Goal: Task Accomplishment & Management: Use online tool/utility

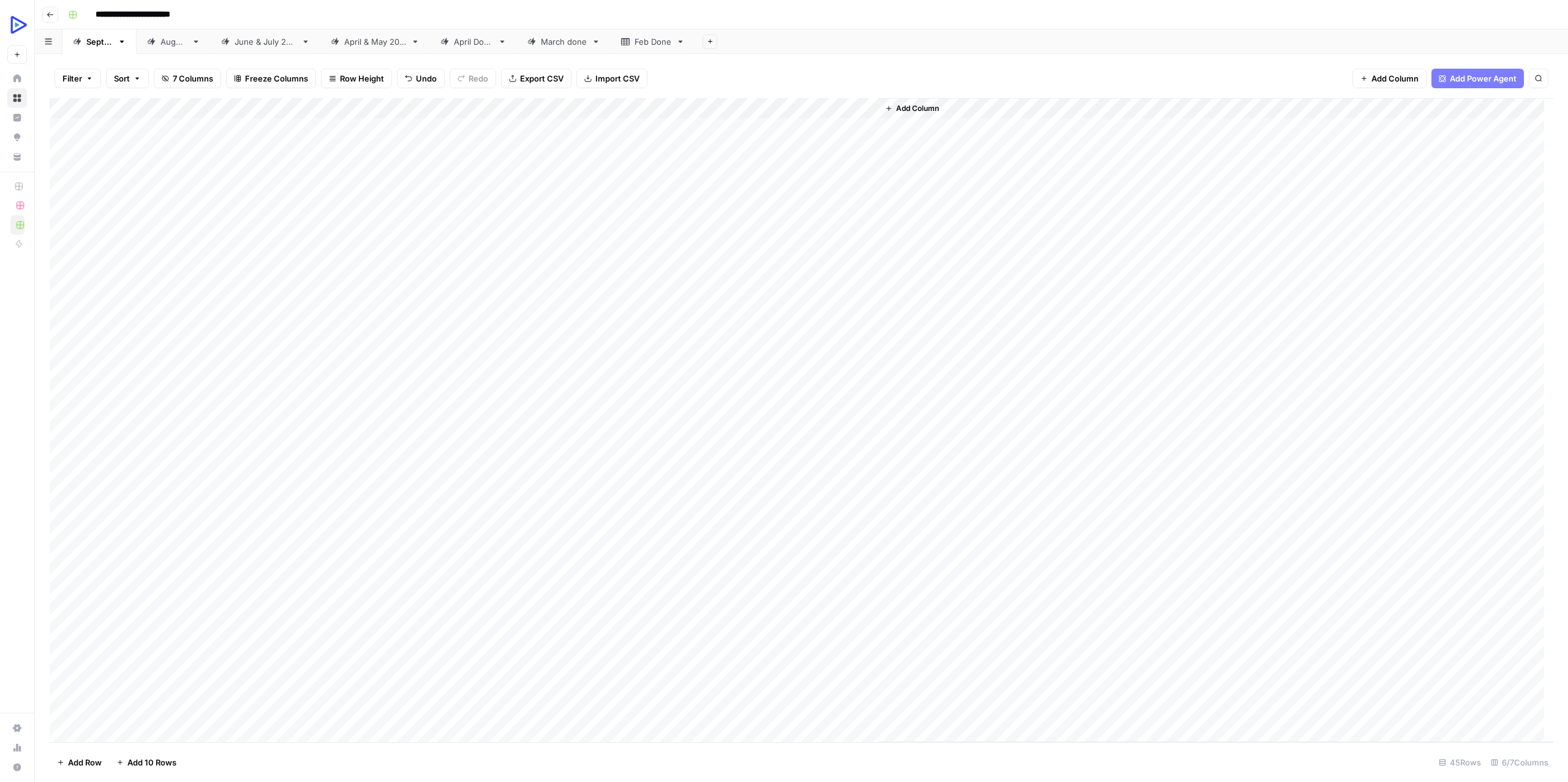
click at [794, 355] on div "Add Column" at bounding box center [801, 419] width 1503 height 644
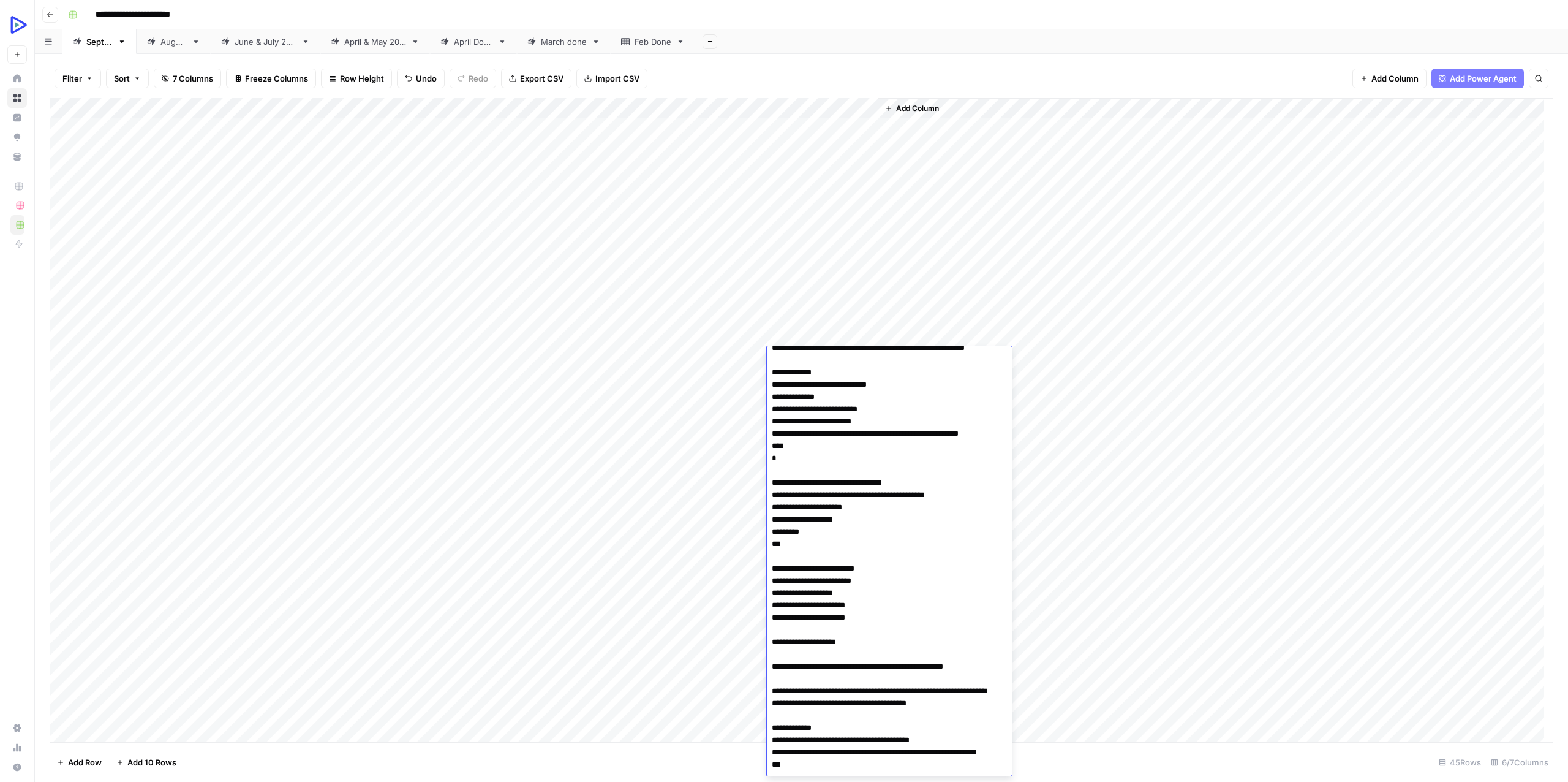
scroll to position [882, 0]
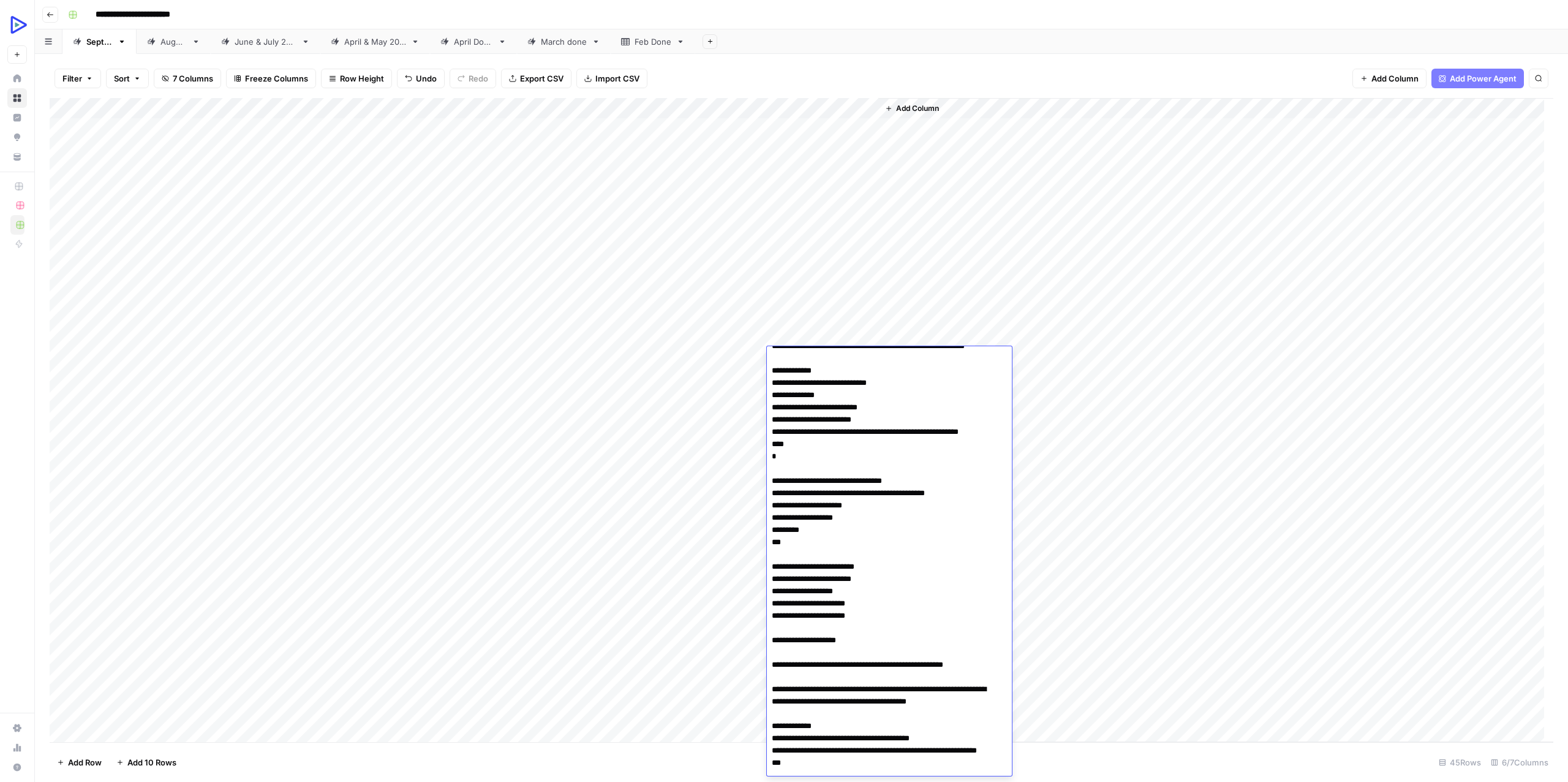
click at [1143, 320] on div "Add Column" at bounding box center [1216, 419] width 675 height 644
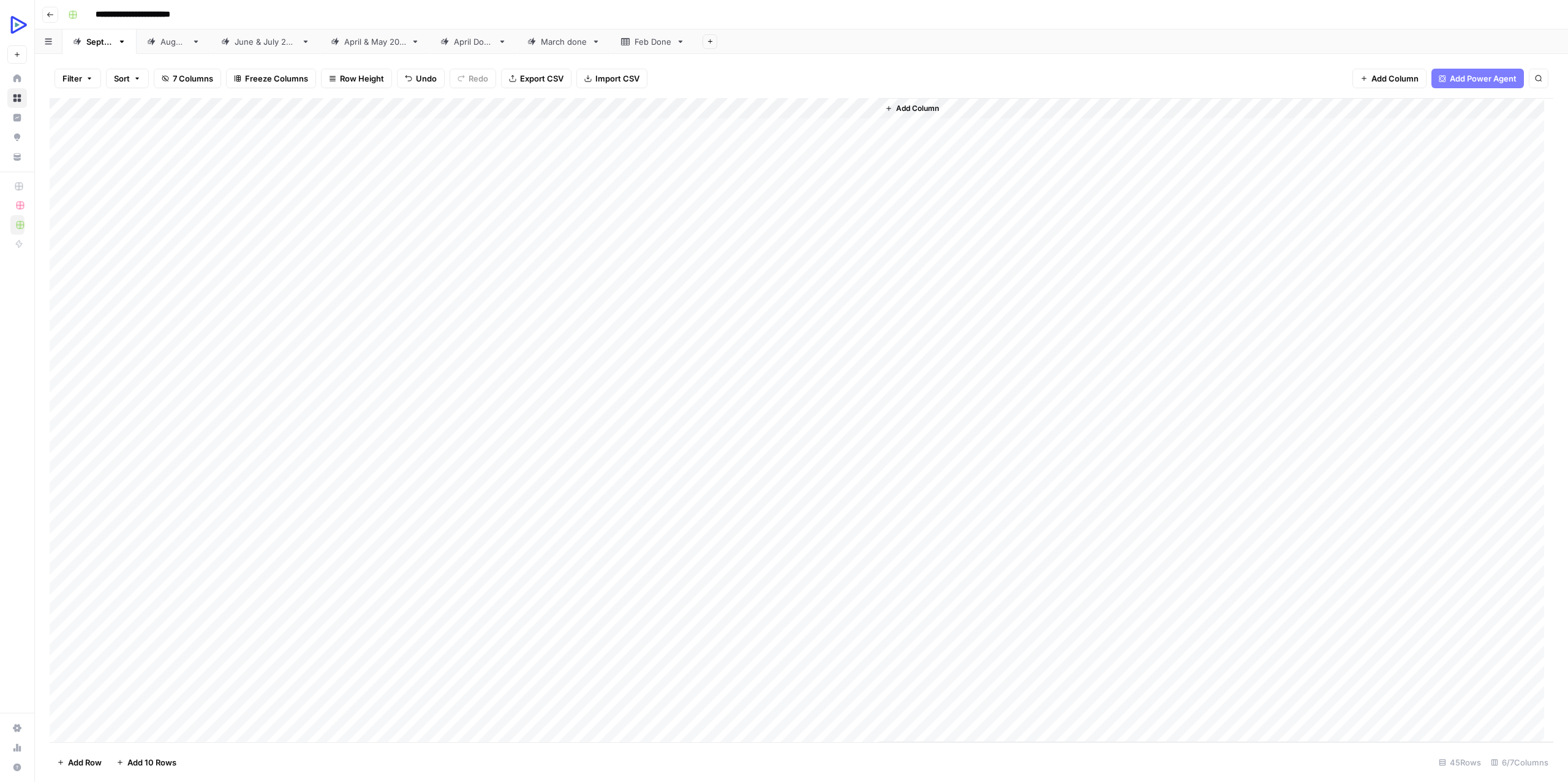
click at [344, 356] on div "Add Column" at bounding box center [801, 419] width 1503 height 644
drag, startPoint x: 362, startPoint y: 382, endPoint x: 587, endPoint y: 374, distance: 225.1
click at [587, 374] on div "Add Column" at bounding box center [801, 419] width 1503 height 644
drag, startPoint x: 333, startPoint y: 335, endPoint x: 476, endPoint y: 355, distance: 144.4
click at [476, 355] on div "Add Column" at bounding box center [801, 419] width 1503 height 644
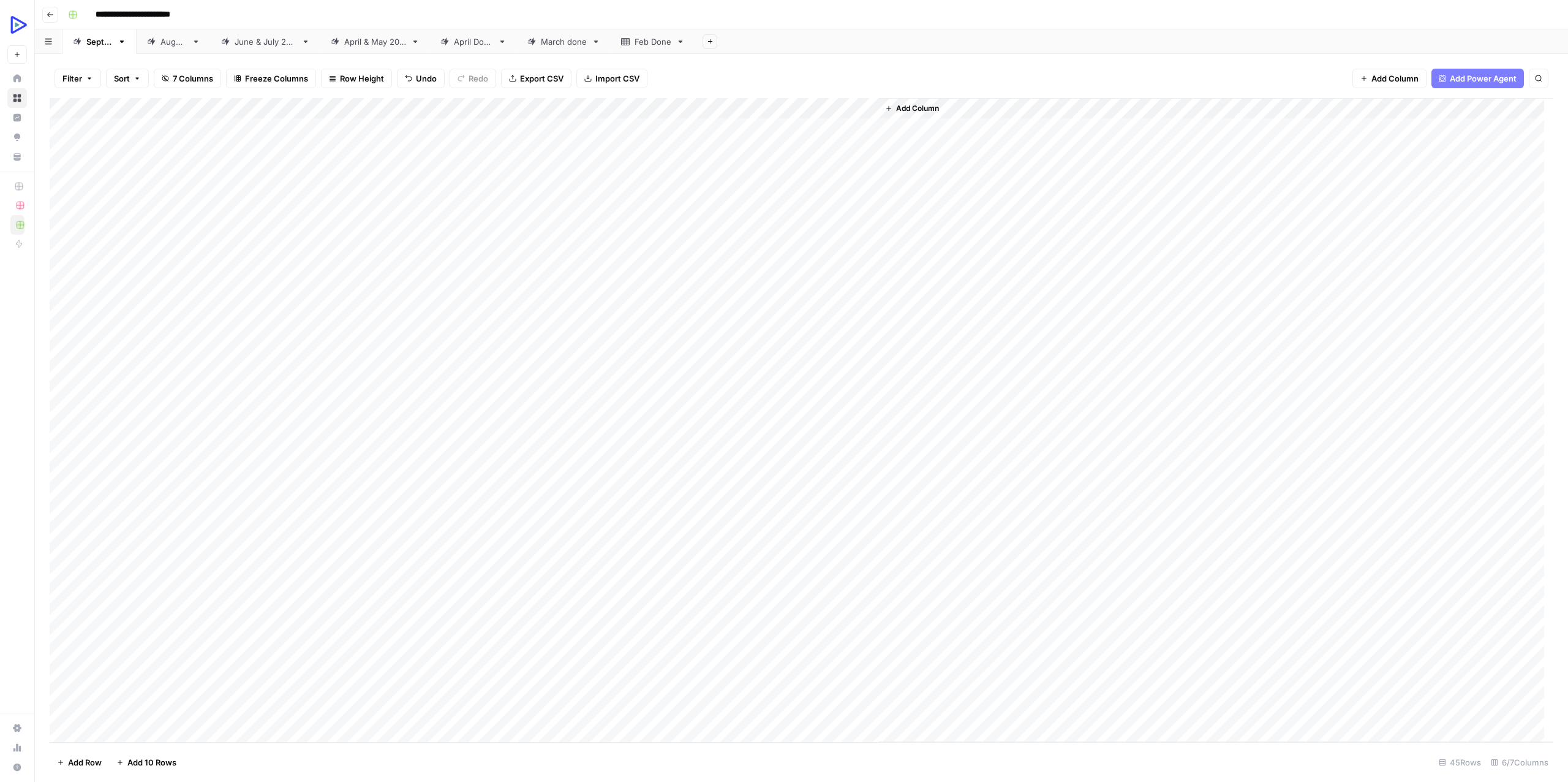
click at [587, 374] on div "Add Column" at bounding box center [801, 419] width 1503 height 644
type textarea "**********"
click at [711, 375] on div "Add Column" at bounding box center [801, 419] width 1503 height 644
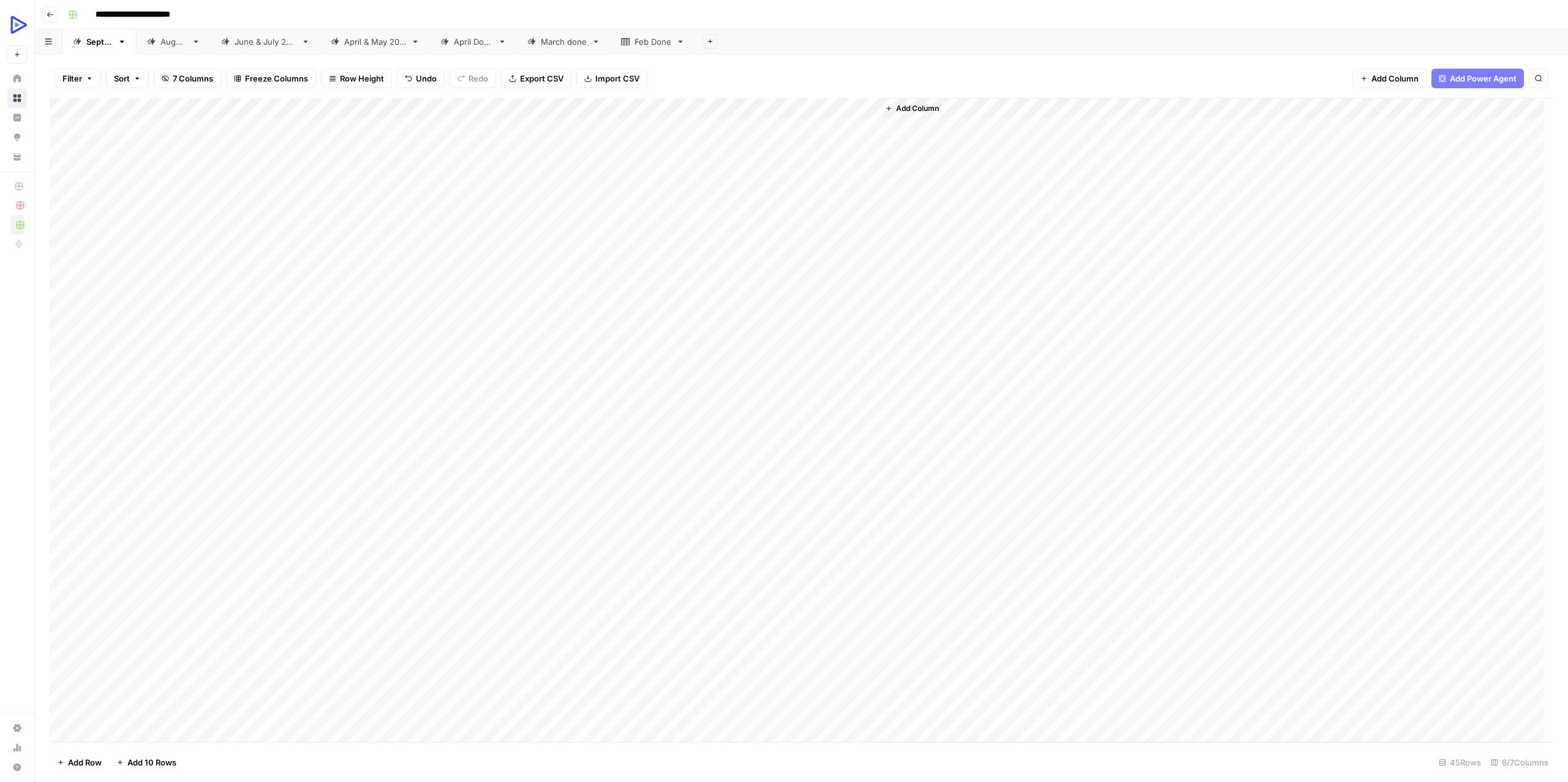
click at [388, 377] on div "Add Column" at bounding box center [801, 419] width 1503 height 644
click at [357, 400] on div "Add Column" at bounding box center [801, 419] width 1503 height 644
click at [242, 375] on div "Add Column" at bounding box center [801, 419] width 1503 height 644
click at [250, 375] on div "Add Column" at bounding box center [801, 419] width 1503 height 644
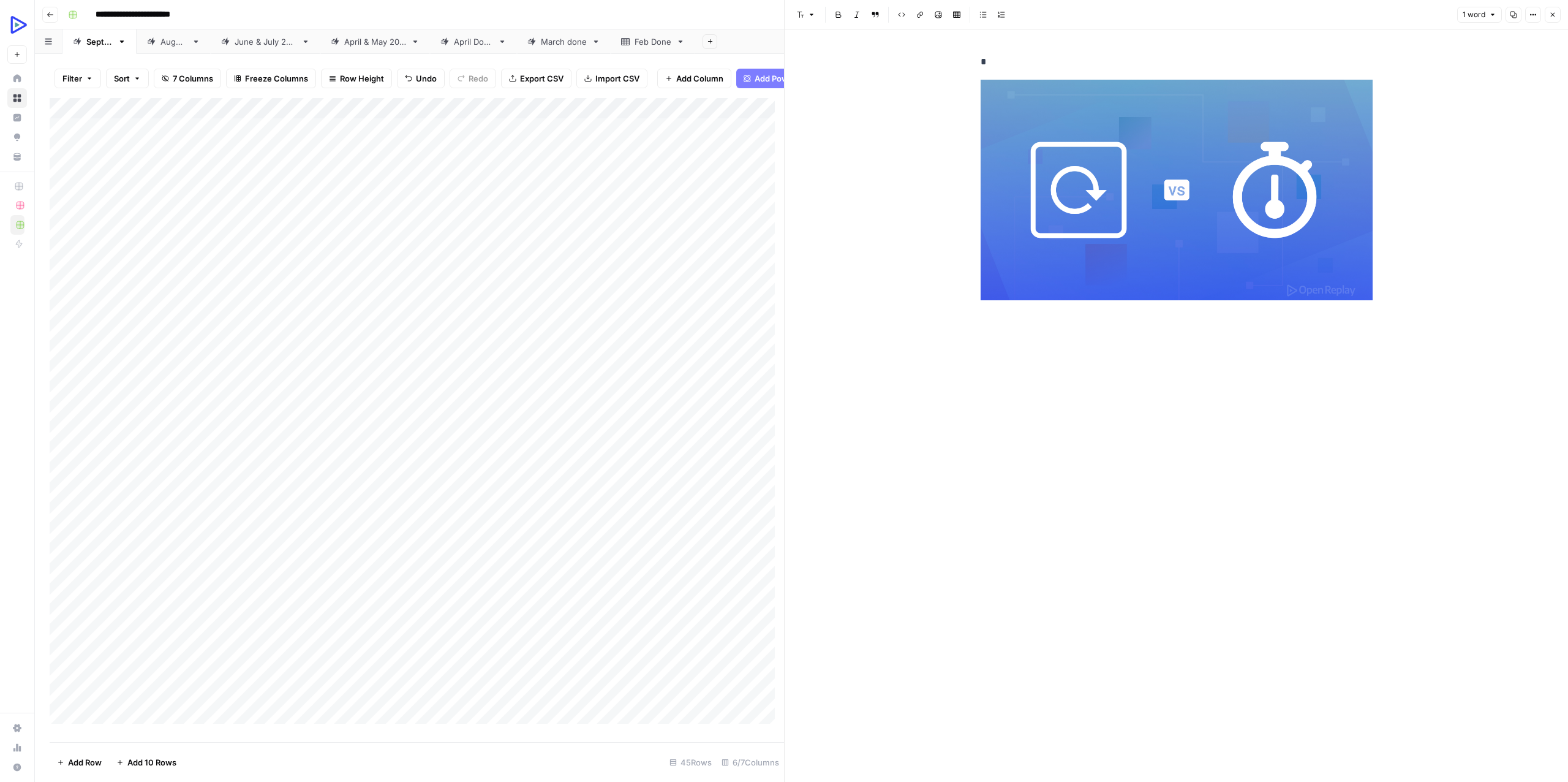
click at [925, 77] on div "New Text *" at bounding box center [1176, 406] width 784 height 752
drag, startPoint x: 1552, startPoint y: 14, endPoint x: 1345, endPoint y: 91, distance: 220.9
click at [1550, 14] on icon "button" at bounding box center [1553, 14] width 8 height 8
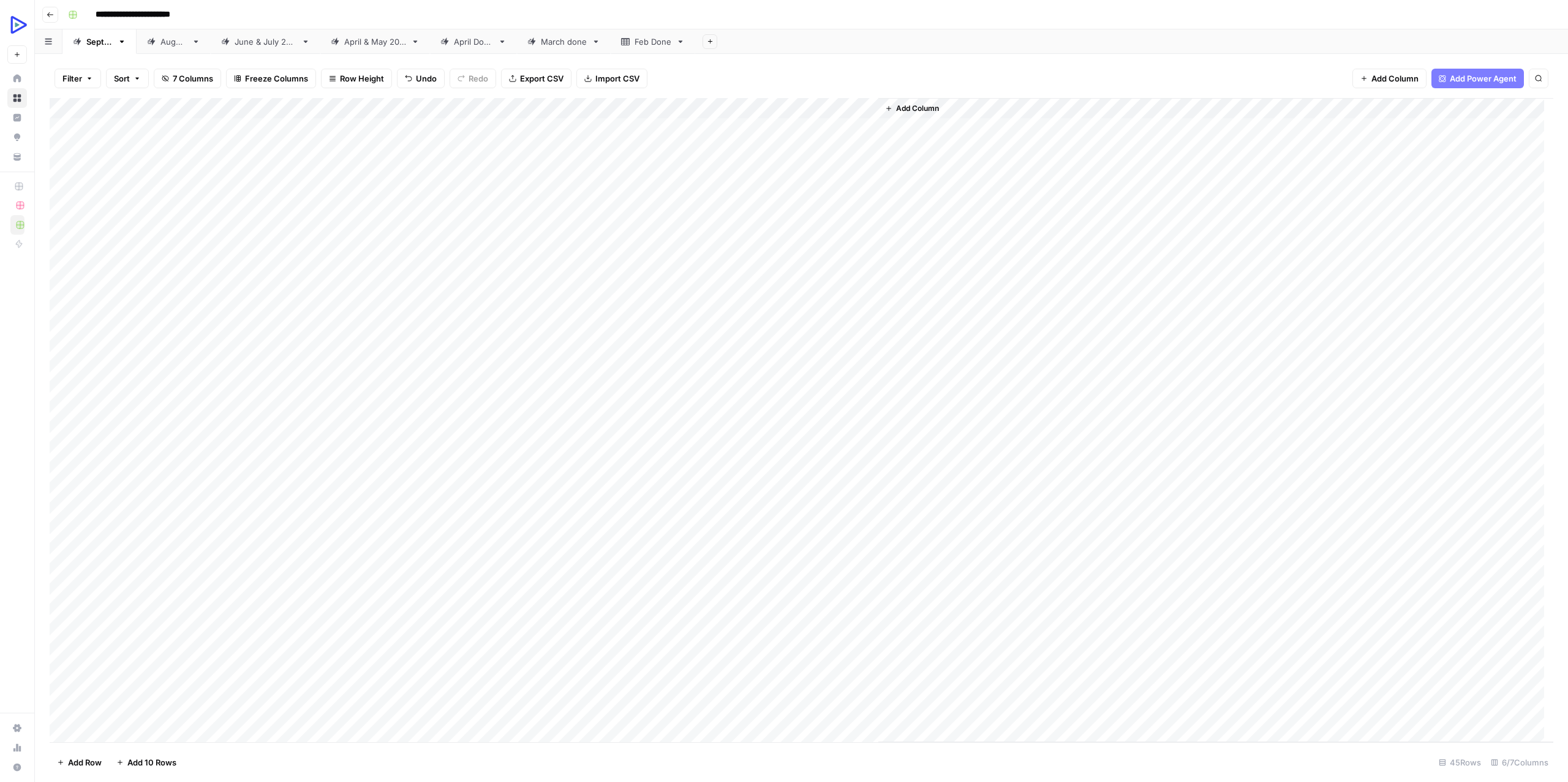
click at [319, 401] on div "Add Column" at bounding box center [801, 419] width 1503 height 644
click at [323, 401] on textarea "**********" at bounding box center [406, 400] width 285 height 17
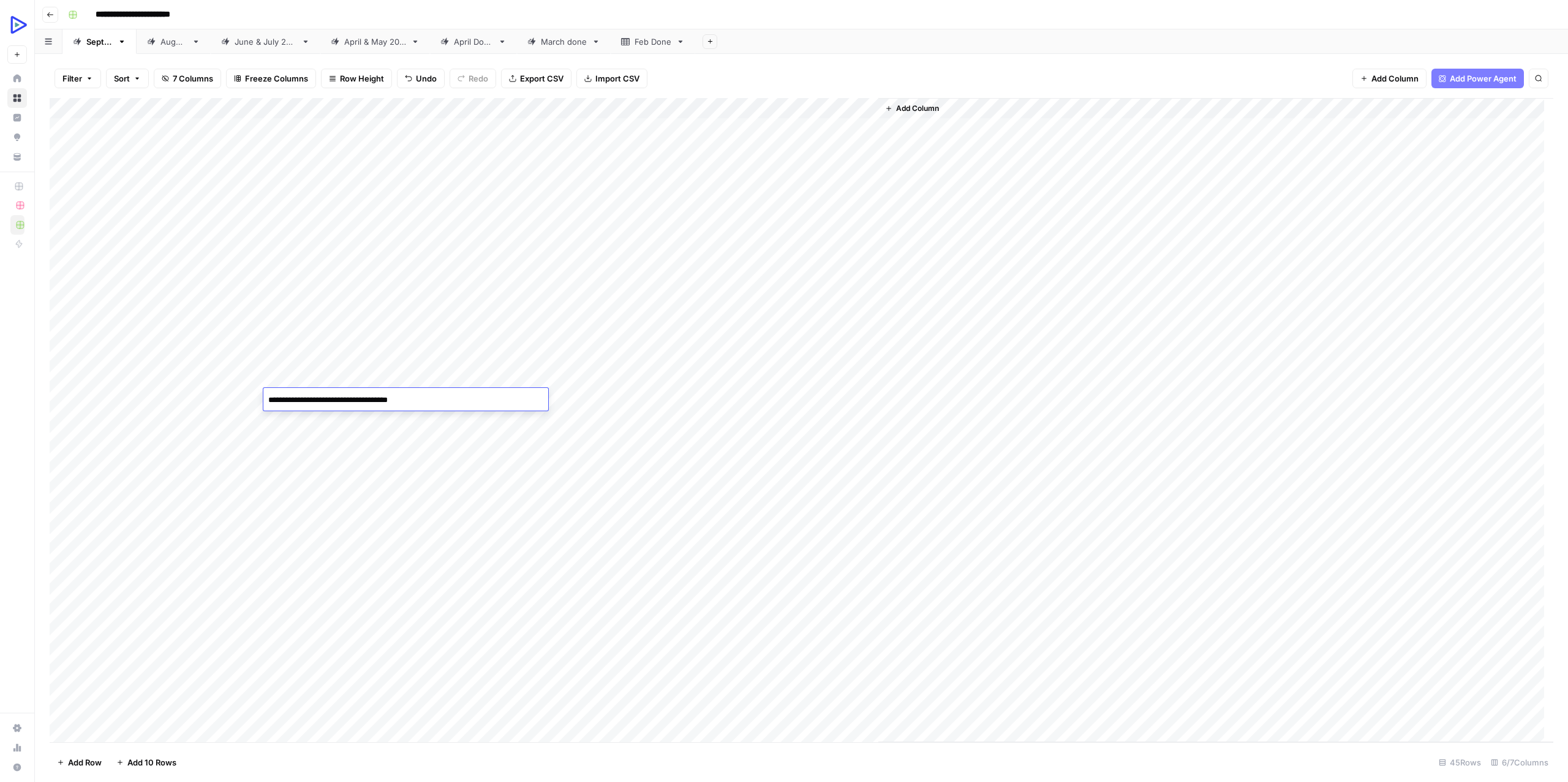
click at [587, 400] on div "Add Column" at bounding box center [801, 419] width 1503 height 644
click at [447, 395] on div "Add Column" at bounding box center [801, 419] width 1503 height 644
click at [424, 402] on textarea "**********" at bounding box center [406, 400] width 285 height 17
type textarea "**********"
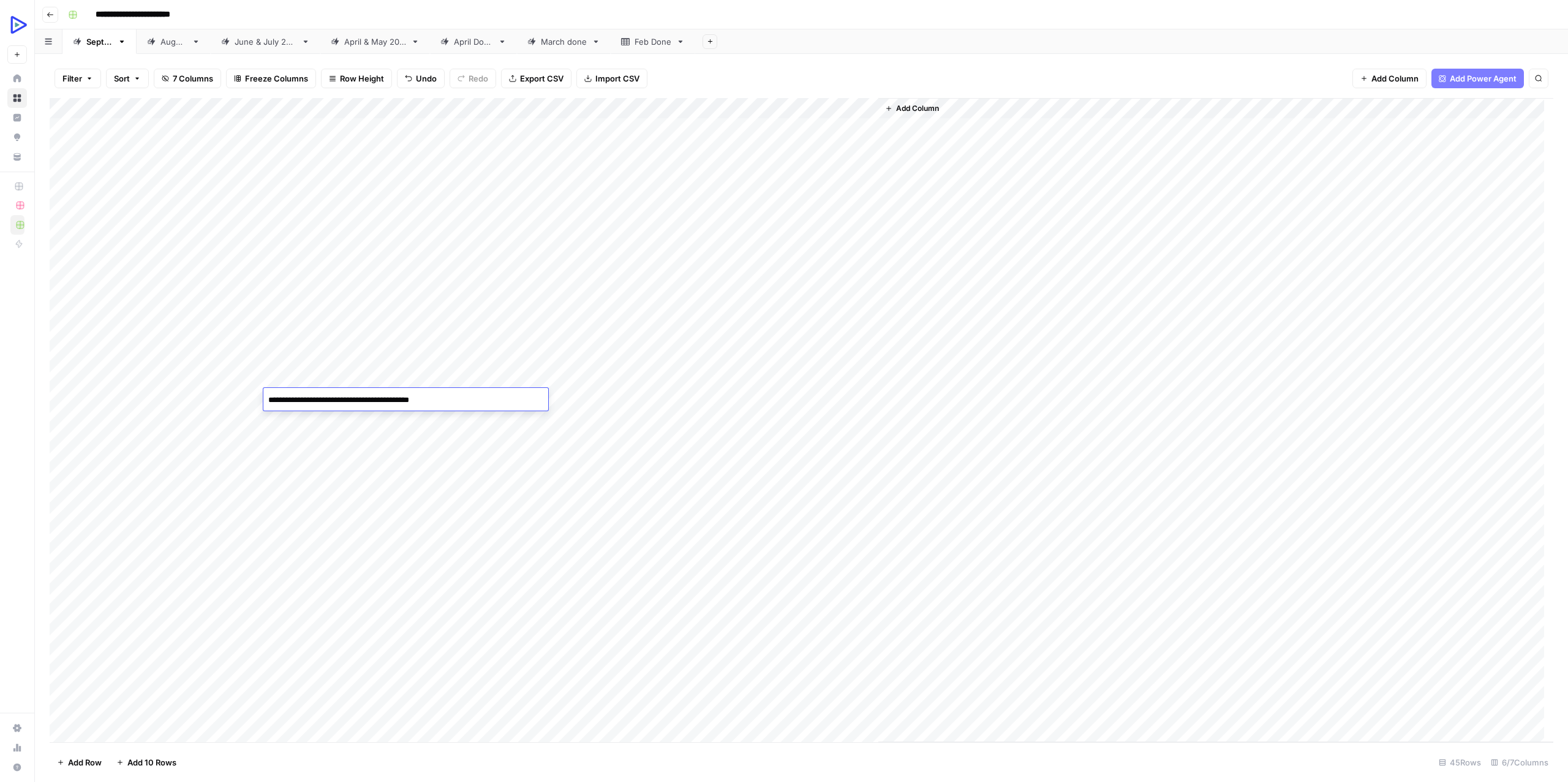
click at [578, 402] on div "Add Column" at bounding box center [801, 419] width 1503 height 644
click at [802, 374] on div "Add Column" at bounding box center [801, 419] width 1503 height 644
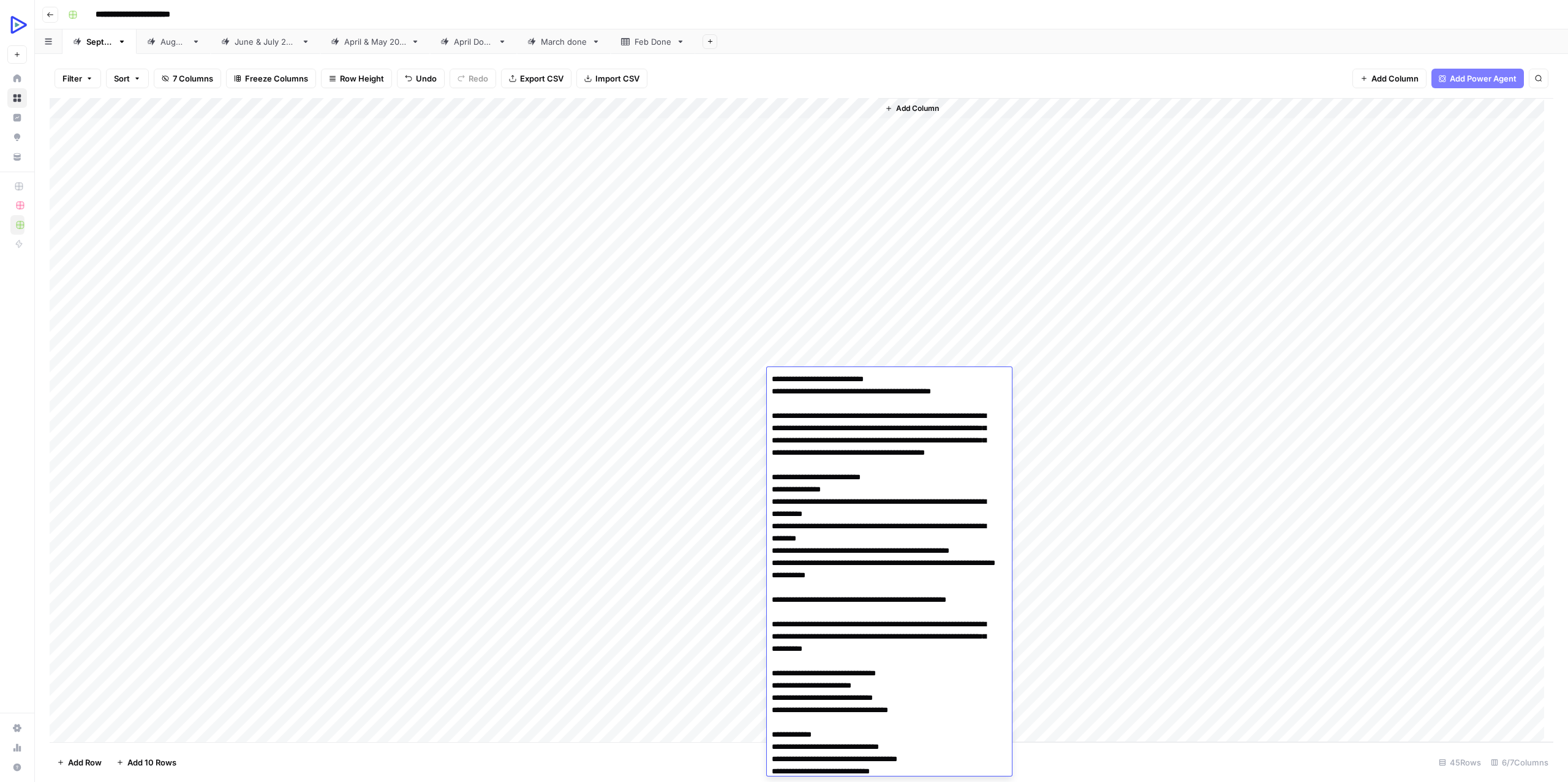
drag, startPoint x: 919, startPoint y: 521, endPoint x: 594, endPoint y: 401, distance: 346.4
click at [594, 401] on body "**********" at bounding box center [784, 391] width 1568 height 782
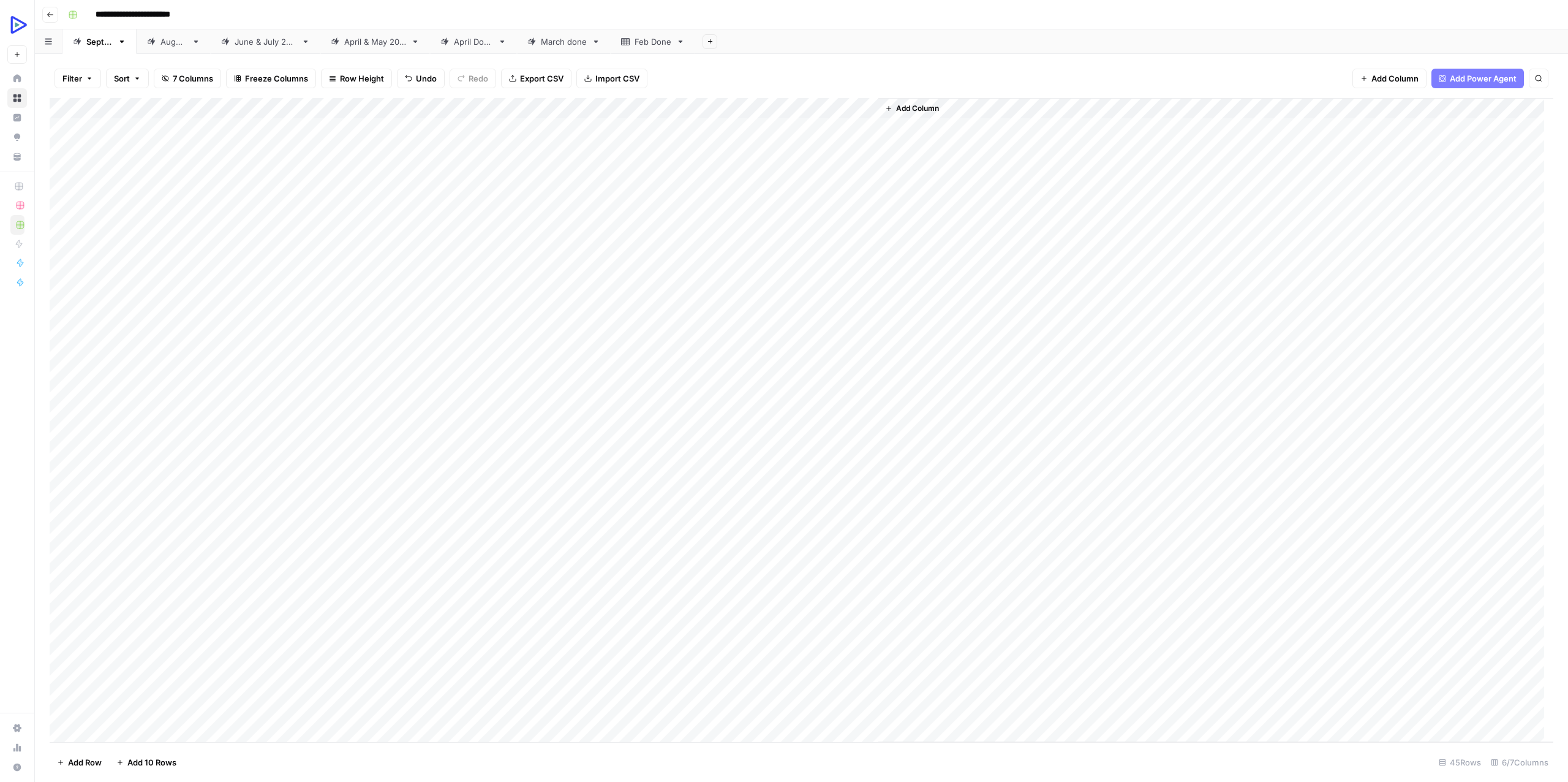
click at [617, 392] on div "Add Column" at bounding box center [801, 419] width 1503 height 644
click at [610, 375] on div "Add Column" at bounding box center [801, 419] width 1503 height 644
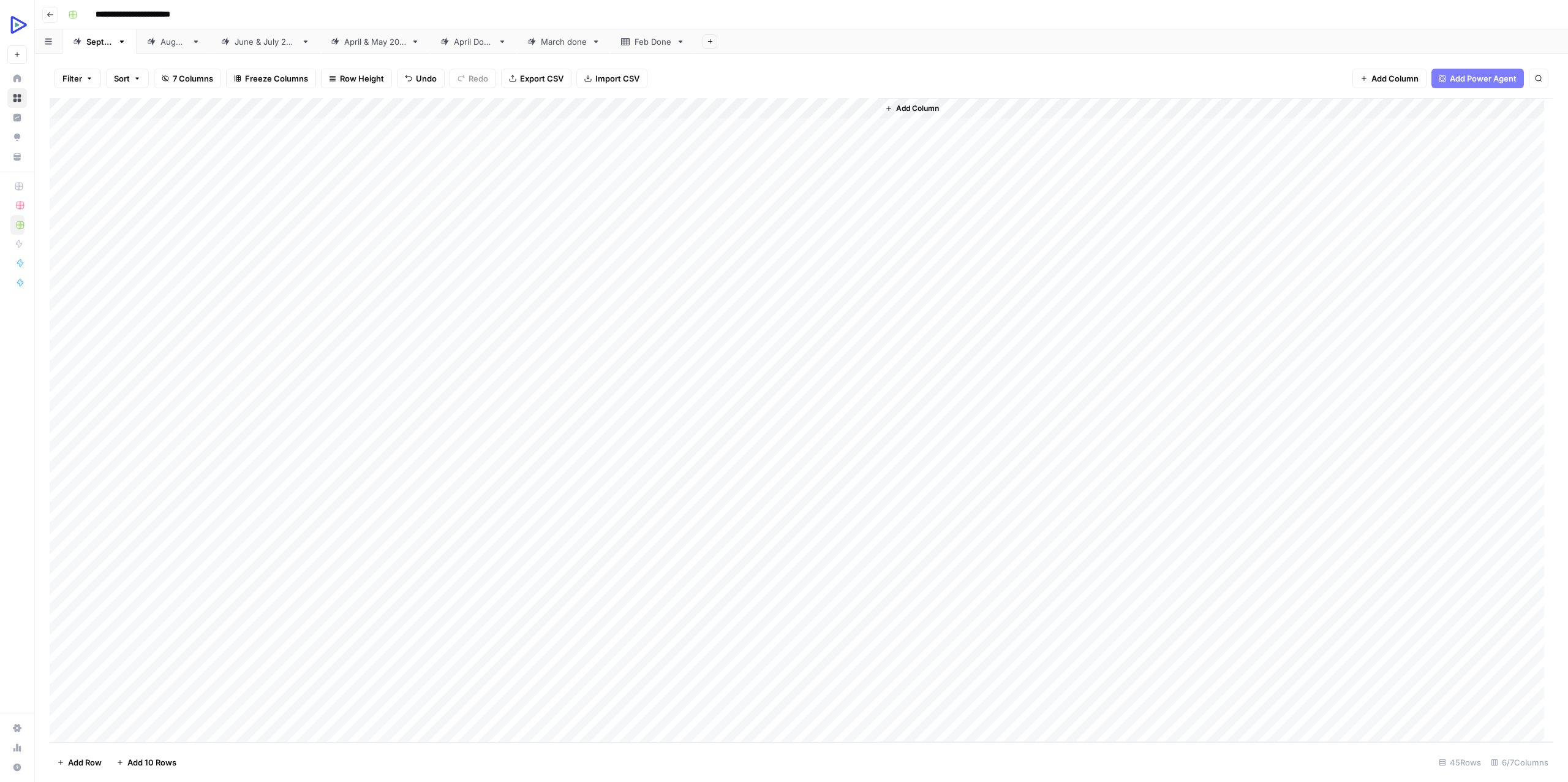
click at [812, 374] on div "Add Column" at bounding box center [801, 419] width 1503 height 644
click at [625, 377] on div "Add Column" at bounding box center [801, 419] width 1503 height 644
click at [623, 374] on div "Add Column" at bounding box center [801, 419] width 1503 height 644
click at [623, 374] on textarea at bounding box center [644, 380] width 196 height 17
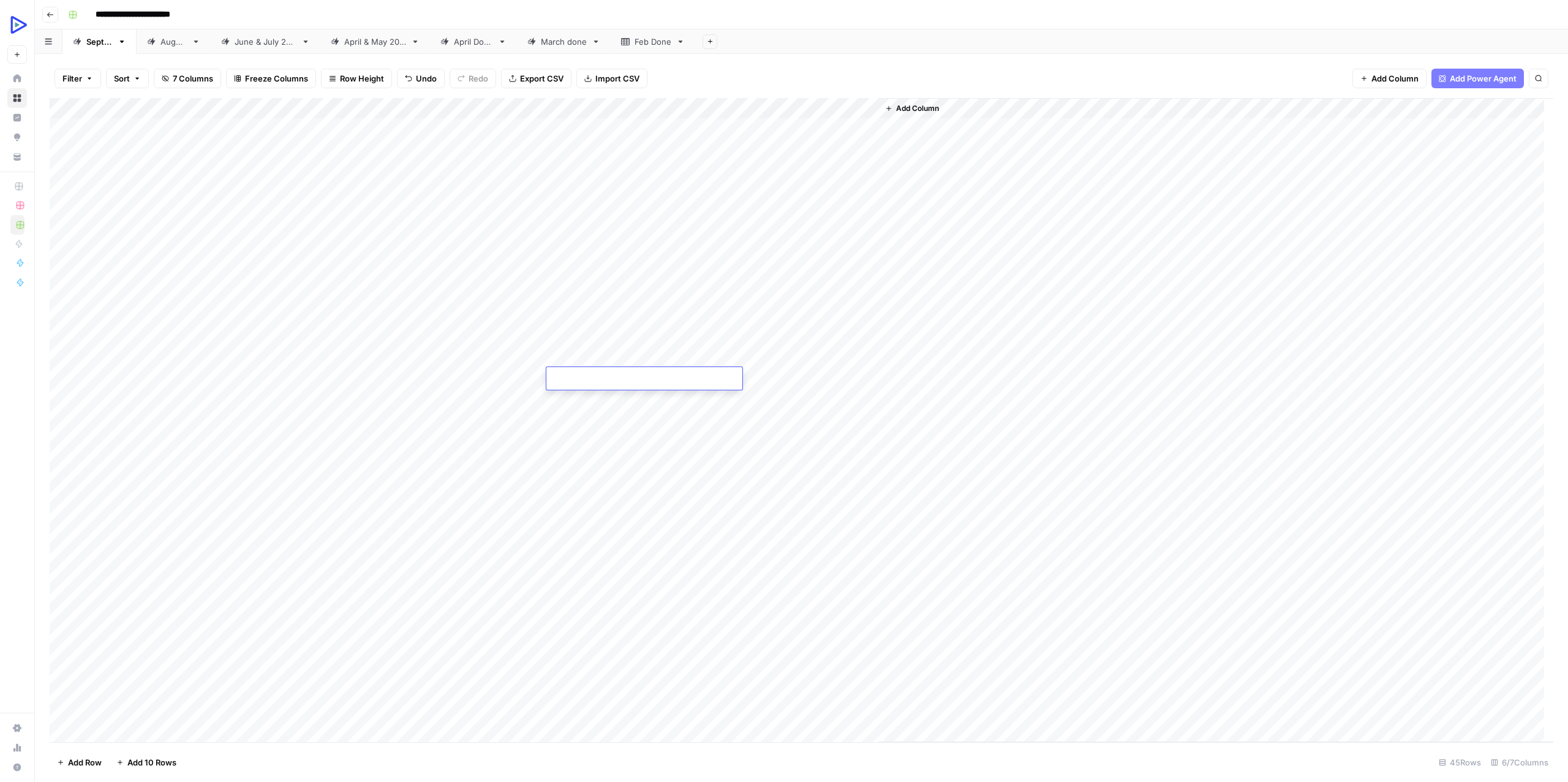
type textarea "**********"
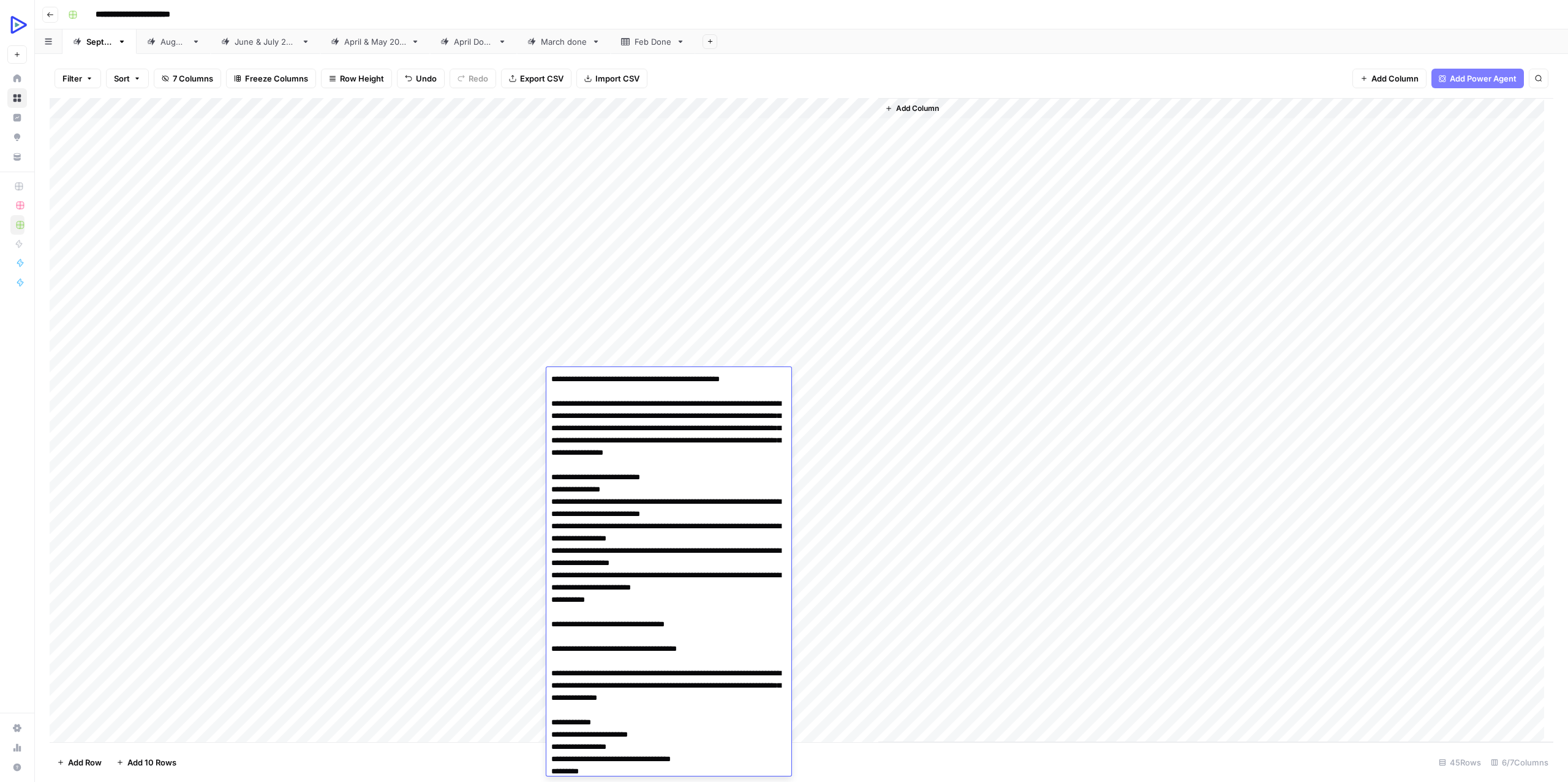
scroll to position [3210, 0]
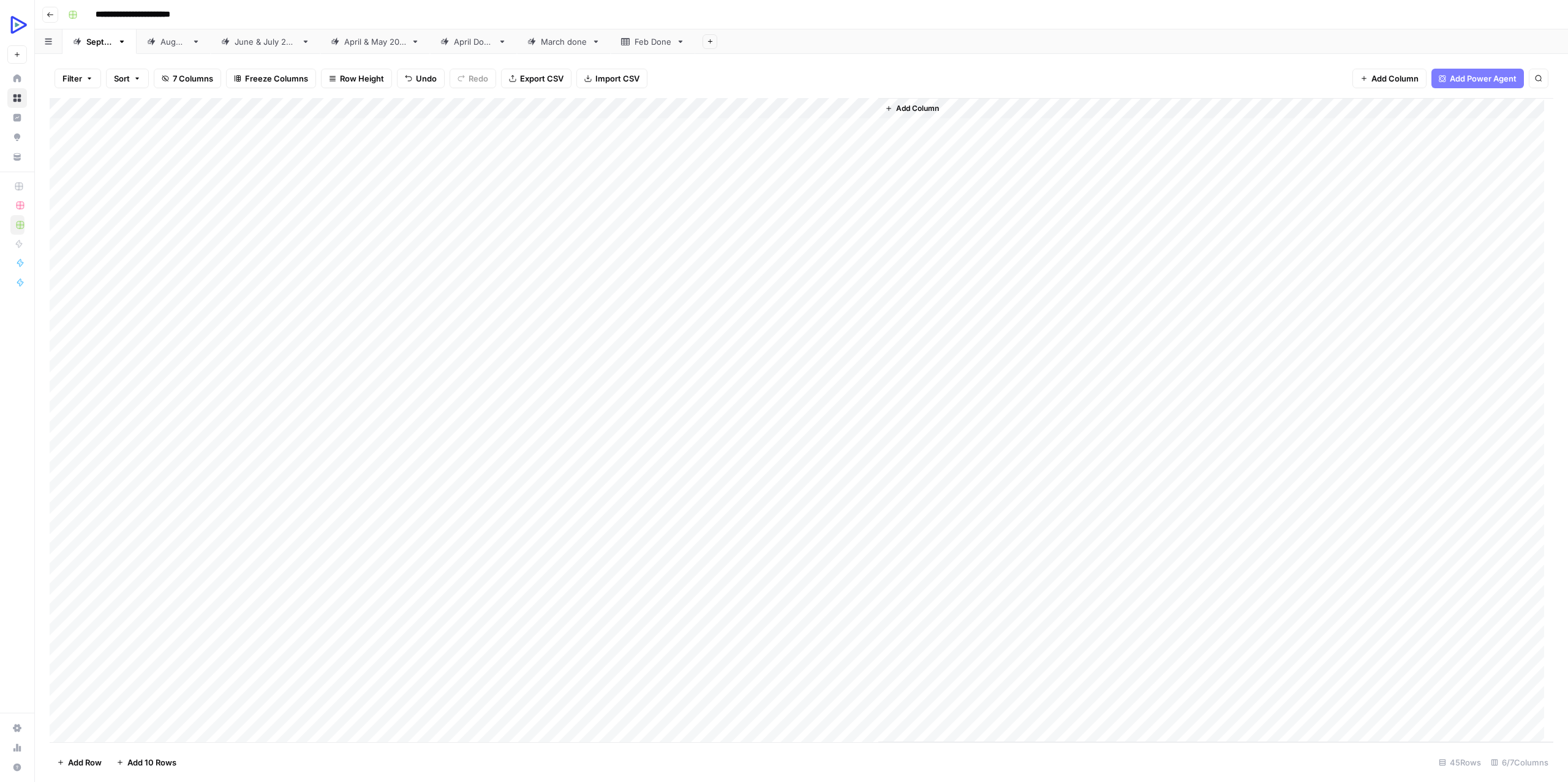
click at [961, 477] on div "Add Column" at bounding box center [1216, 419] width 675 height 644
click at [738, 375] on div "Add Column" at bounding box center [801, 419] width 1503 height 644
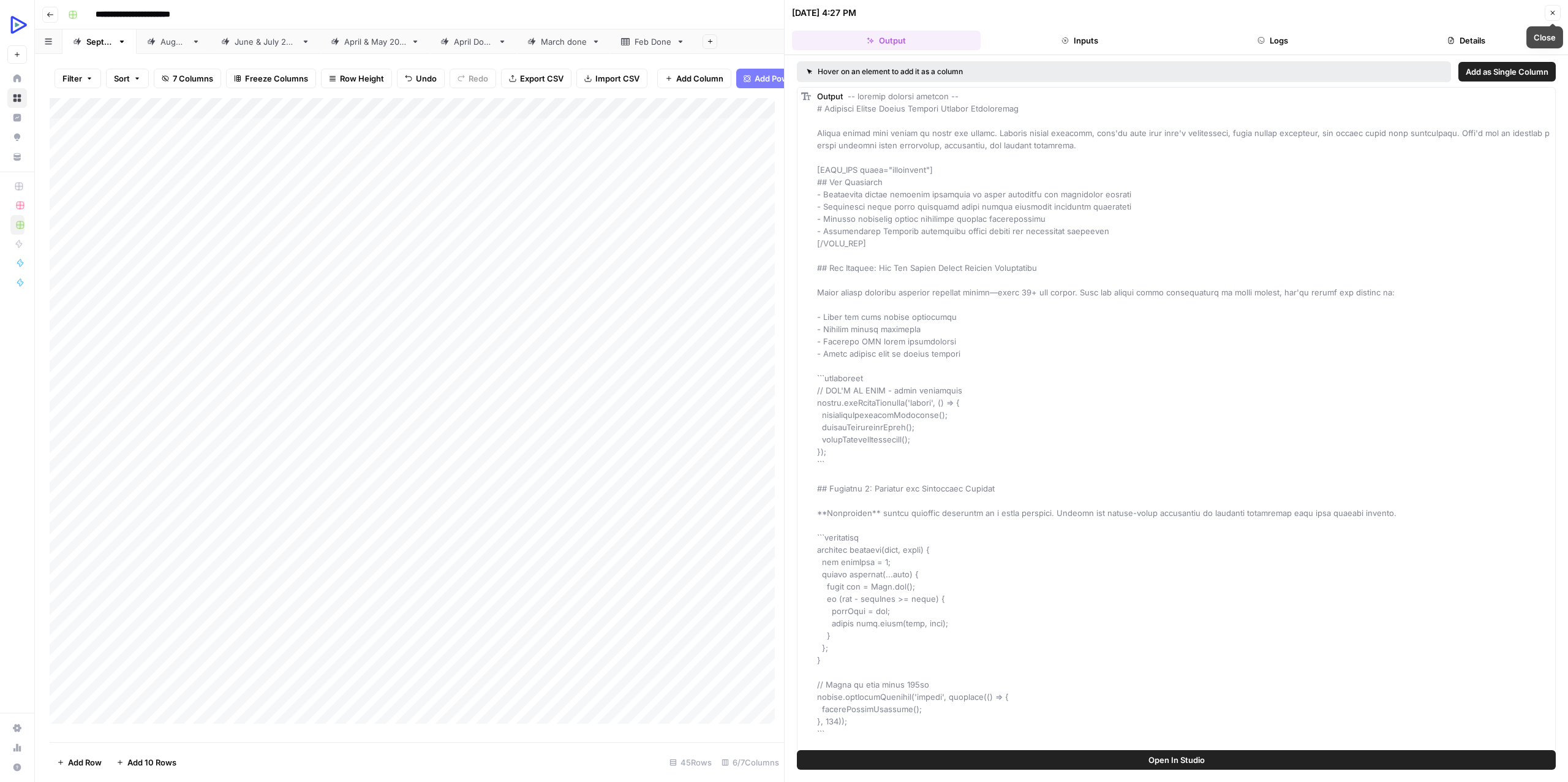
click at [1553, 10] on icon "button" at bounding box center [1553, 13] width 8 height 8
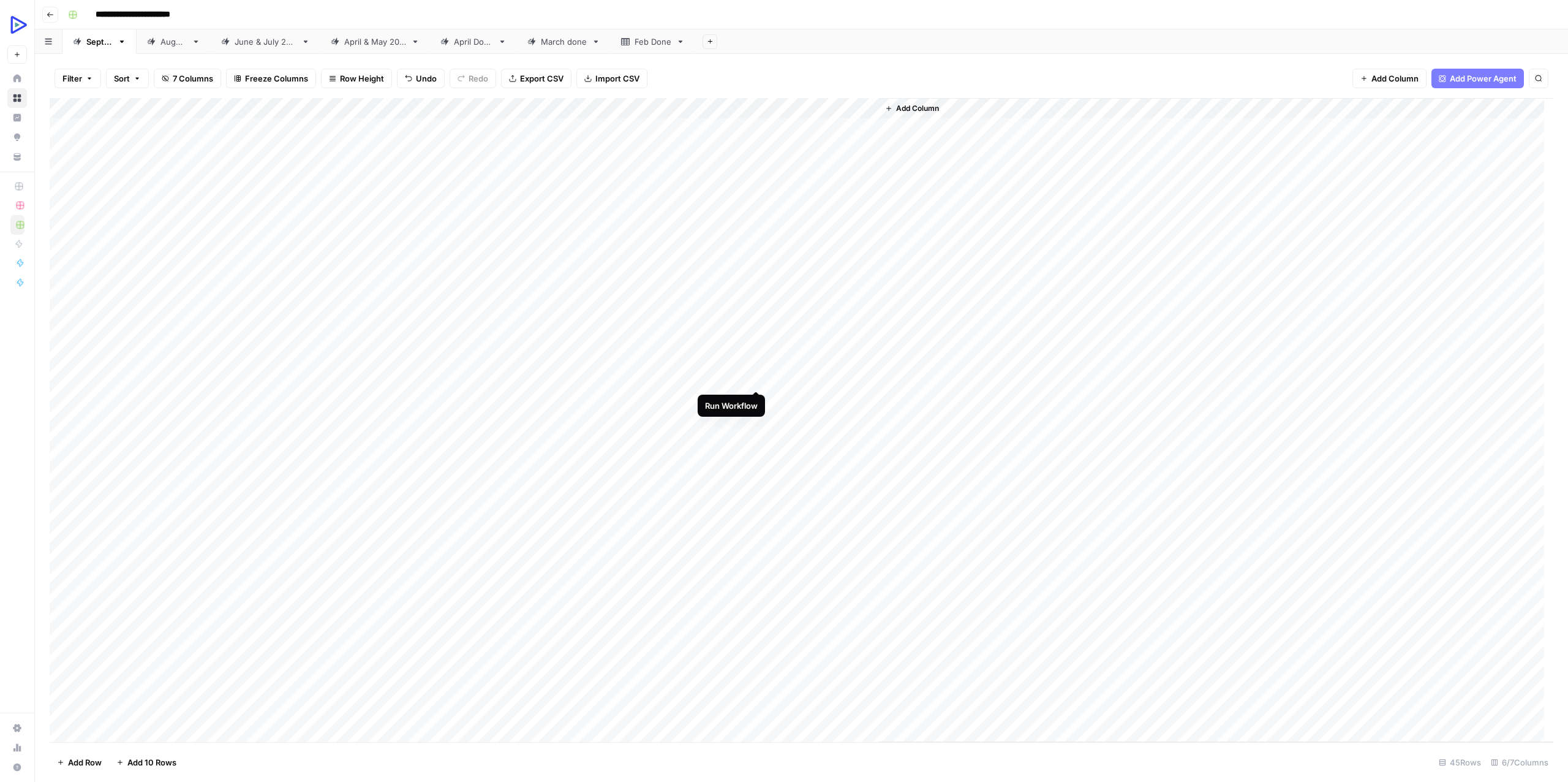
click at [754, 374] on div "Add Column" at bounding box center [801, 419] width 1503 height 644
drag, startPoint x: 586, startPoint y: 399, endPoint x: 406, endPoint y: 392, distance: 180.1
click at [406, 392] on div "Add Column" at bounding box center [801, 419] width 1503 height 644
click at [599, 374] on div "Add Column" at bounding box center [801, 419] width 1503 height 644
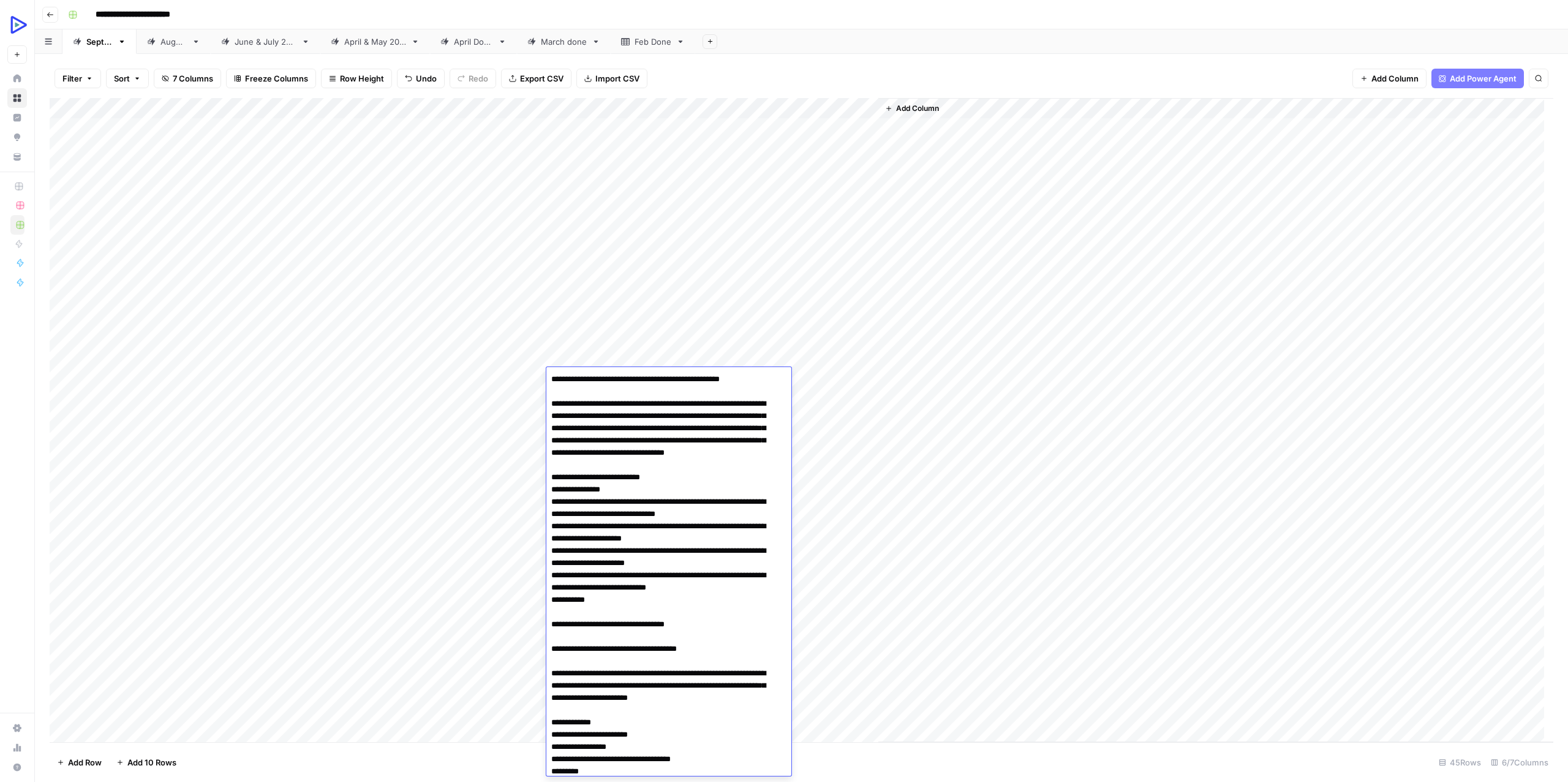
scroll to position [3215, 0]
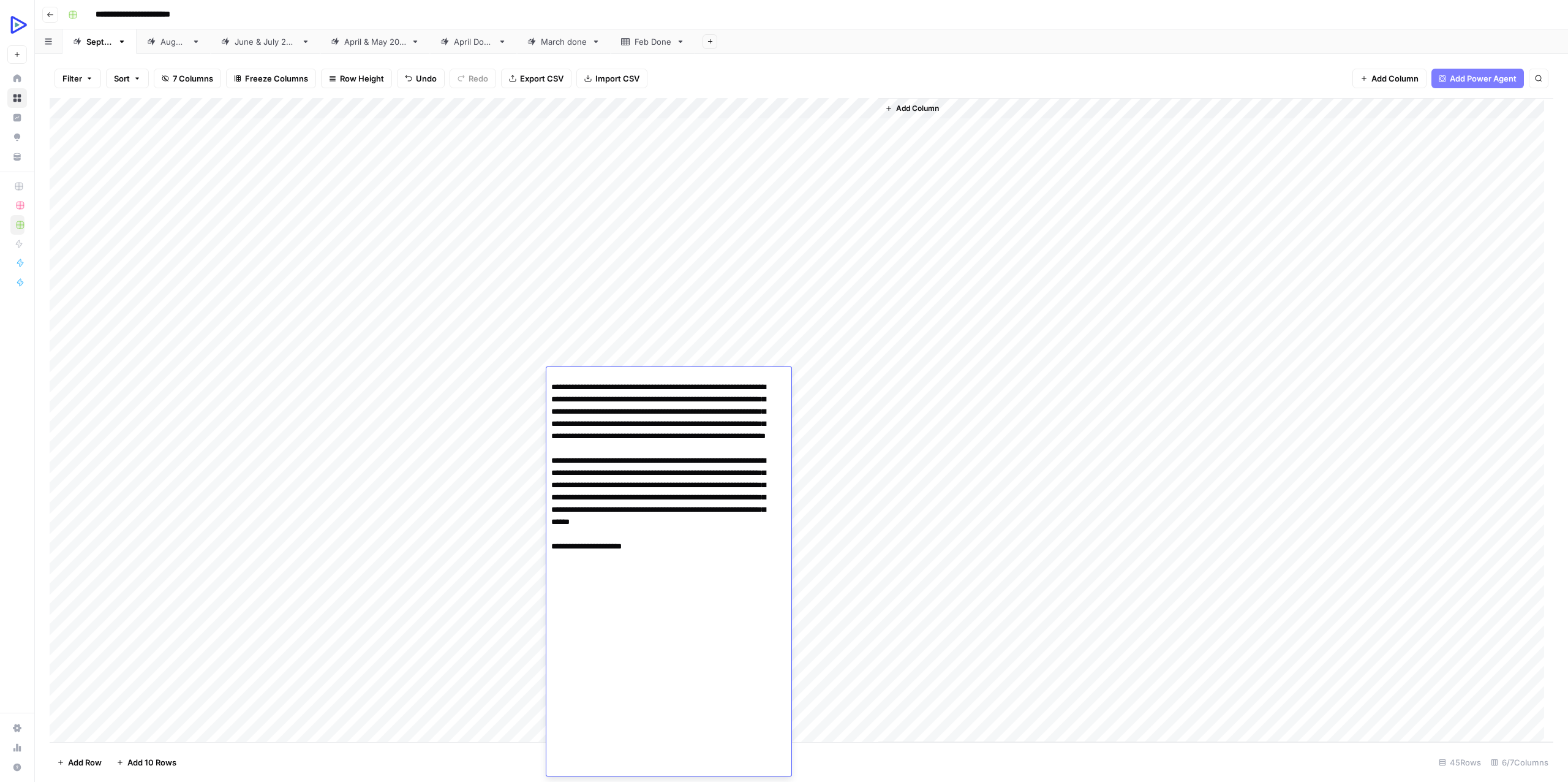
click at [1023, 474] on div "Add Column" at bounding box center [1216, 419] width 675 height 644
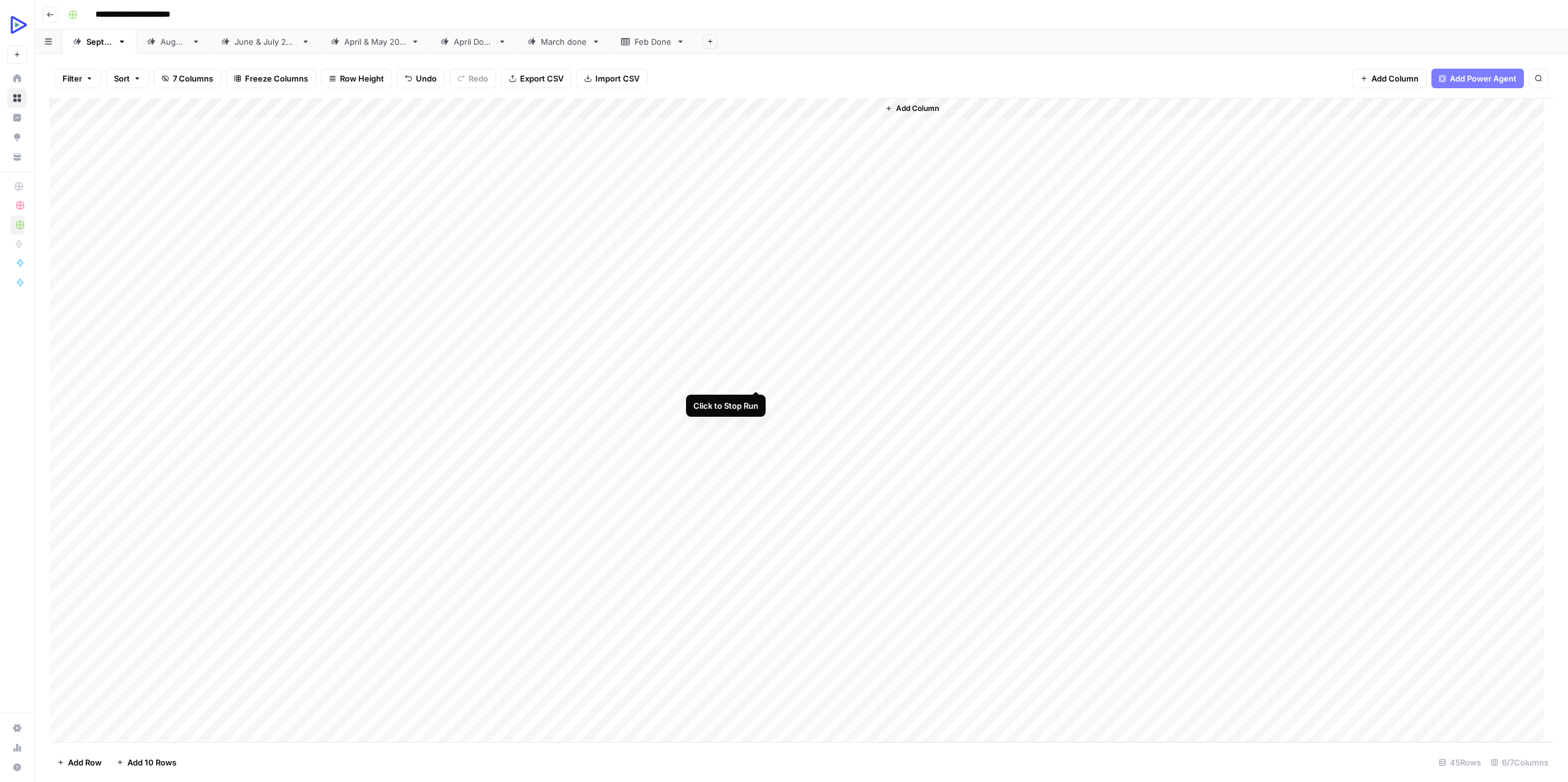
click at [756, 376] on div "Add Column" at bounding box center [801, 419] width 1503 height 644
click at [595, 375] on div "Add Column" at bounding box center [801, 419] width 1503 height 644
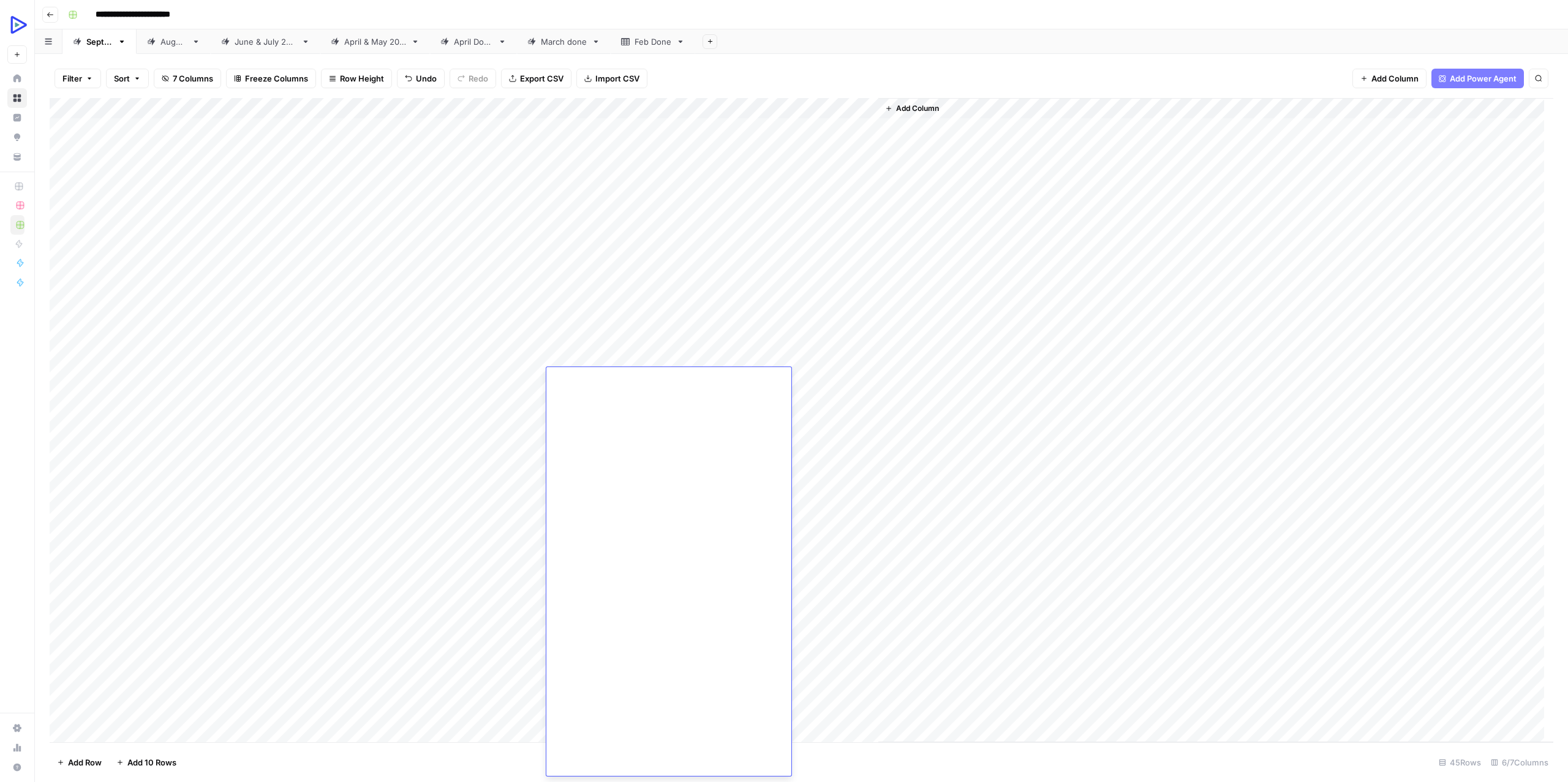
scroll to position [0, 0]
click at [604, 374] on textarea at bounding box center [644, 380] width 196 height 17
paste textarea "**********"
type textarea "**********"
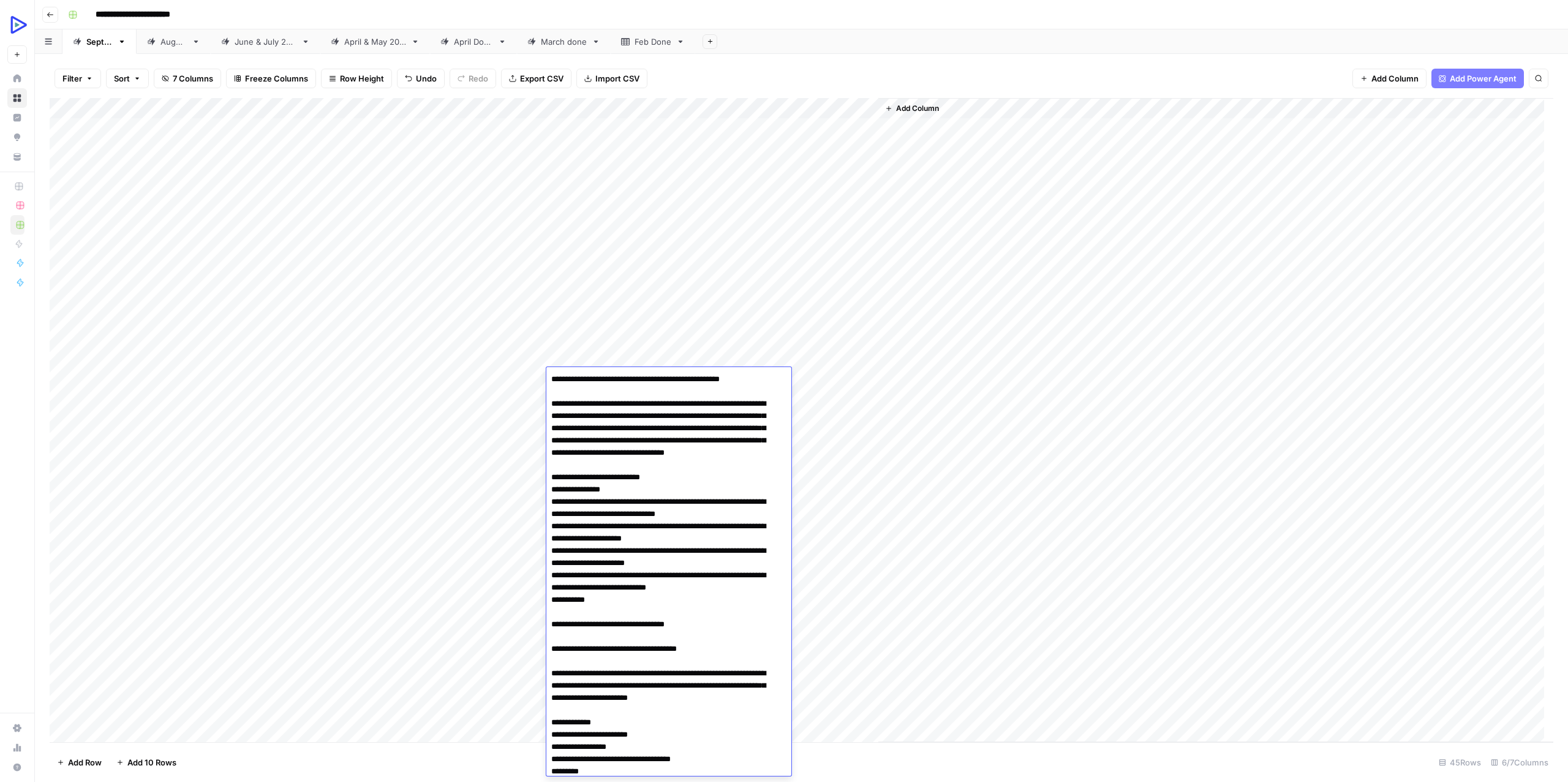
scroll to position [3210, 0]
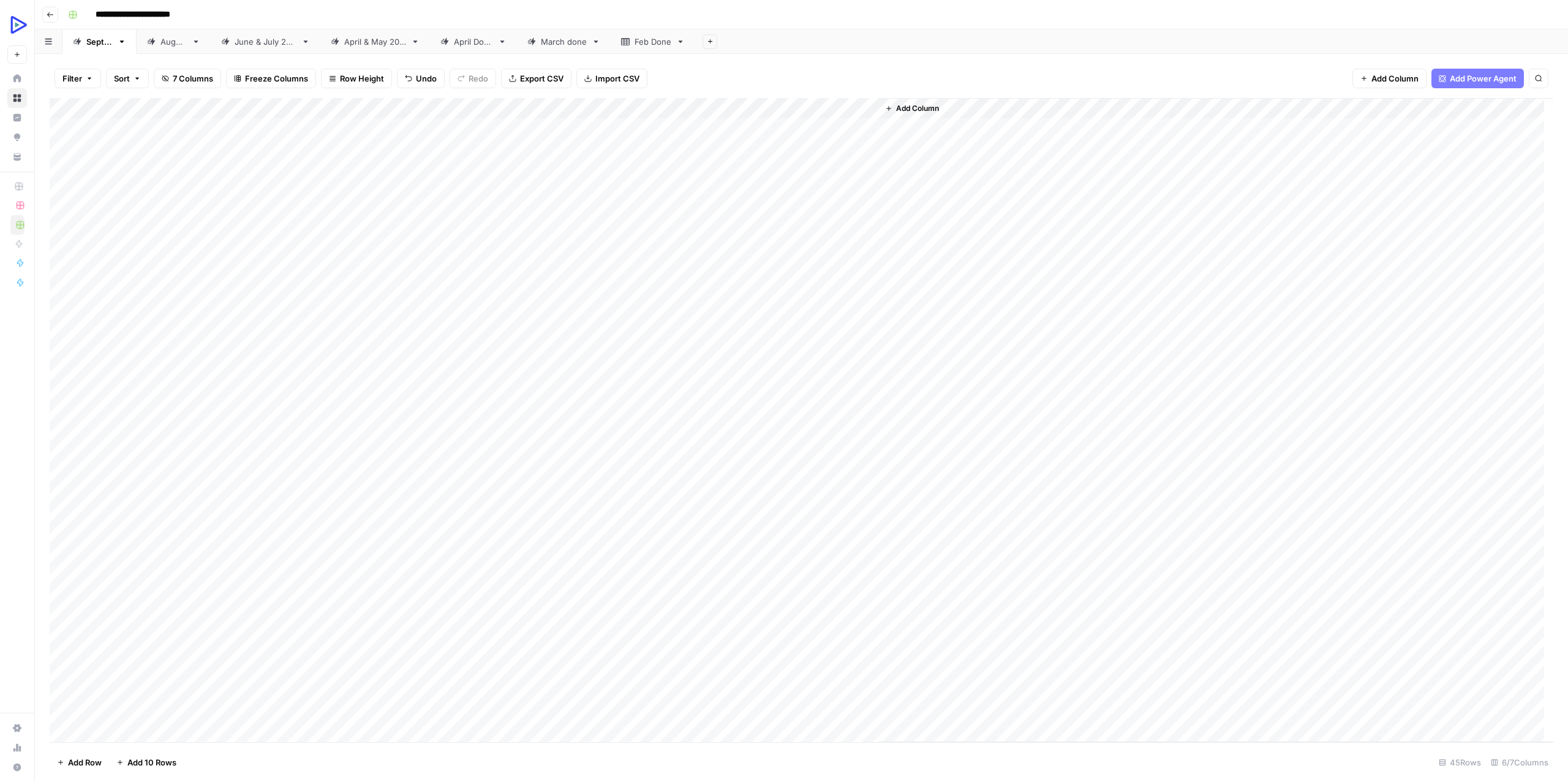
click at [902, 403] on div "Add Column" at bounding box center [1216, 419] width 675 height 644
click at [751, 374] on div "Add Column" at bounding box center [801, 419] width 1503 height 644
drag, startPoint x: 436, startPoint y: 395, endPoint x: 852, endPoint y: 391, distance: 416.0
click at [852, 391] on div "Add Column" at bounding box center [801, 419] width 1503 height 644
click at [567, 393] on div "Add Column" at bounding box center [801, 419] width 1503 height 644
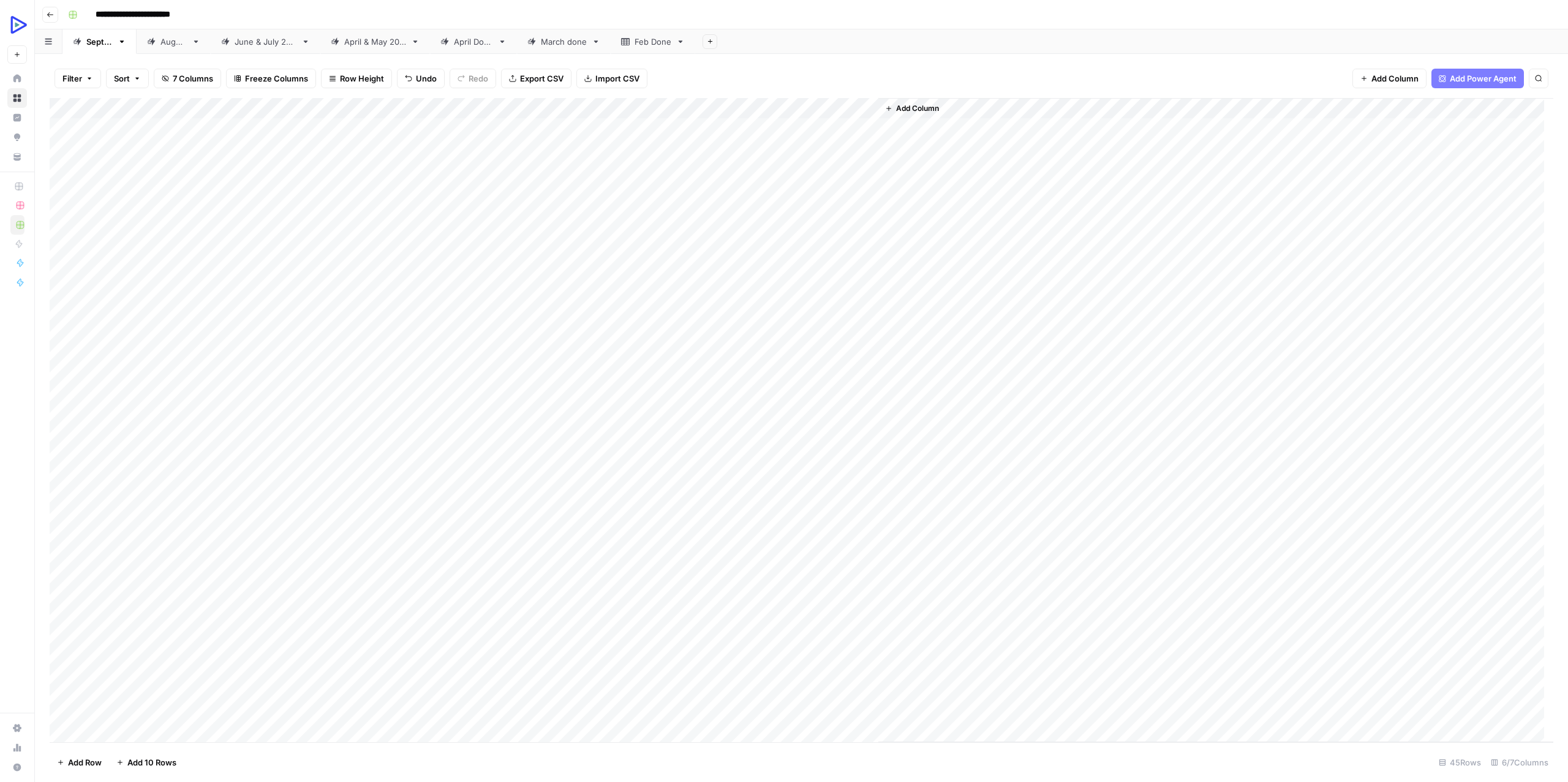
click at [568, 393] on div "Add Column" at bounding box center [801, 419] width 1503 height 644
type textarea "**********"
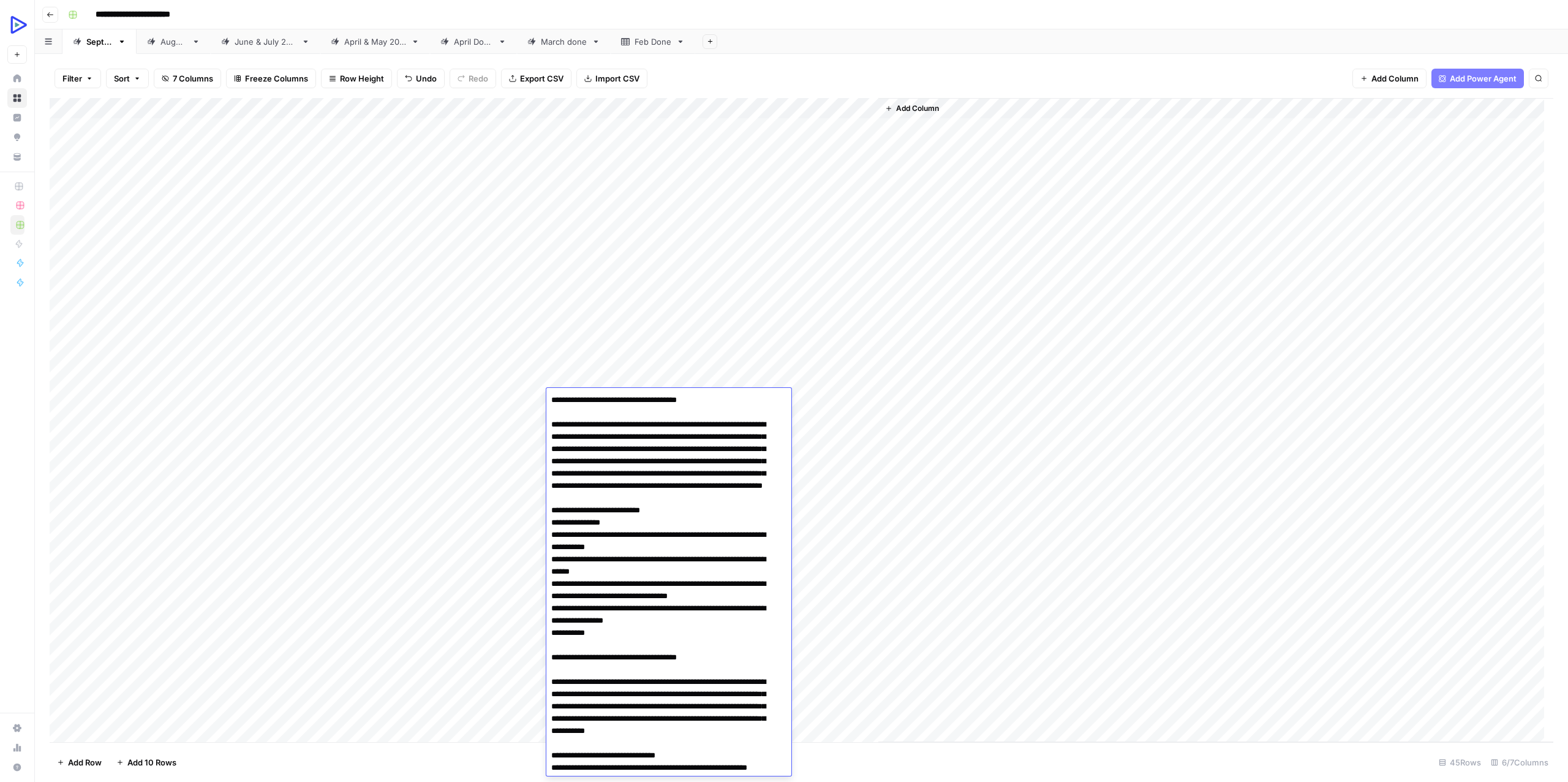
scroll to position [2619, 0]
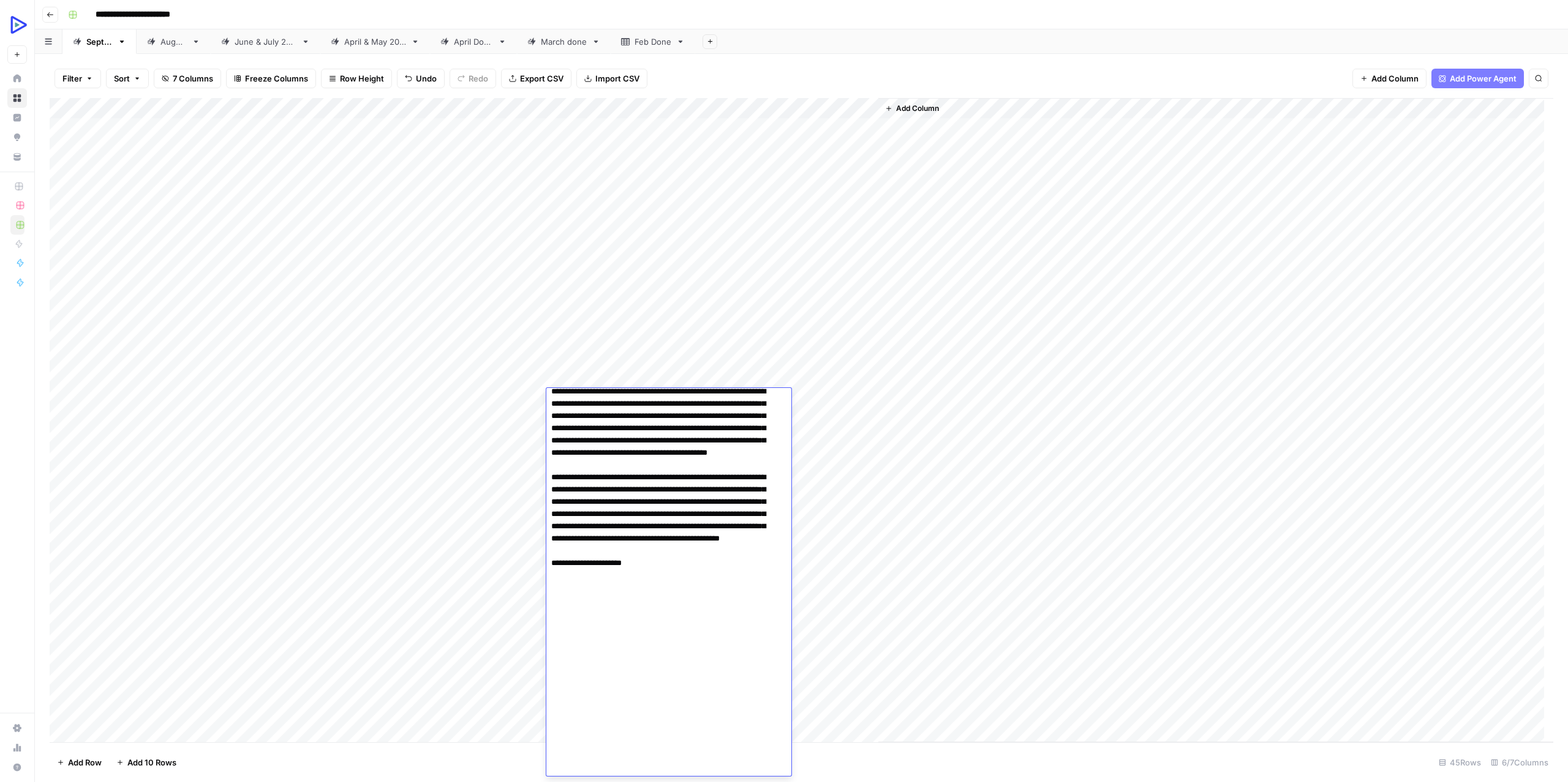
click at [916, 447] on div "Add Column" at bounding box center [1216, 419] width 675 height 644
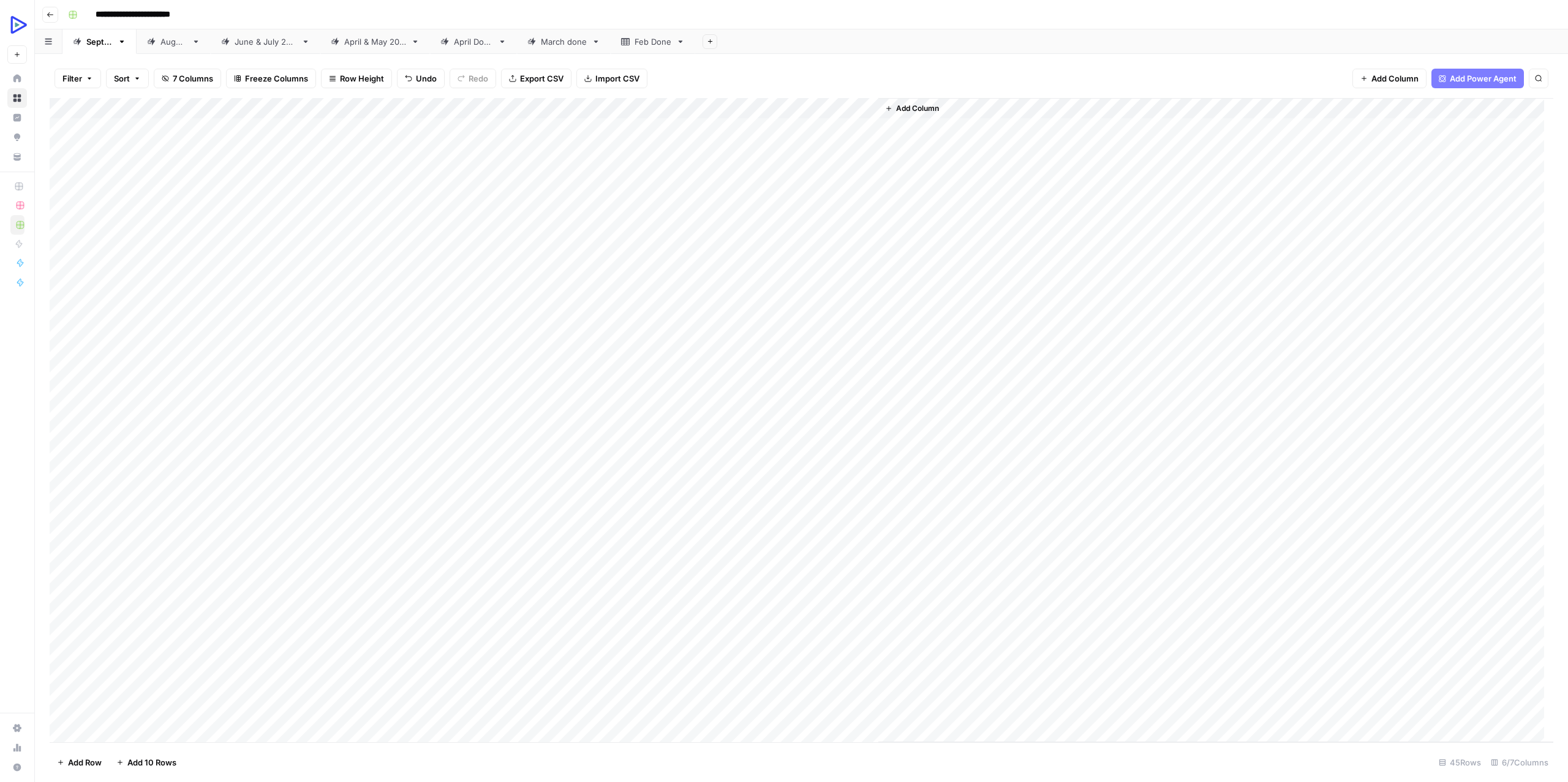
click at [706, 397] on div "Add Column" at bounding box center [801, 419] width 1503 height 644
click at [823, 371] on div "Add Column" at bounding box center [801, 419] width 1503 height 644
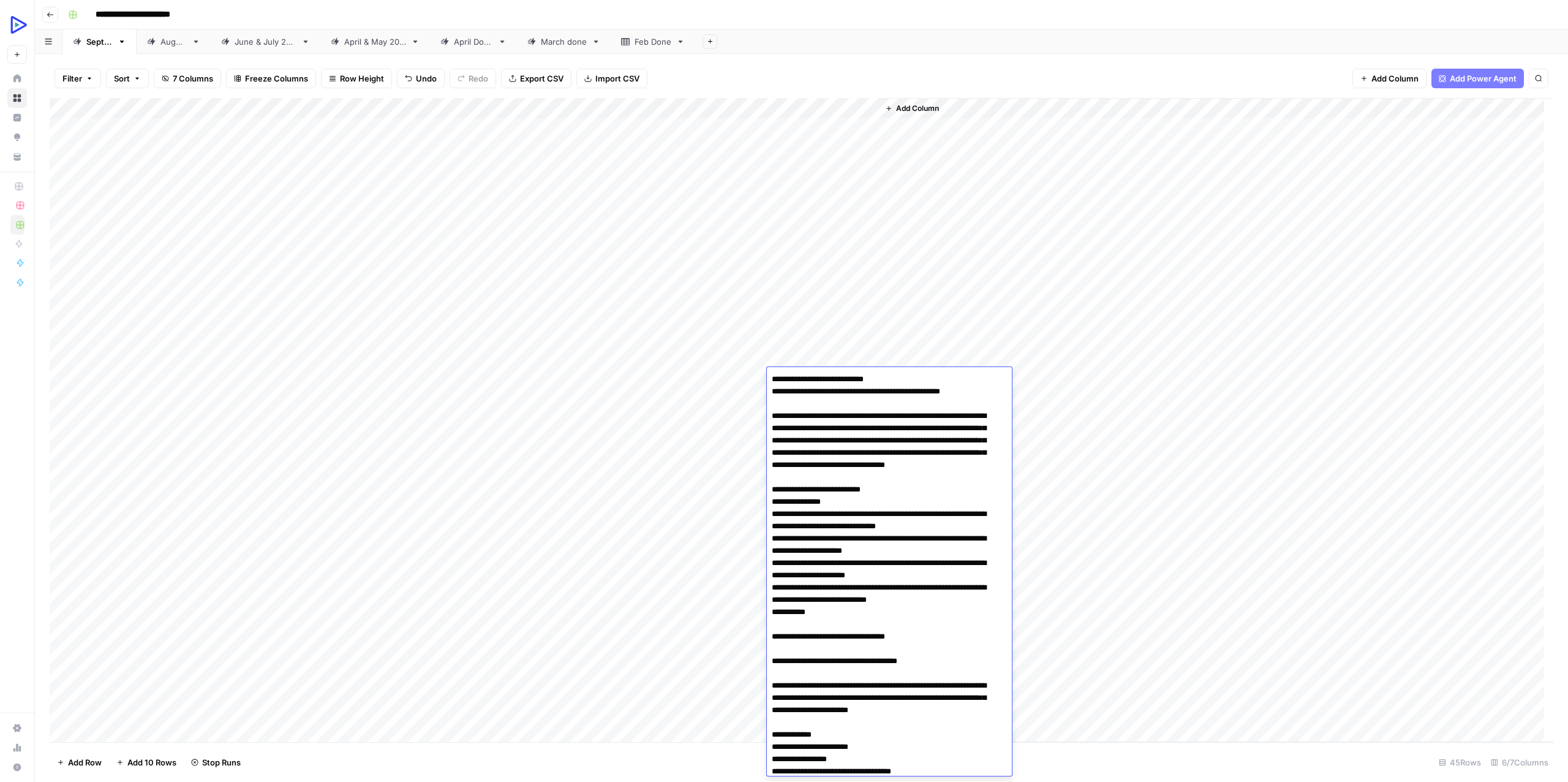
click at [1159, 355] on div "Add Column" at bounding box center [1216, 419] width 675 height 644
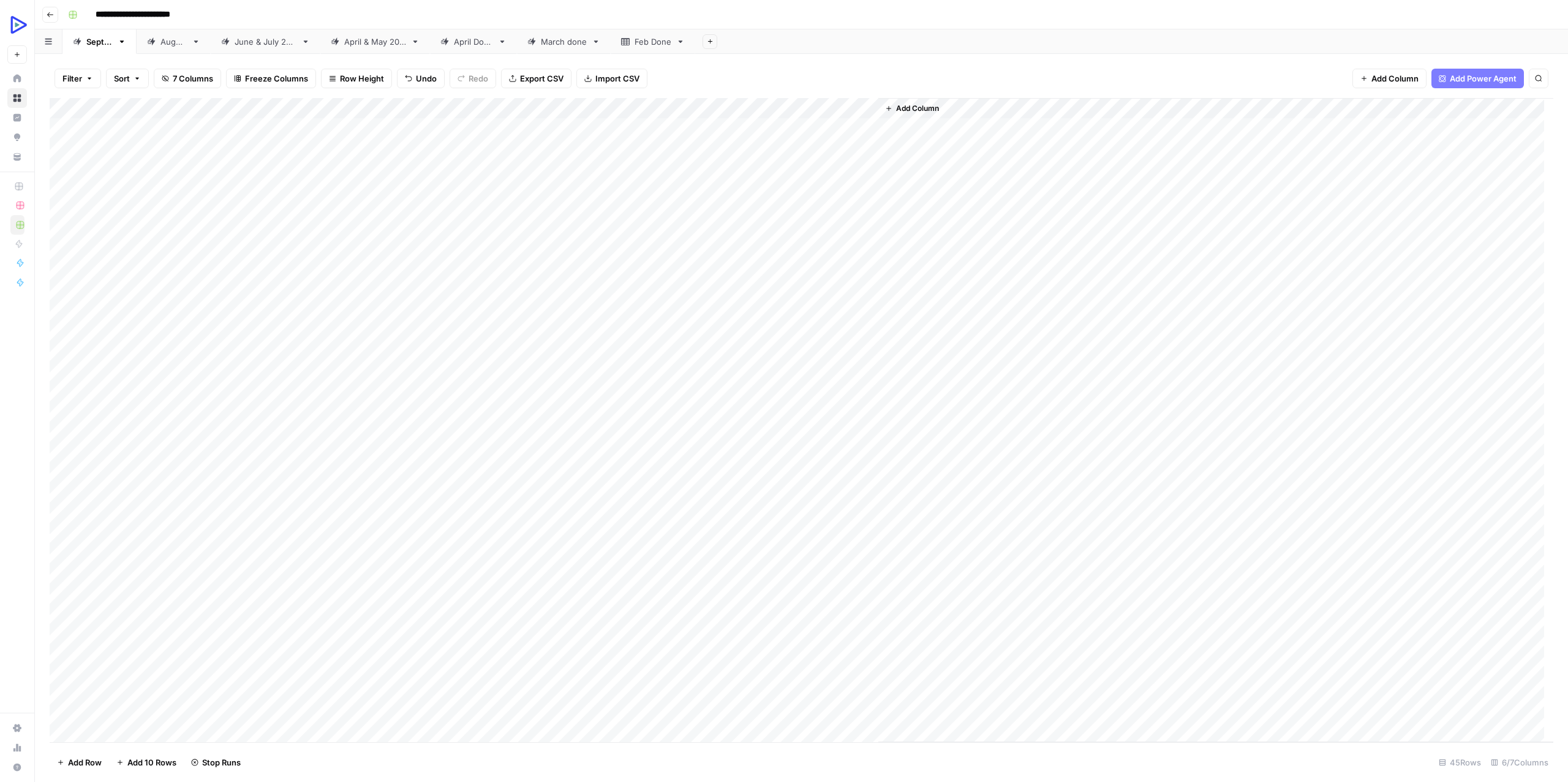
click at [615, 417] on div "Add Column" at bounding box center [801, 419] width 1503 height 644
drag, startPoint x: 312, startPoint y: 341, endPoint x: 314, endPoint y: 353, distance: 12.2
click at [314, 353] on div "Add Column" at bounding box center [801, 419] width 1503 height 644
drag, startPoint x: 161, startPoint y: 380, endPoint x: 818, endPoint y: 376, distance: 657.0
click at [818, 376] on div "Add Column" at bounding box center [801, 419] width 1503 height 644
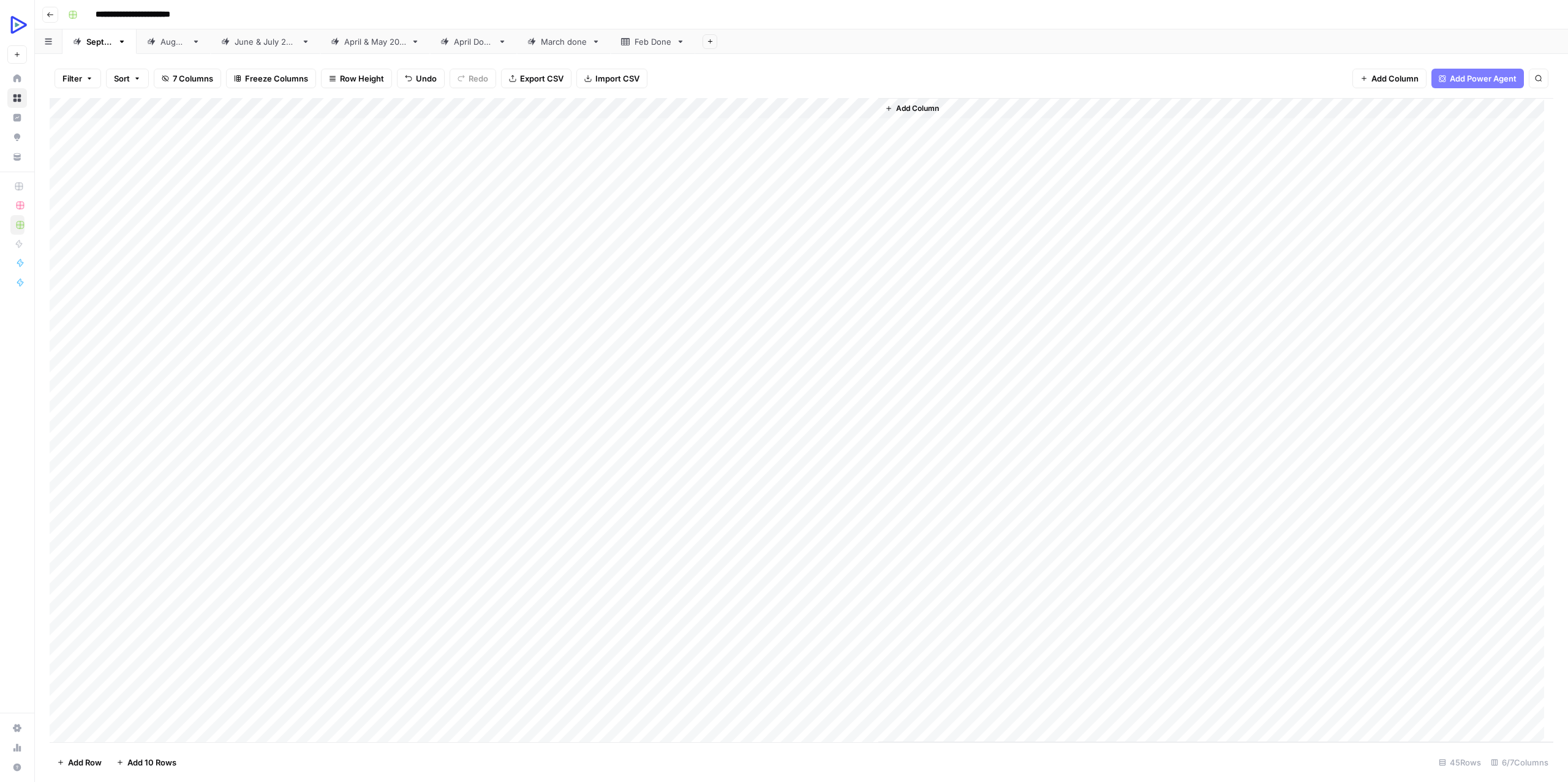
click at [461, 395] on div "Add Column" at bounding box center [801, 419] width 1503 height 644
click at [932, 402] on div "Add Column" at bounding box center [1216, 419] width 675 height 644
drag, startPoint x: 403, startPoint y: 419, endPoint x: 850, endPoint y: 418, distance: 447.0
click at [850, 418] on div "Add Column" at bounding box center [801, 419] width 1503 height 644
click at [361, 416] on div "Add Column" at bounding box center [801, 419] width 1503 height 644
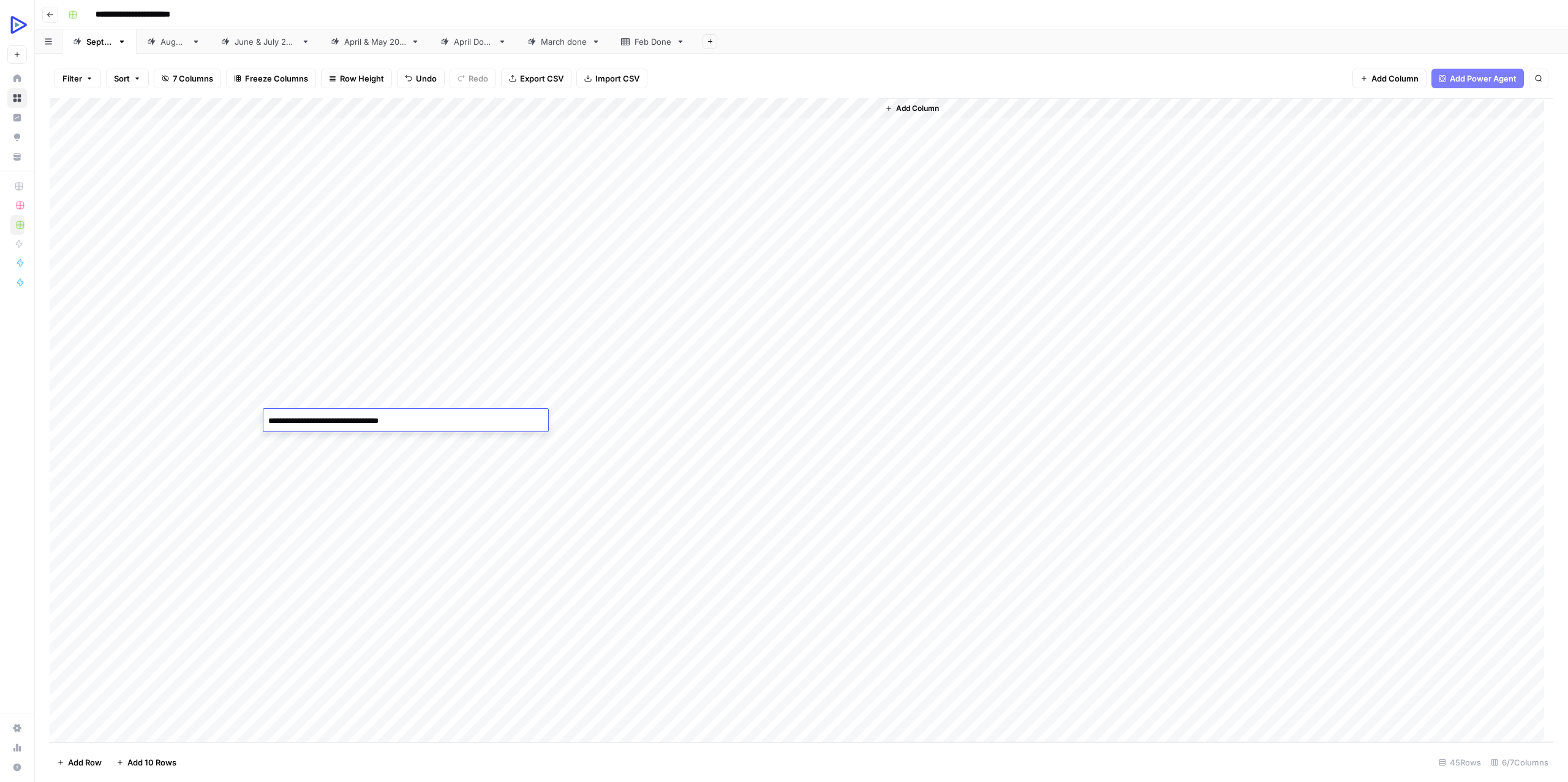
click at [361, 416] on textarea "**********" at bounding box center [406, 421] width 285 height 17
click at [352, 381] on div "Add Column" at bounding box center [801, 419] width 1503 height 644
click at [352, 381] on textarea "**********" at bounding box center [406, 380] width 285 height 17
type textarea "**********"
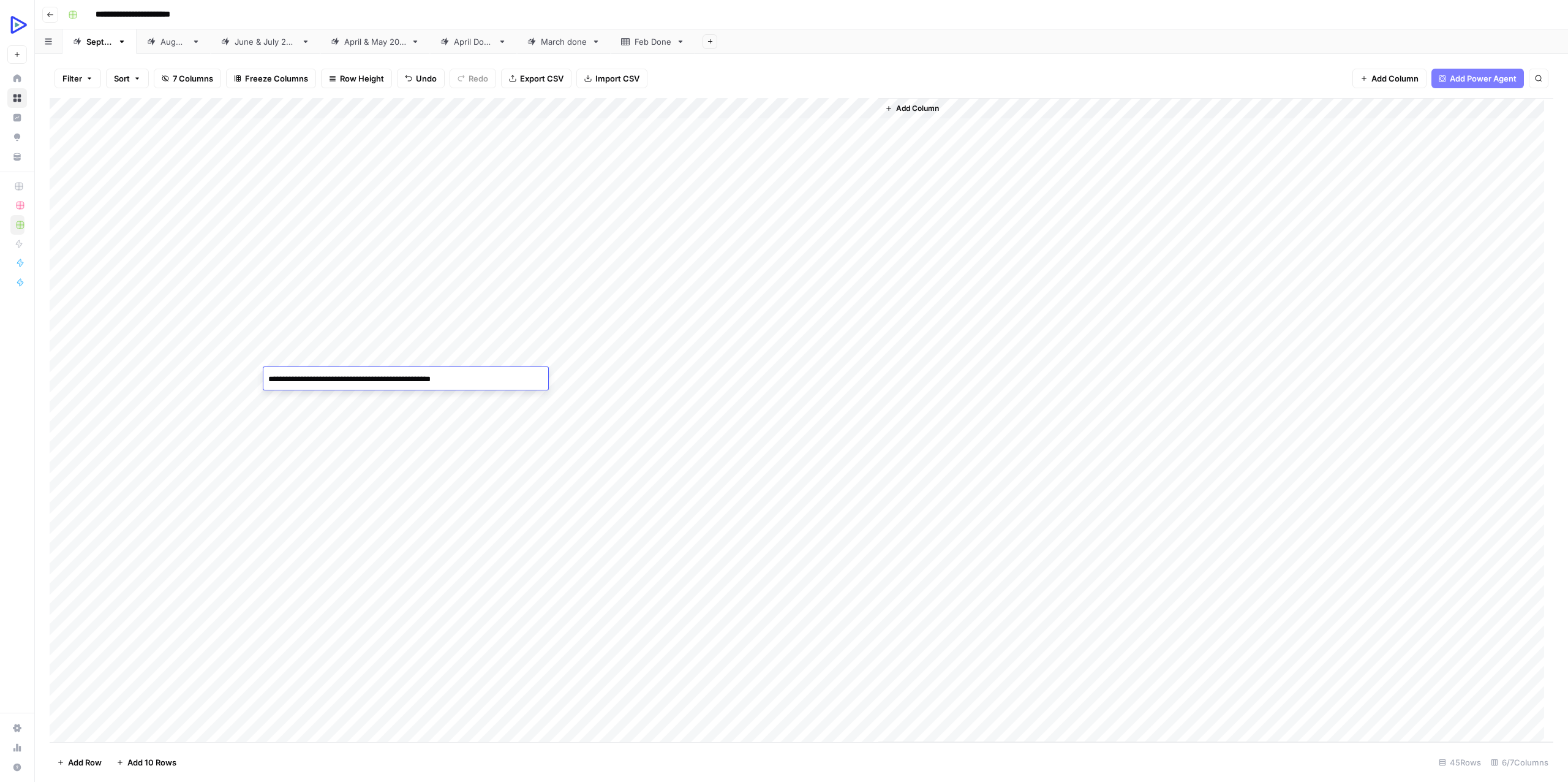
click at [375, 452] on div "Add Column" at bounding box center [801, 419] width 1503 height 644
click at [371, 416] on div "Add Column" at bounding box center [801, 419] width 1503 height 644
click at [837, 393] on div "Add Column" at bounding box center [801, 419] width 1503 height 644
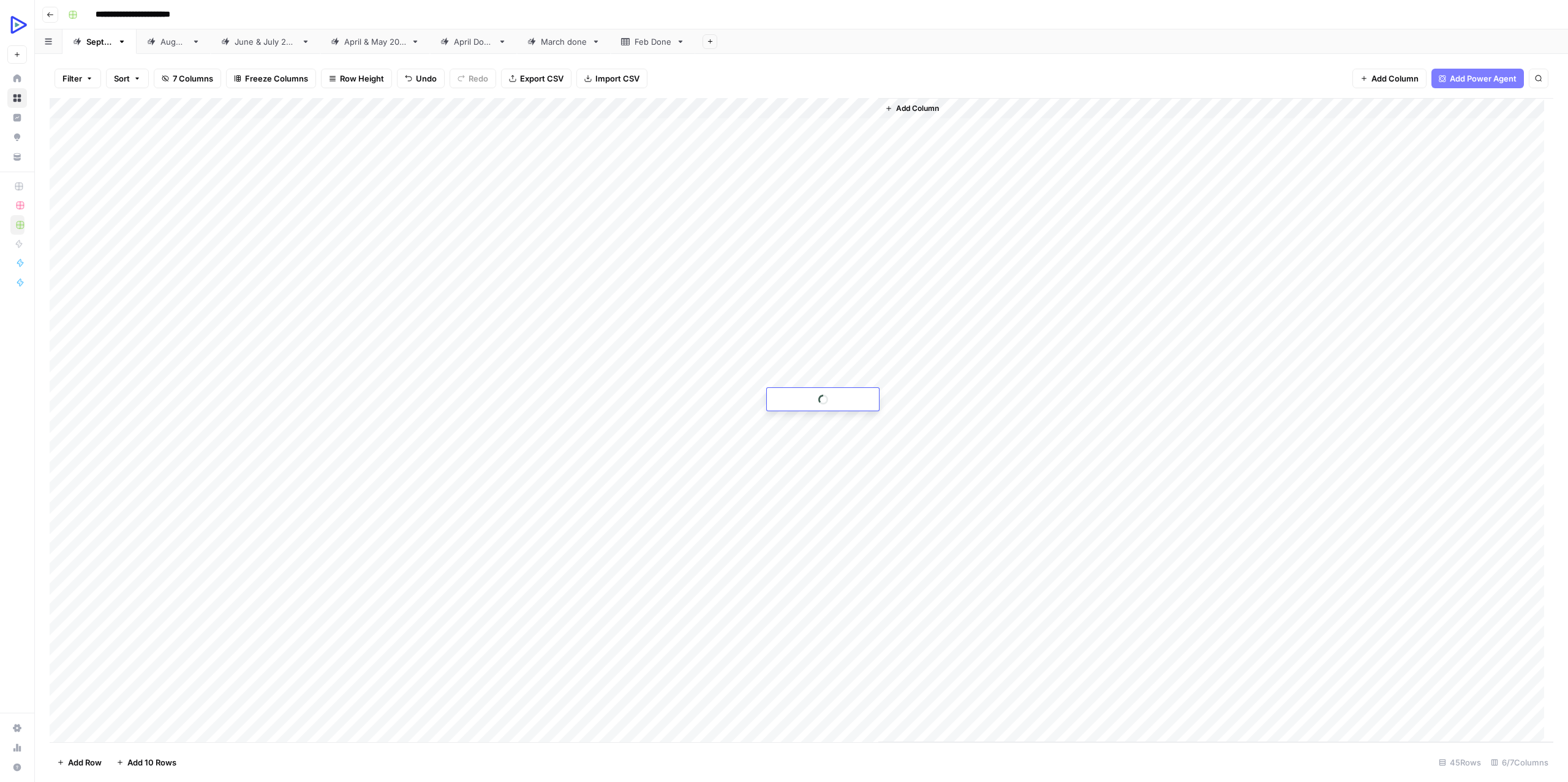
click at [837, 393] on div at bounding box center [823, 399] width 112 height 23
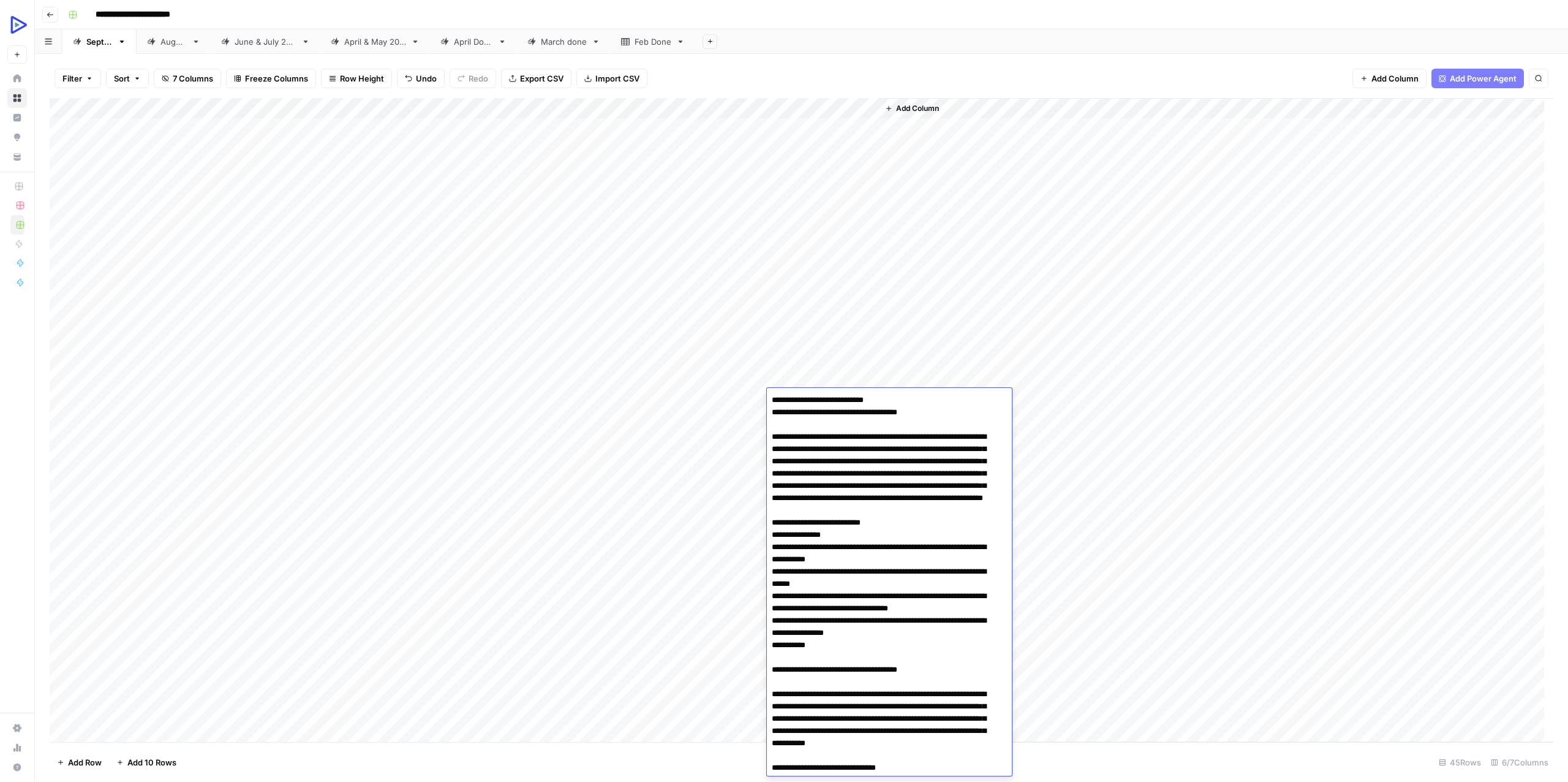
click at [612, 416] on div "Add Column" at bounding box center [801, 419] width 1503 height 644
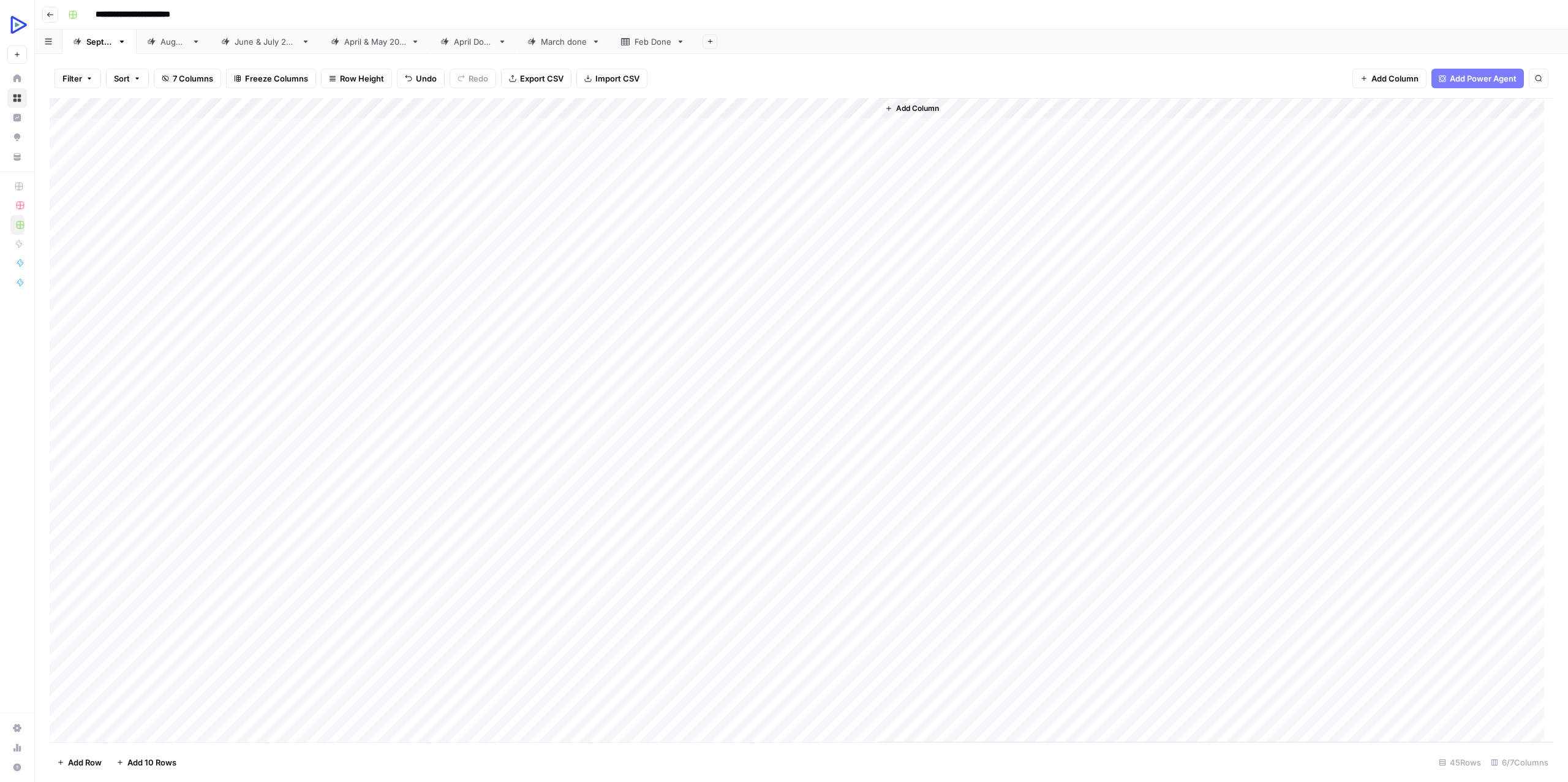
click at [582, 419] on div "Add Column" at bounding box center [801, 419] width 1503 height 644
click at [582, 419] on textarea at bounding box center [644, 421] width 196 height 17
type textarea "**********"
click at [940, 468] on div "Add Column" at bounding box center [1216, 419] width 675 height 644
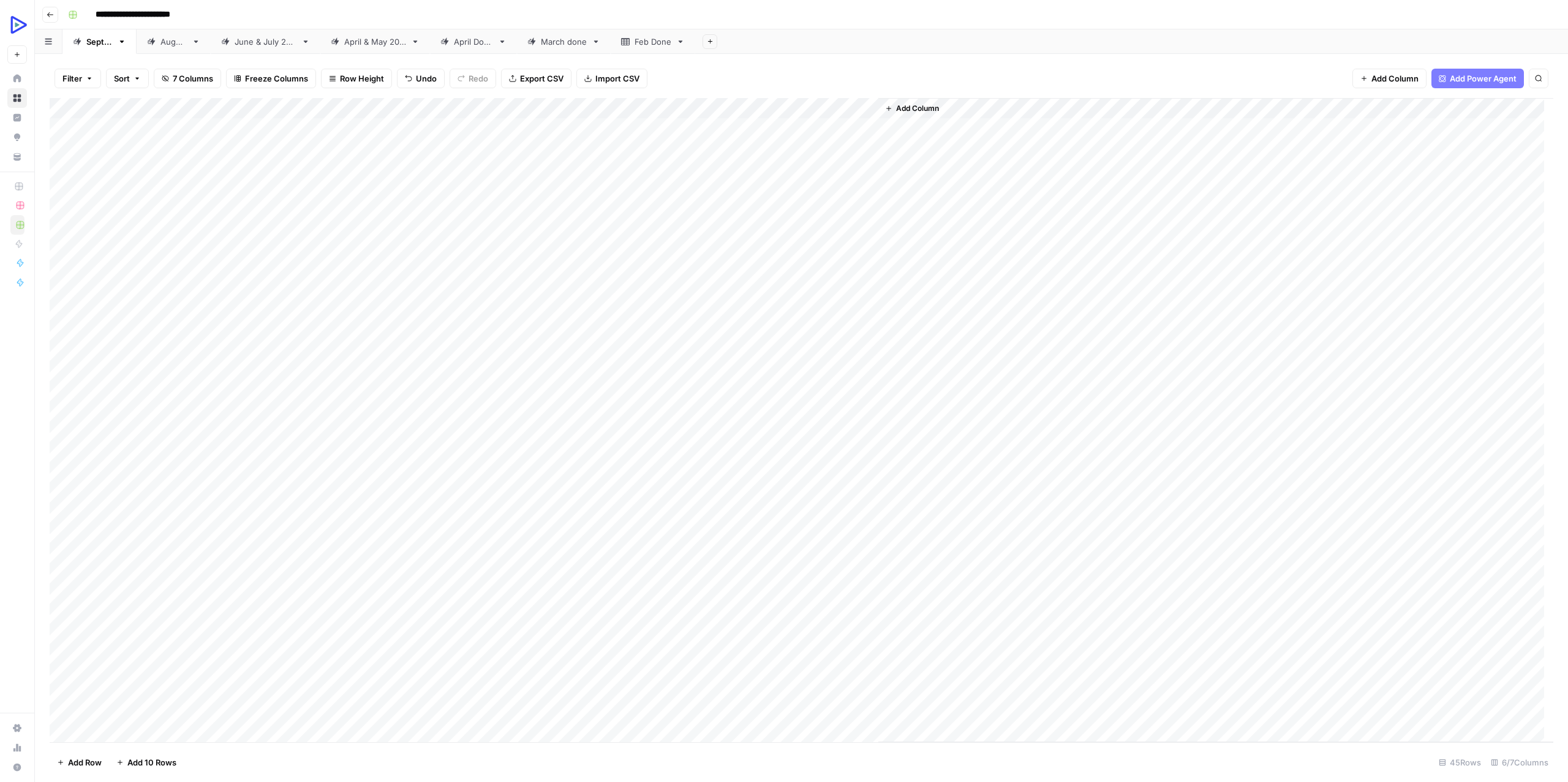
click at [707, 418] on div "Add Column" at bounding box center [801, 419] width 1503 height 644
click at [846, 426] on div "Add Column" at bounding box center [801, 419] width 1503 height 644
click at [846, 426] on div at bounding box center [823, 419] width 112 height 23
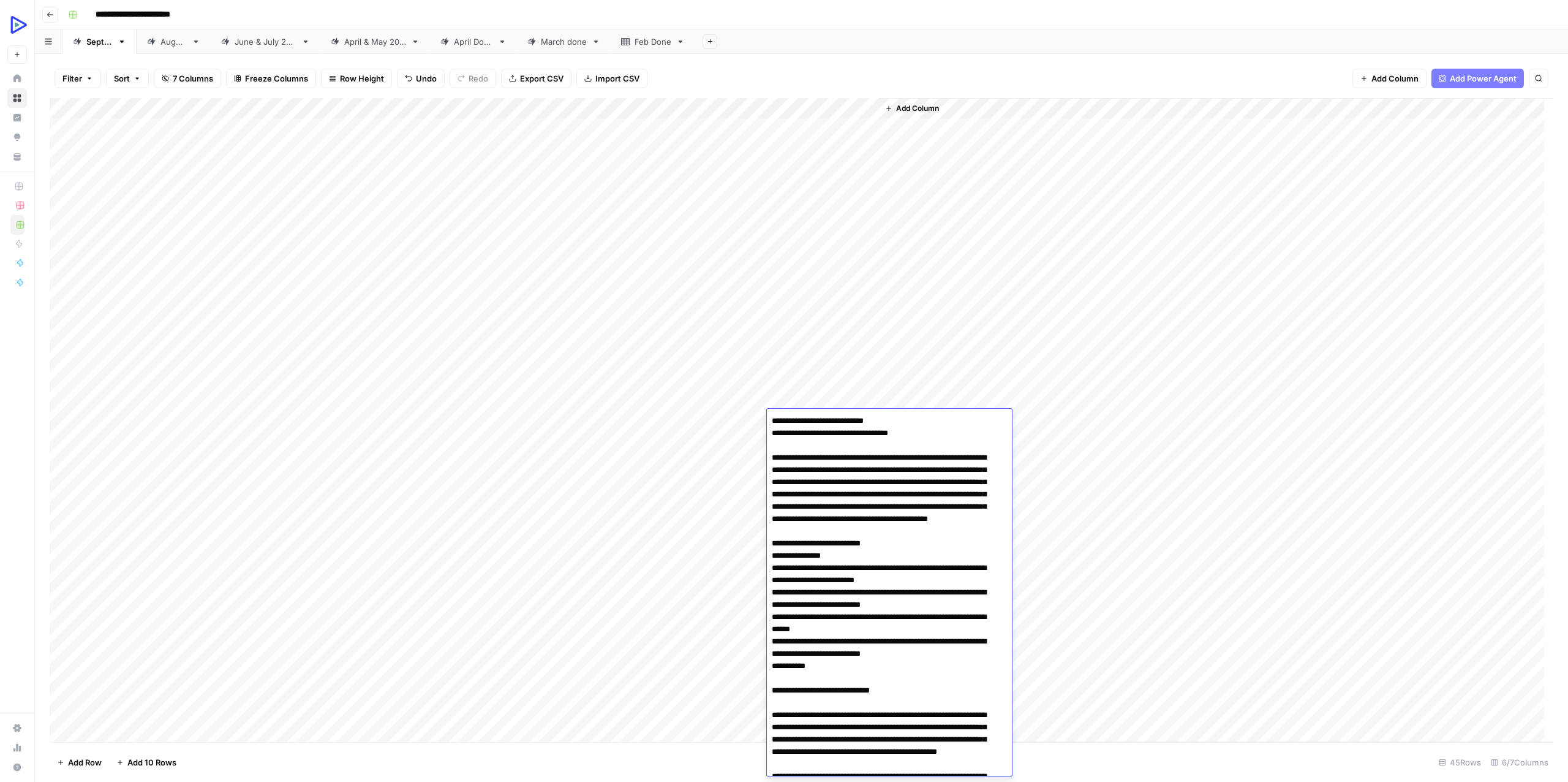
click at [584, 443] on div "Add Column" at bounding box center [801, 419] width 1503 height 644
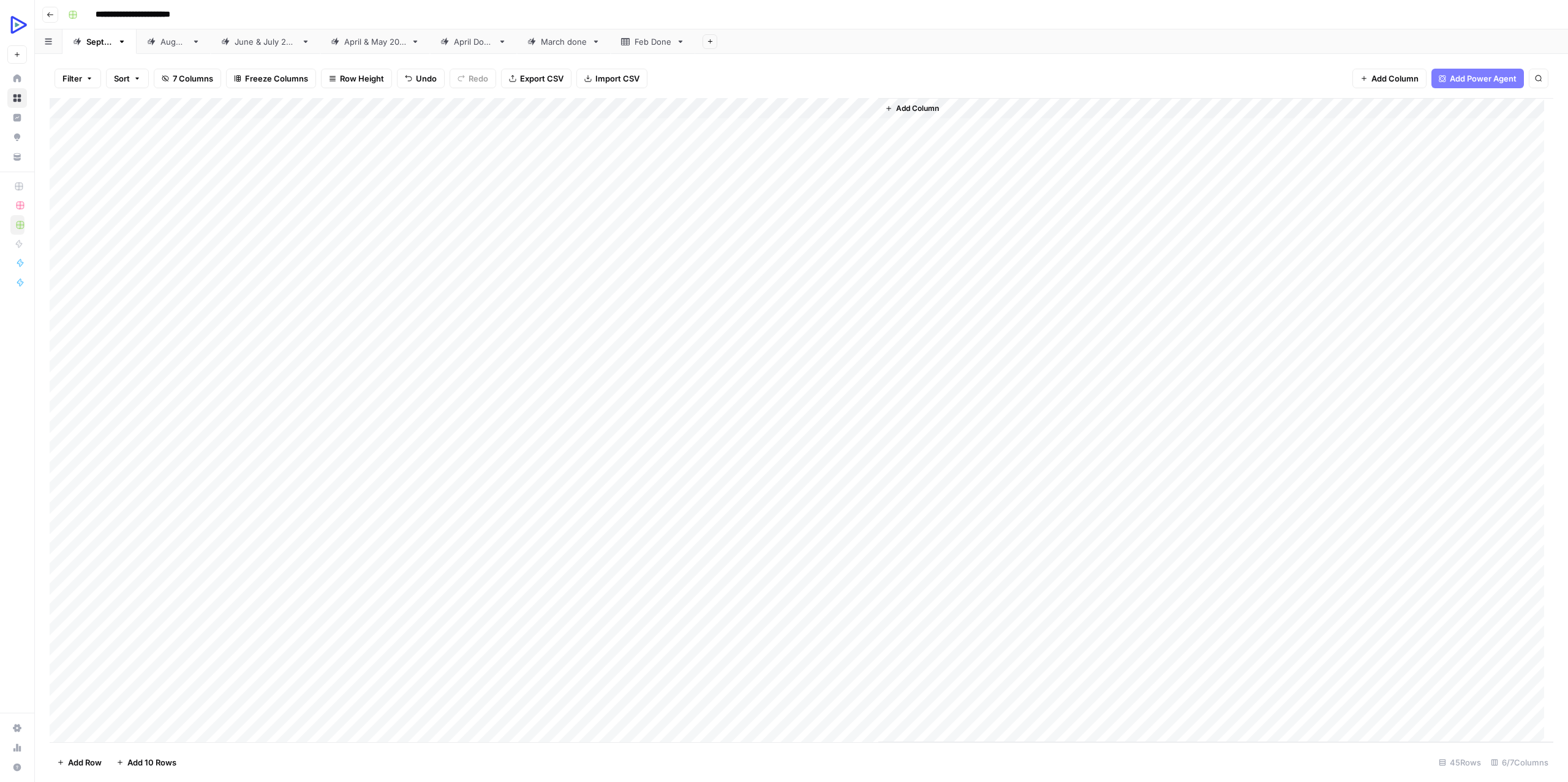
drag, startPoint x: 136, startPoint y: 338, endPoint x: 315, endPoint y: 349, distance: 179.3
click at [315, 349] on div "Add Column" at bounding box center [801, 419] width 1503 height 644
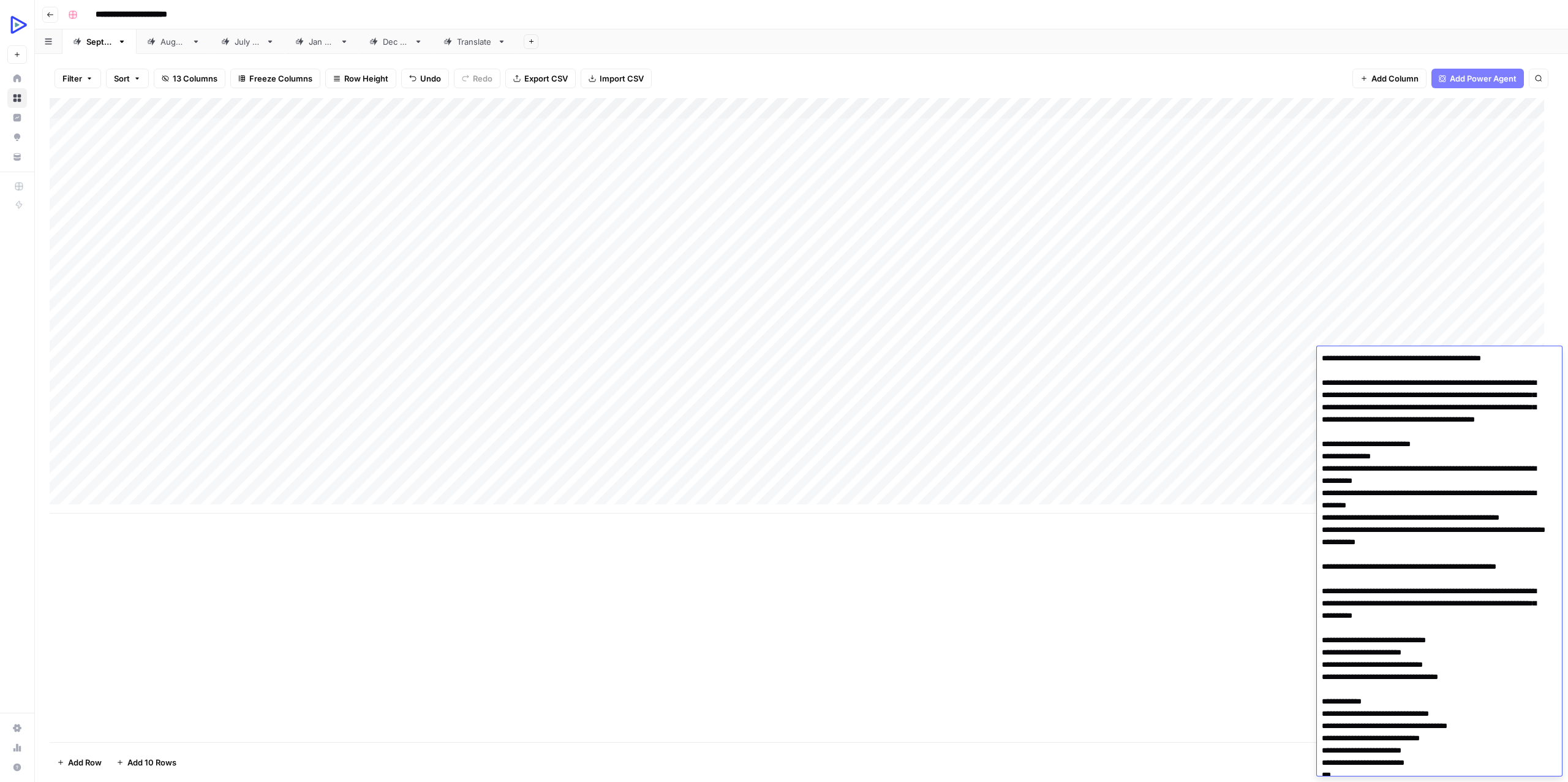
scroll to position [2225, 0]
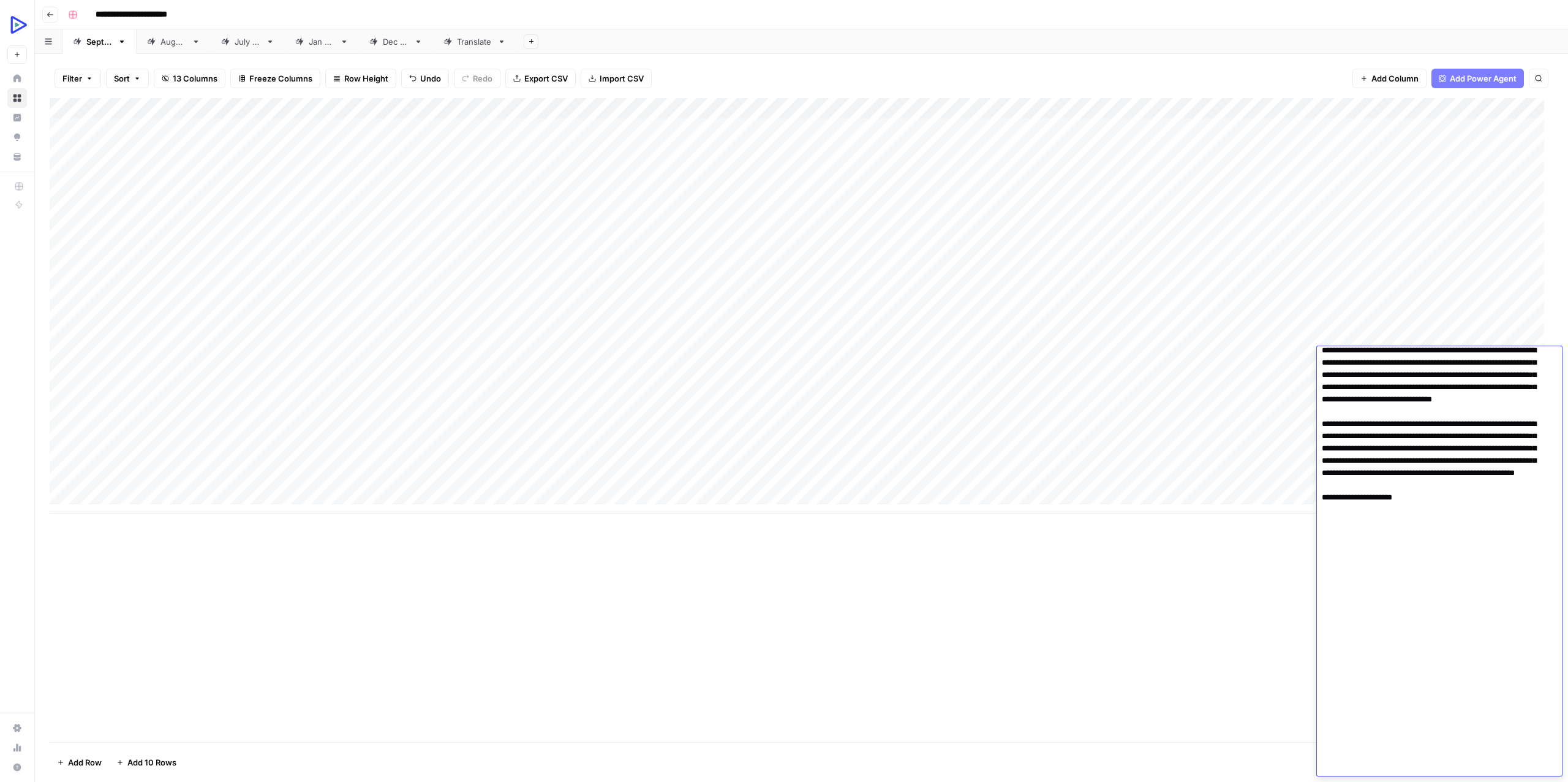
click at [1229, 381] on div "Add Column" at bounding box center [801, 305] width 1503 height 415
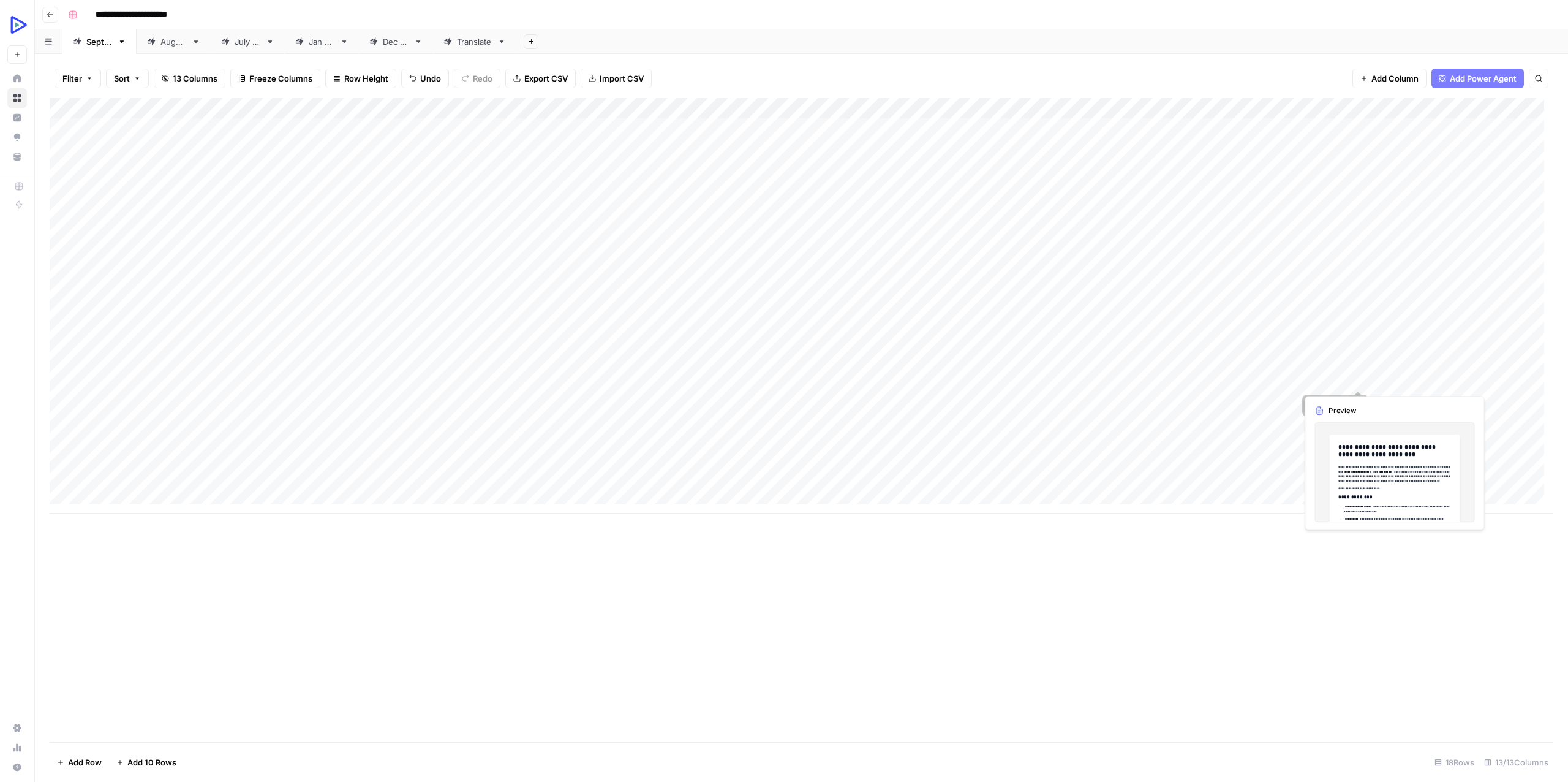
click at [1405, 375] on div "Add Column" at bounding box center [801, 305] width 1503 height 415
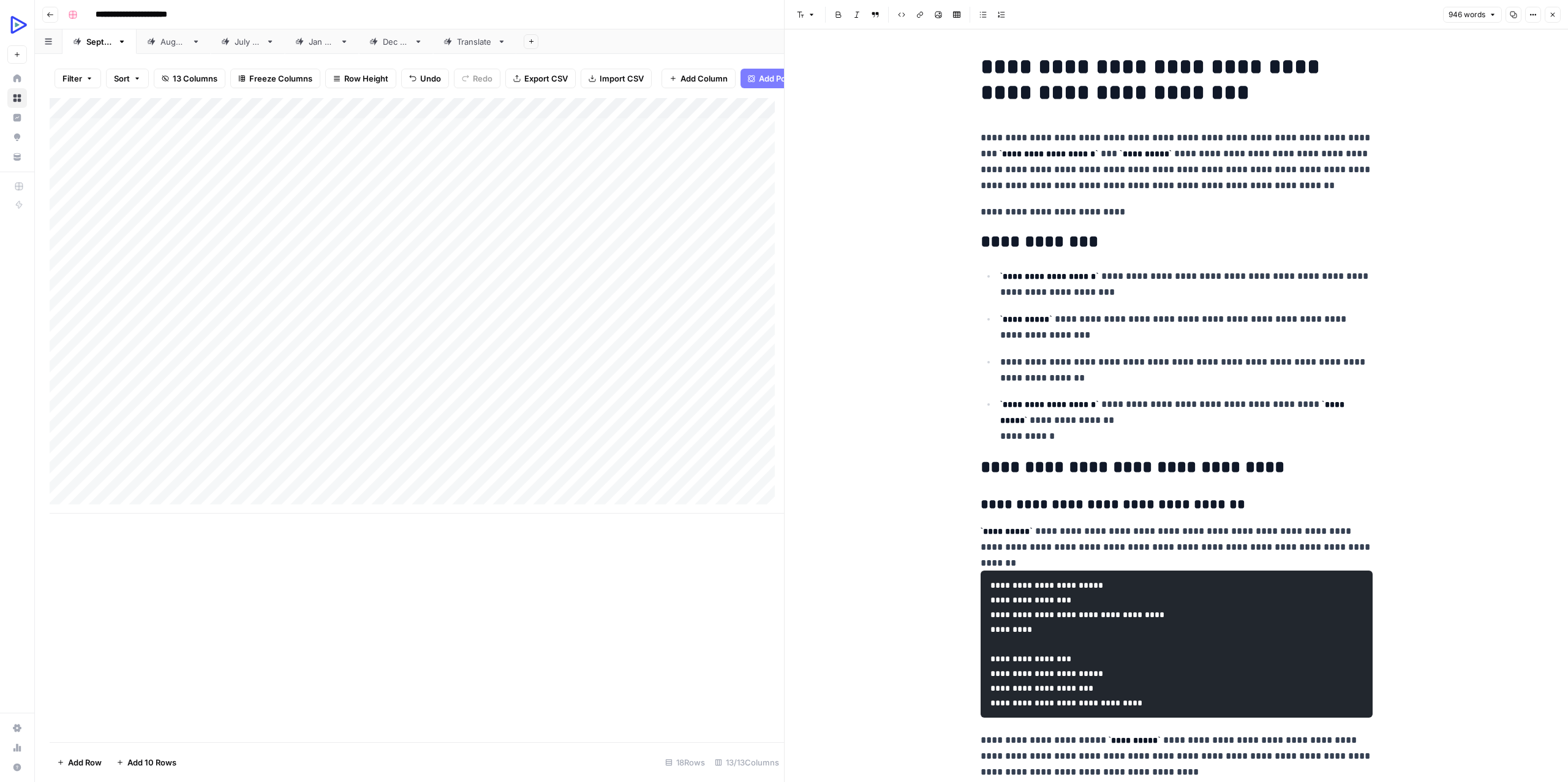
click at [1554, 20] on button "Close" at bounding box center [1553, 14] width 16 height 16
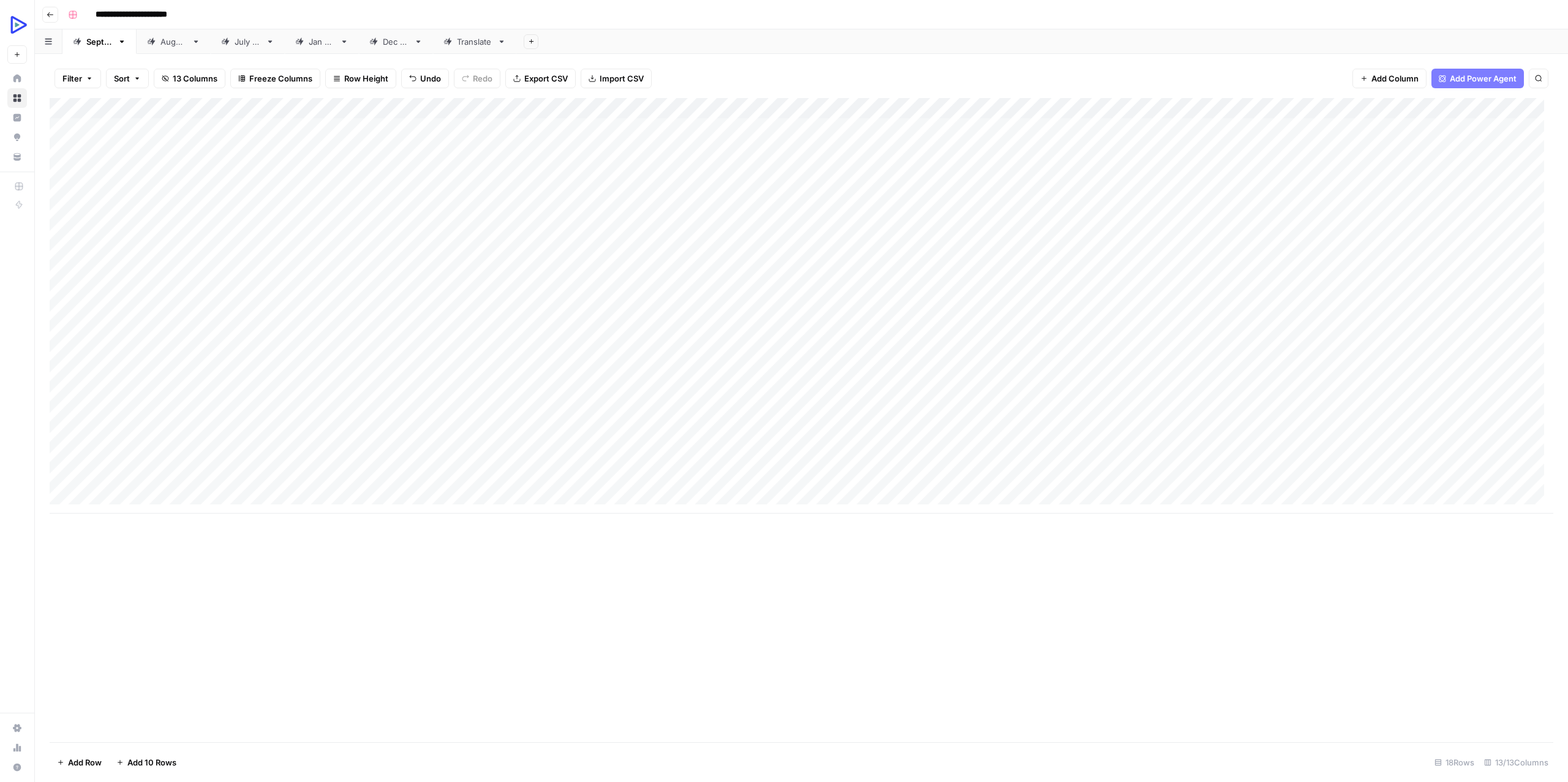
click at [1537, 372] on div "Add Column" at bounding box center [801, 305] width 1503 height 415
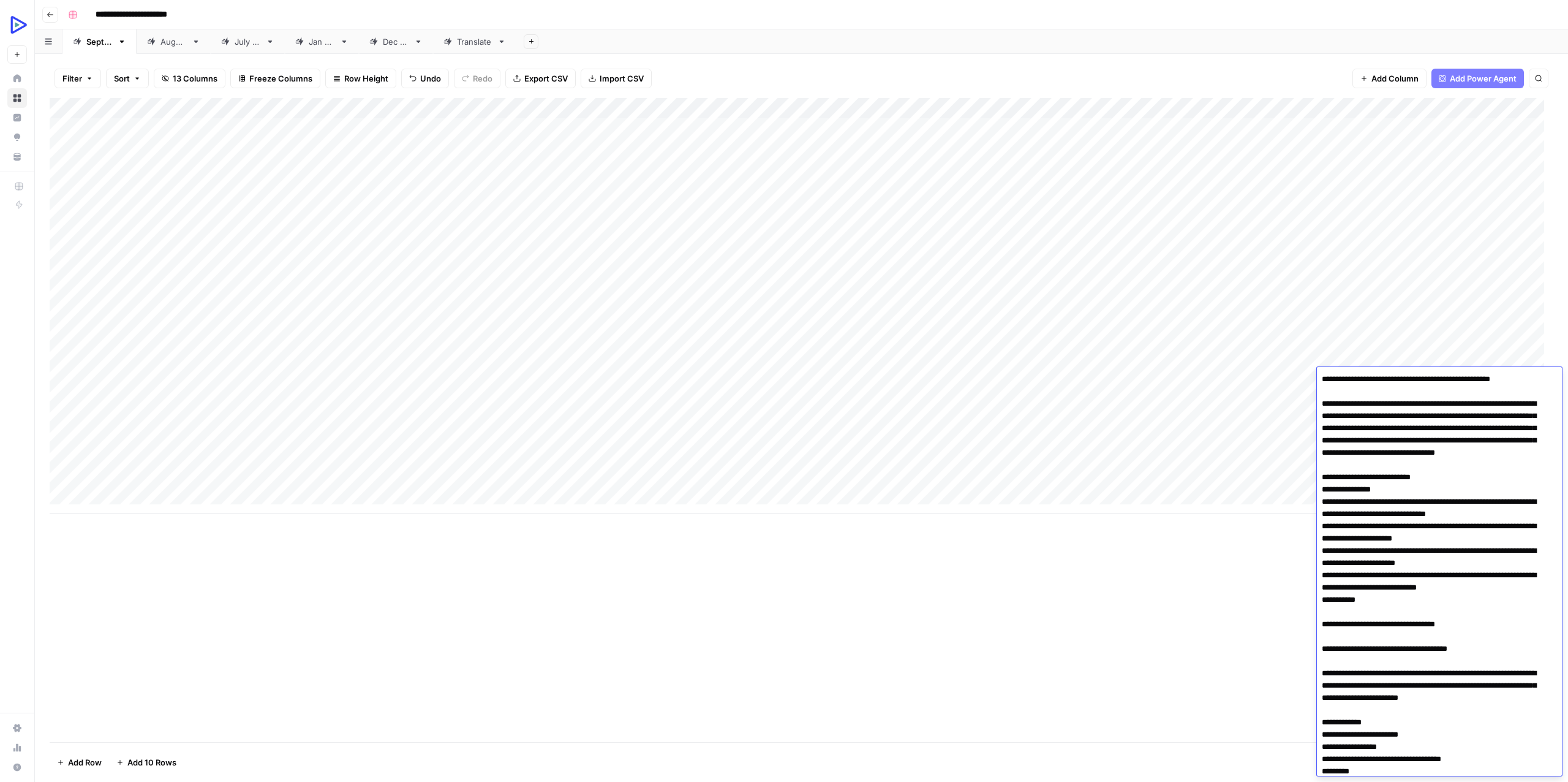
scroll to position [3215, 0]
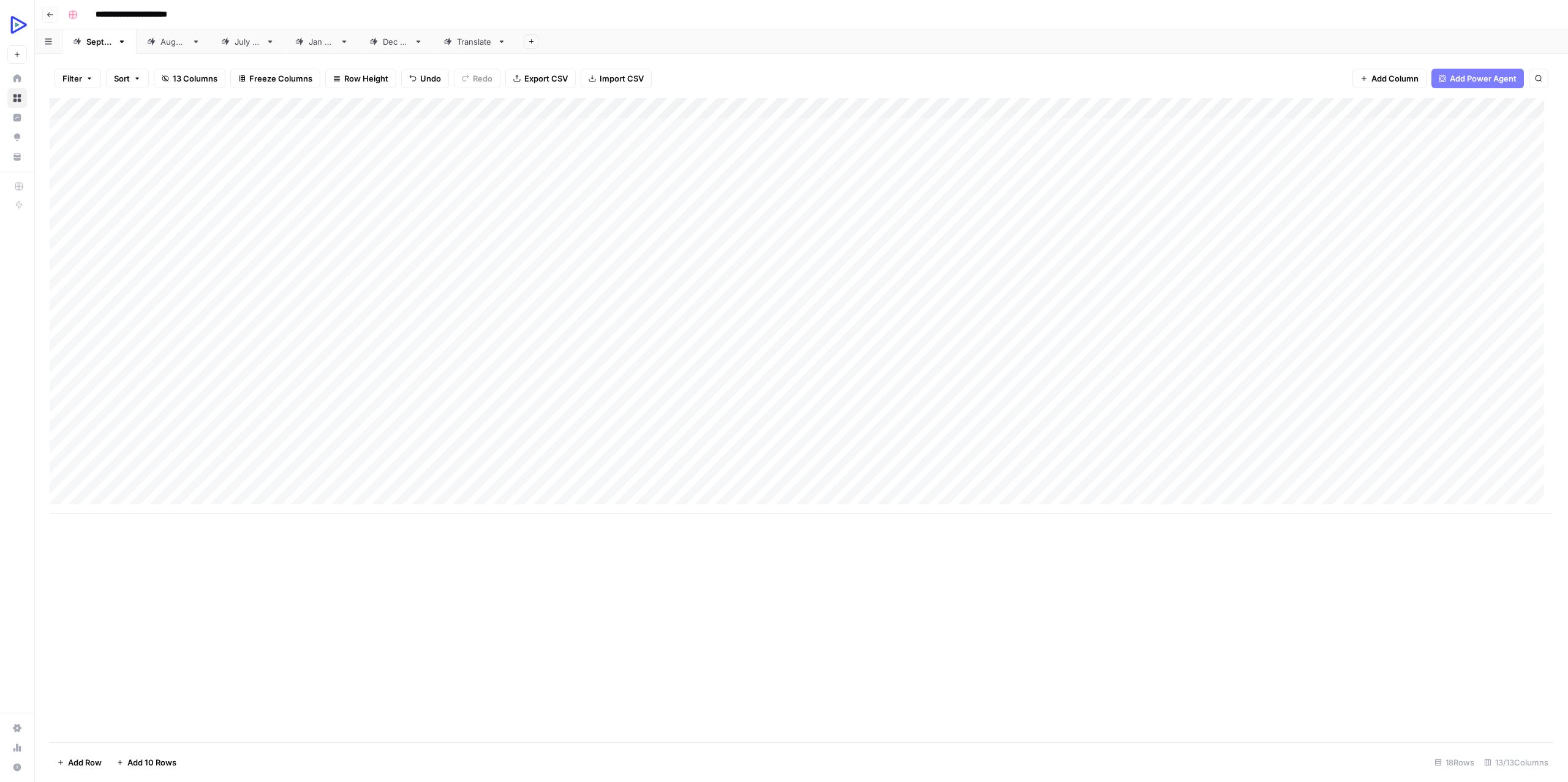
click at [414, 397] on div "Add Column" at bounding box center [801, 305] width 1503 height 415
type textarea "**********"
click at [305, 550] on div "Add Column" at bounding box center [801, 419] width 1503 height 644
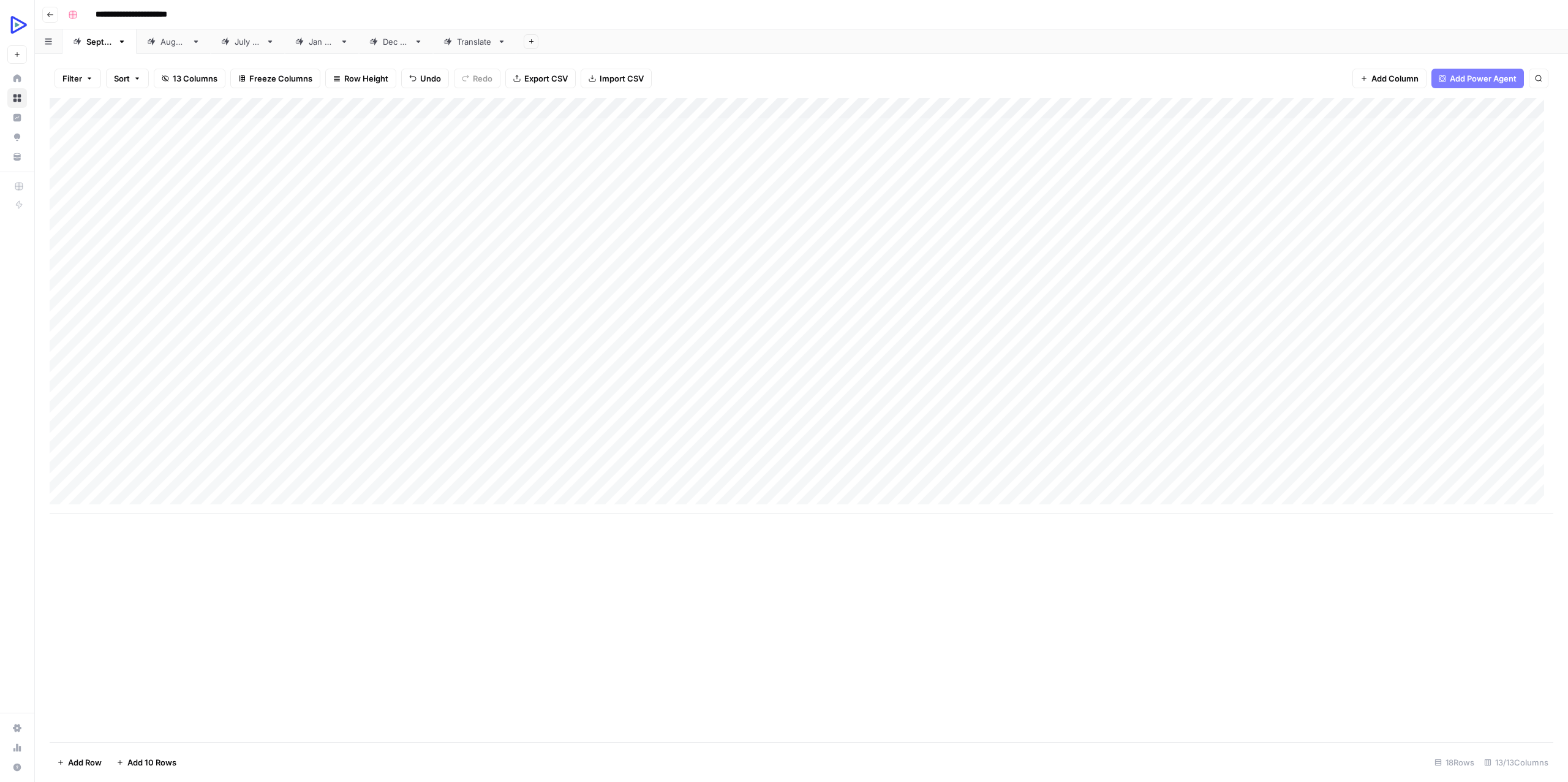
click at [476, 399] on div "Add Column" at bounding box center [801, 305] width 1503 height 415
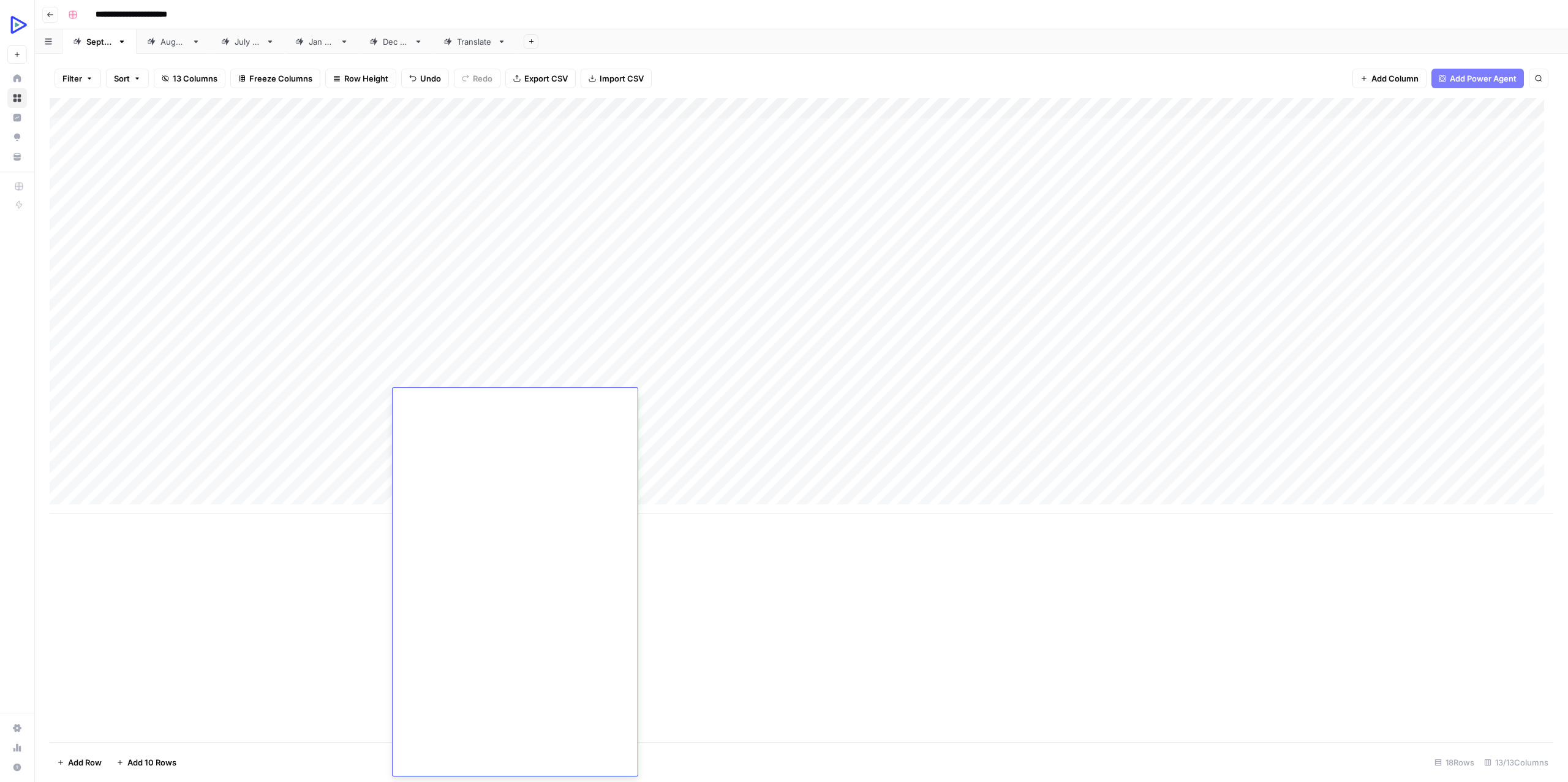
scroll to position [0, 0]
click at [529, 435] on div "Add Column" at bounding box center [801, 305] width 1503 height 415
click at [537, 397] on div "Add Column" at bounding box center [801, 305] width 1503 height 415
type textarea "**********"
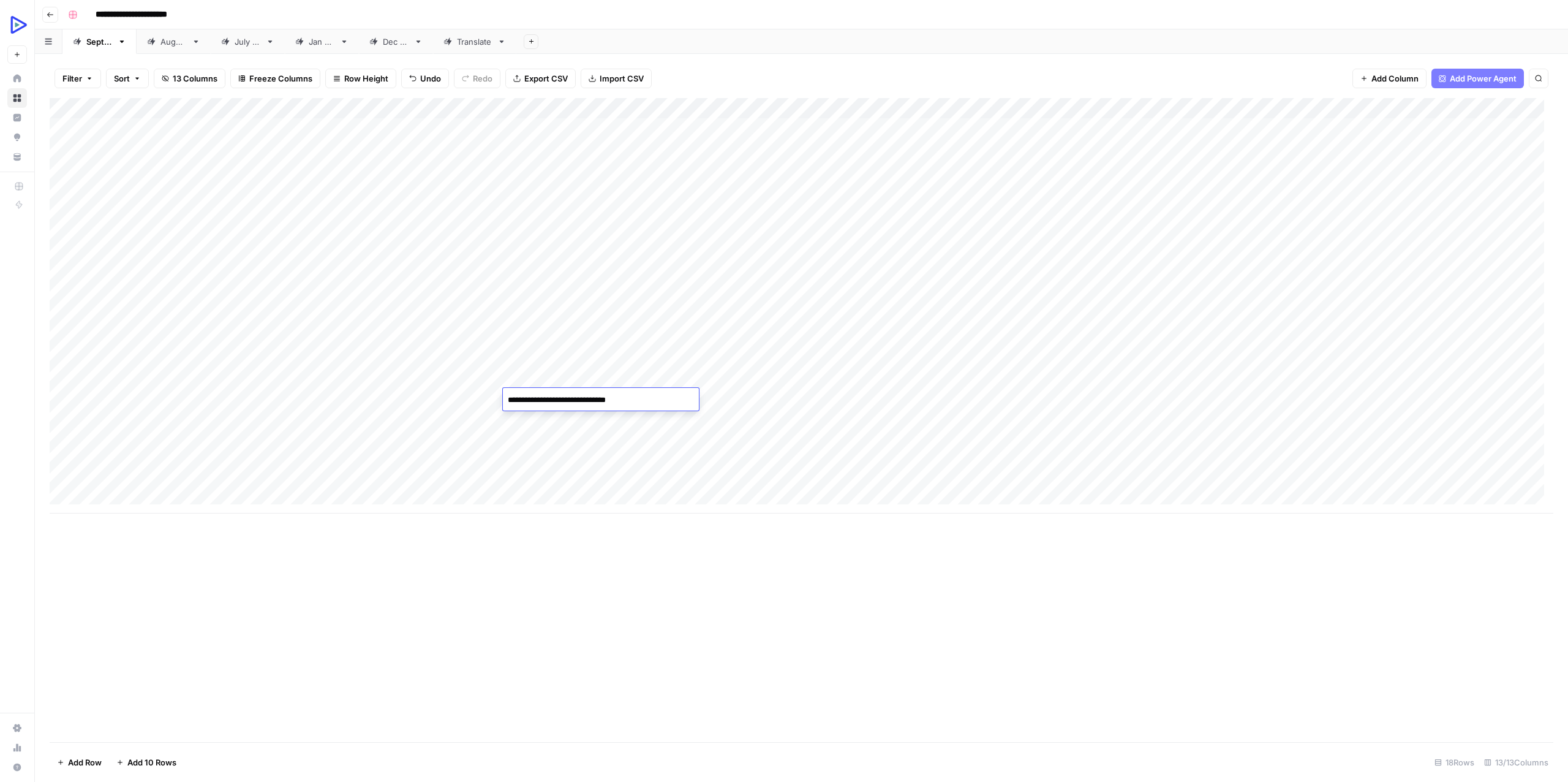
scroll to position [1148, 0]
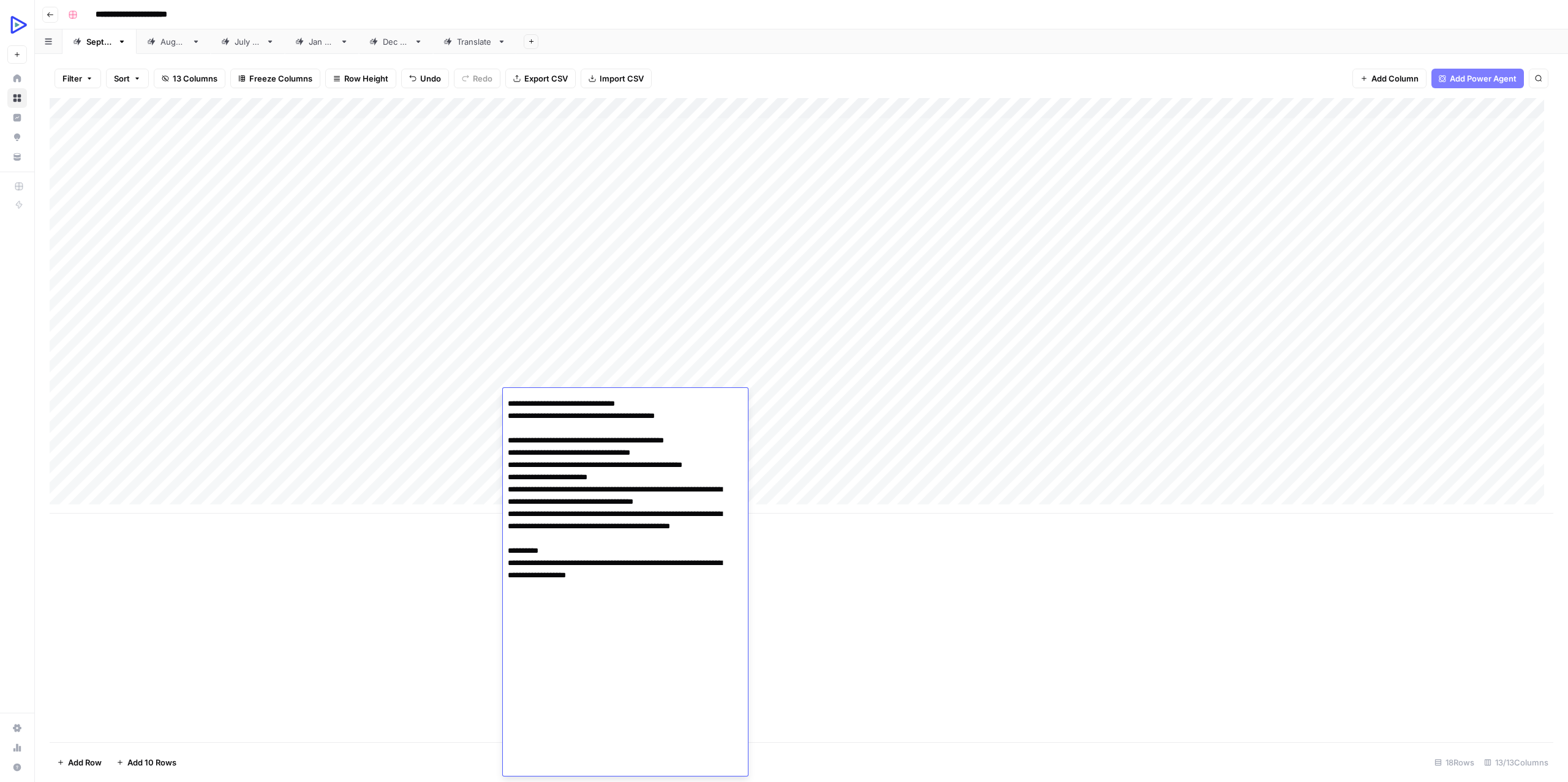
click at [410, 602] on div "Add Column" at bounding box center [801, 419] width 1503 height 644
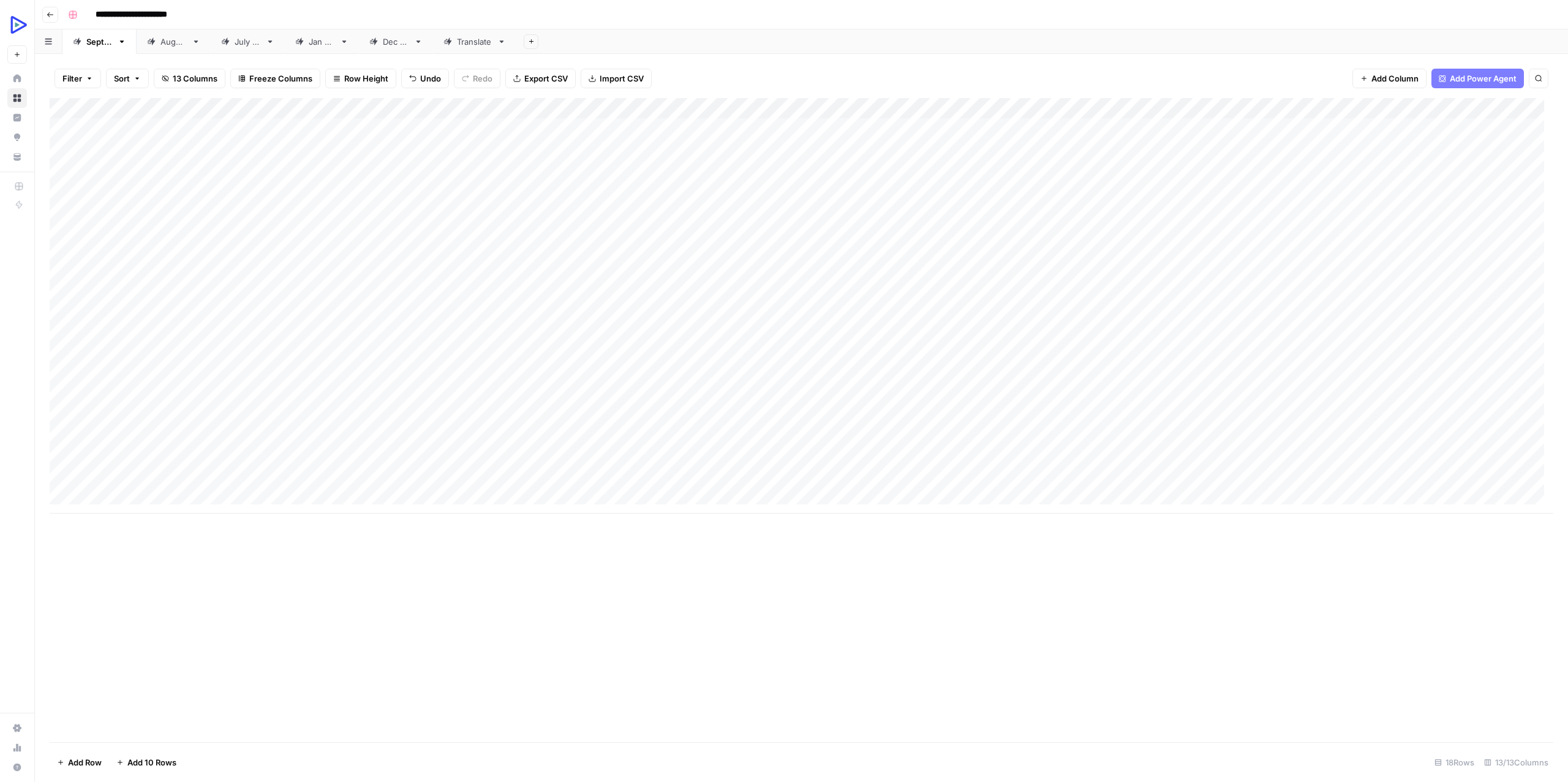
click at [748, 391] on div "Add Column" at bounding box center [801, 305] width 1503 height 415
type textarea "**********"
click at [1037, 401] on div "Add Column" at bounding box center [801, 305] width 1503 height 415
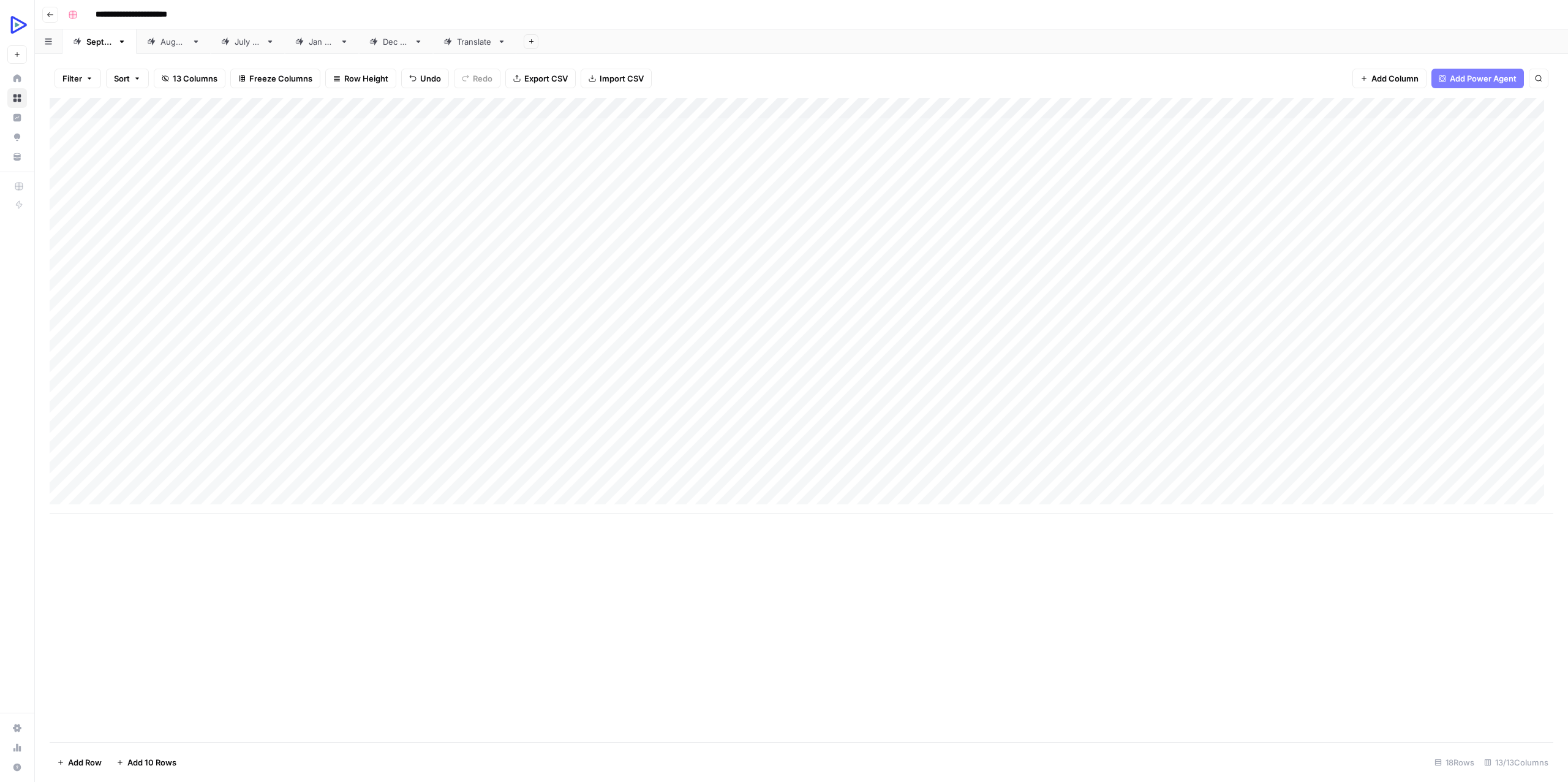
click at [1022, 401] on div "Add Column" at bounding box center [801, 305] width 1503 height 415
type textarea "**********"
click at [754, 549] on div "Add Column" at bounding box center [801, 419] width 1503 height 644
click at [441, 403] on div "Add Column" at bounding box center [801, 305] width 1503 height 415
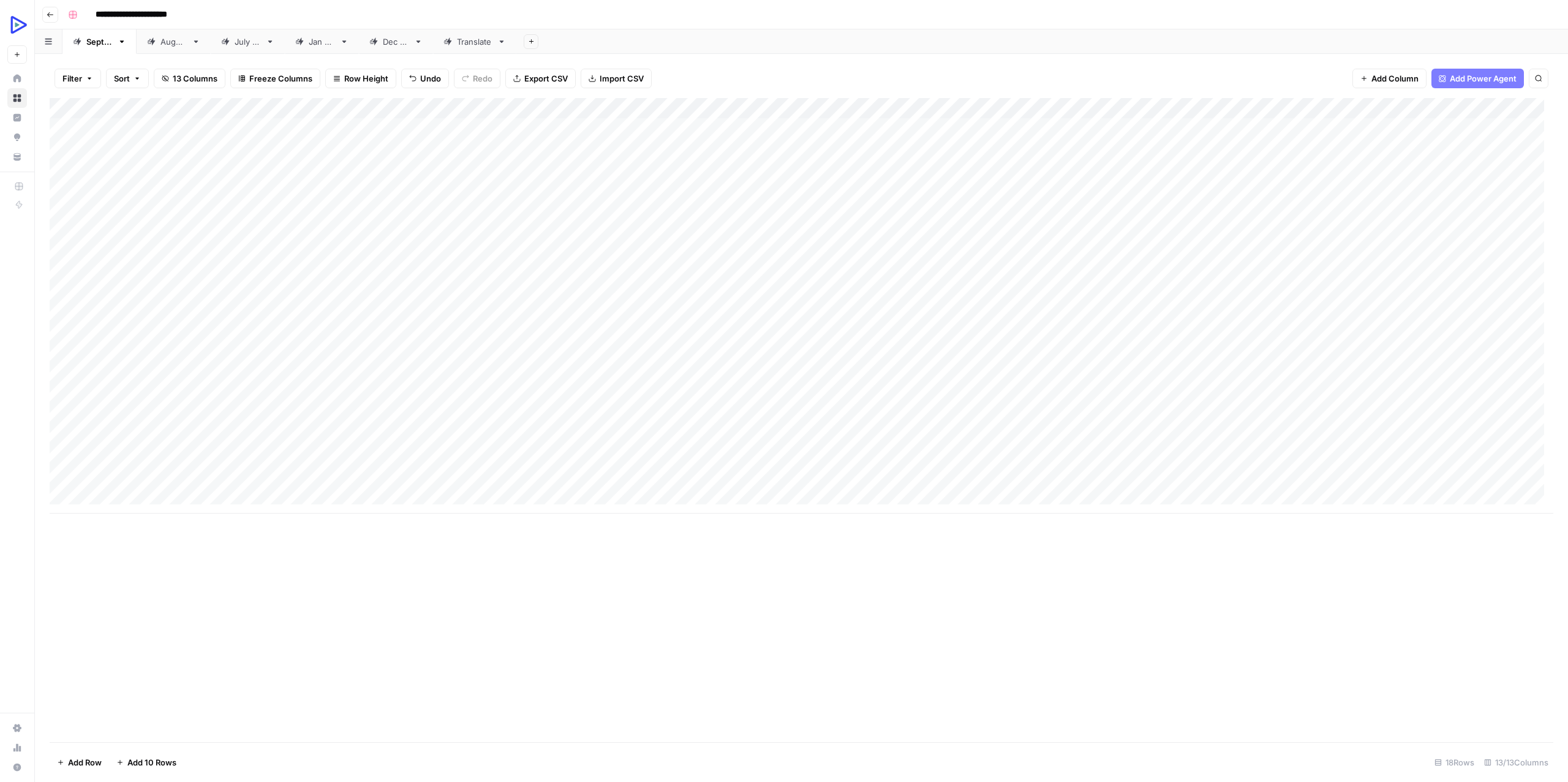
click at [441, 403] on div "Add Column" at bounding box center [801, 305] width 1503 height 415
click at [441, 403] on textarea at bounding box center [490, 400] width 196 height 17
type textarea "**********"
click at [403, 434] on div "Add Column" at bounding box center [801, 305] width 1503 height 415
click at [659, 388] on div "Add Column" at bounding box center [801, 305] width 1503 height 415
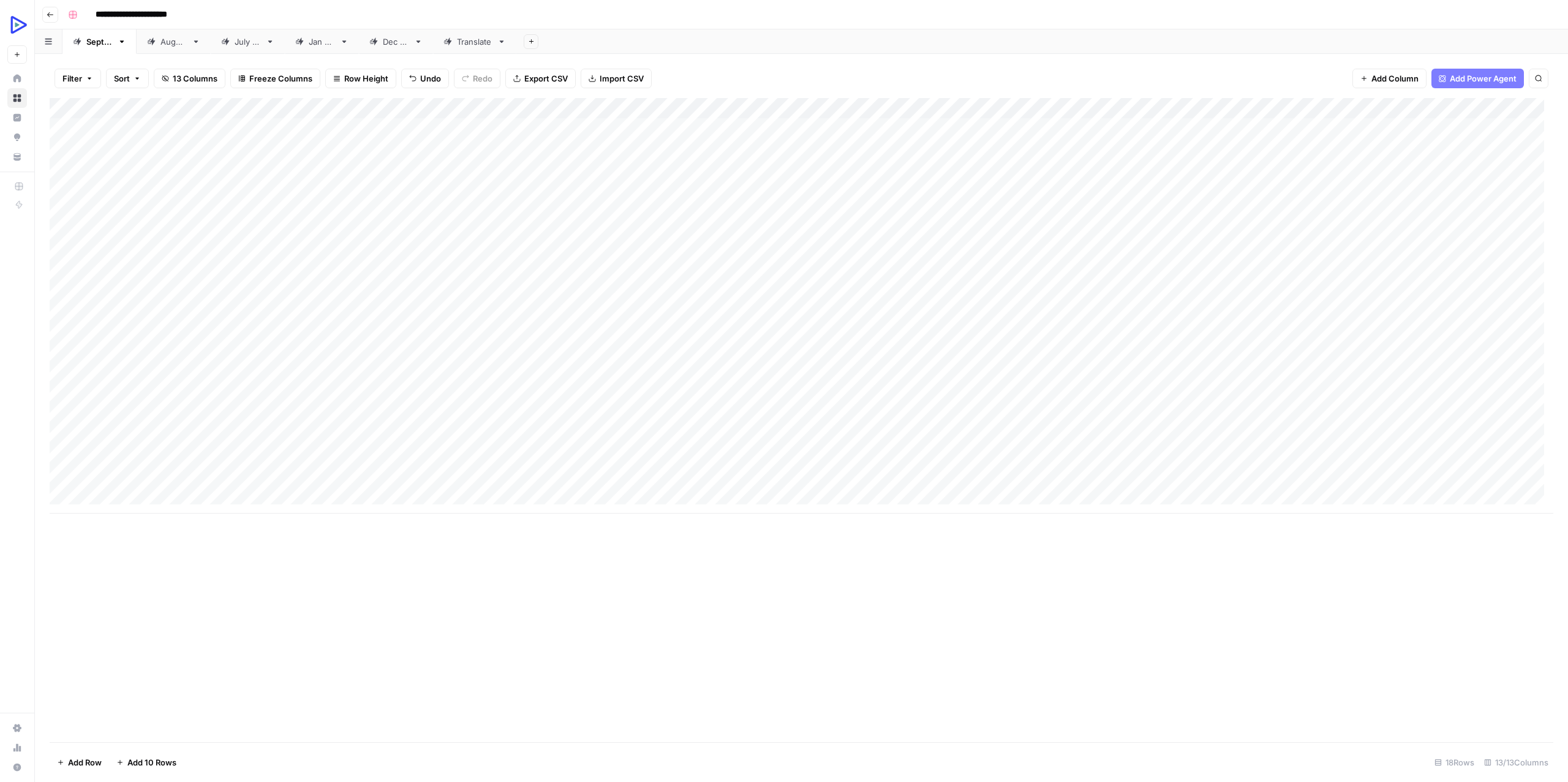
click at [659, 388] on div "Add Column" at bounding box center [801, 305] width 1503 height 415
click at [656, 406] on div "Add Column" at bounding box center [801, 305] width 1503 height 415
click at [656, 391] on div "Add Column" at bounding box center [801, 305] width 1503 height 415
click at [656, 391] on div at bounding box center [711, 399] width 196 height 23
click at [644, 410] on div at bounding box center [711, 399] width 196 height 23
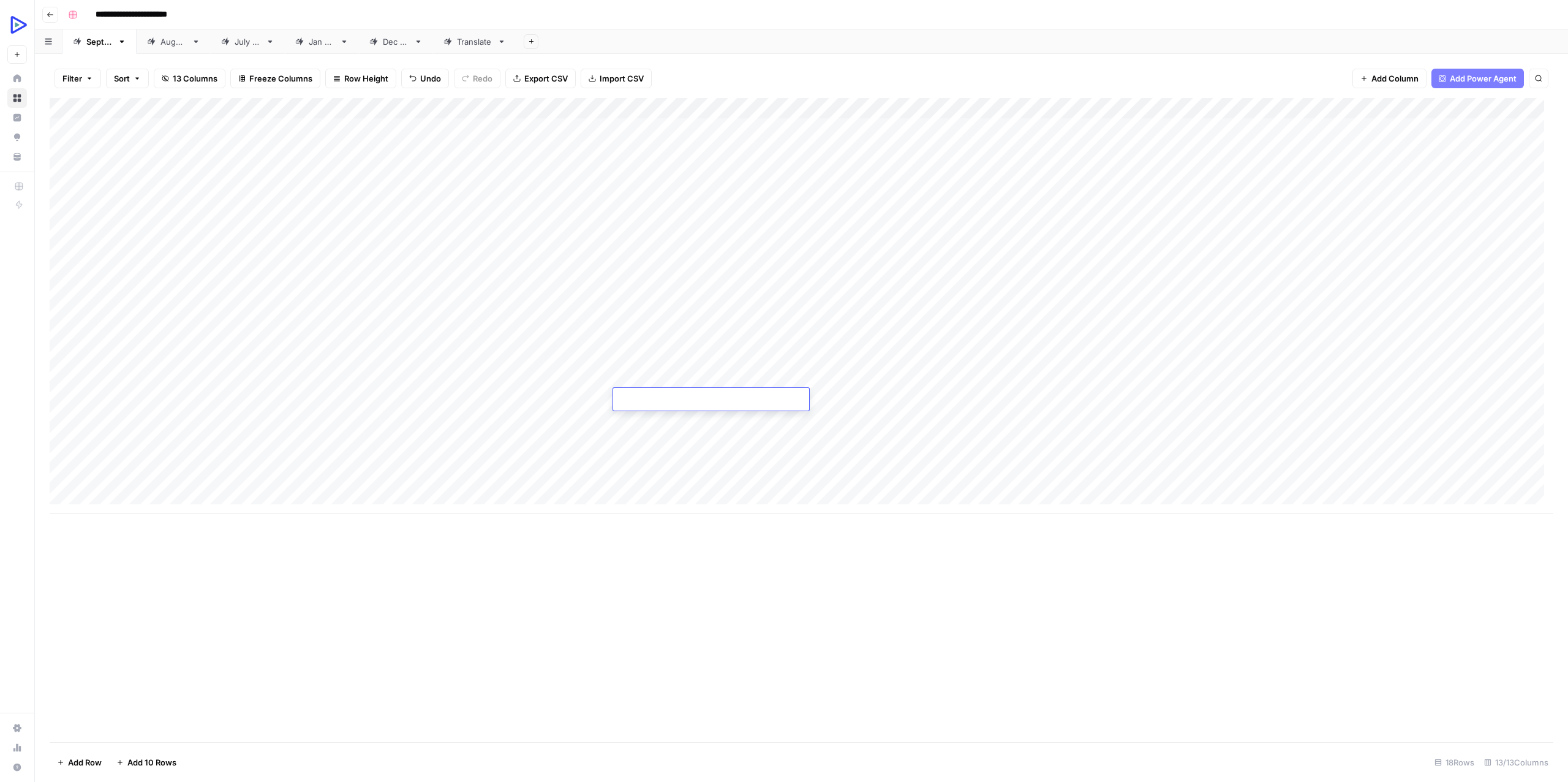
click at [645, 399] on textarea at bounding box center [711, 400] width 196 height 17
paste textarea "**********"
type textarea "**********"
click at [649, 420] on div "Add Column" at bounding box center [801, 305] width 1503 height 415
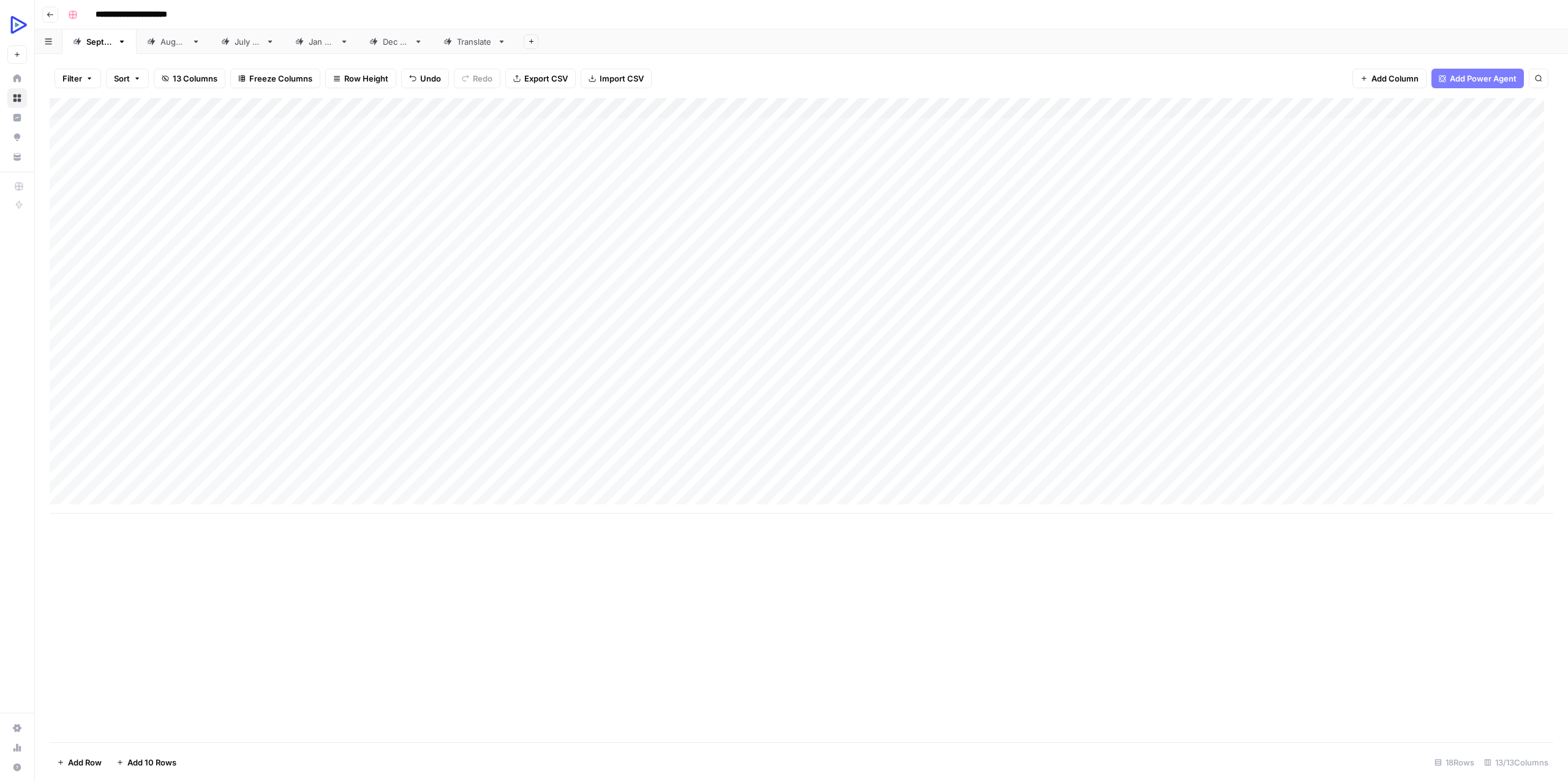
click at [866, 395] on div "Add Column" at bounding box center [801, 305] width 1503 height 415
type textarea "**********"
click at [831, 450] on div "Add Column" at bounding box center [801, 305] width 1503 height 415
click at [280, 401] on div "Add Column" at bounding box center [801, 305] width 1503 height 415
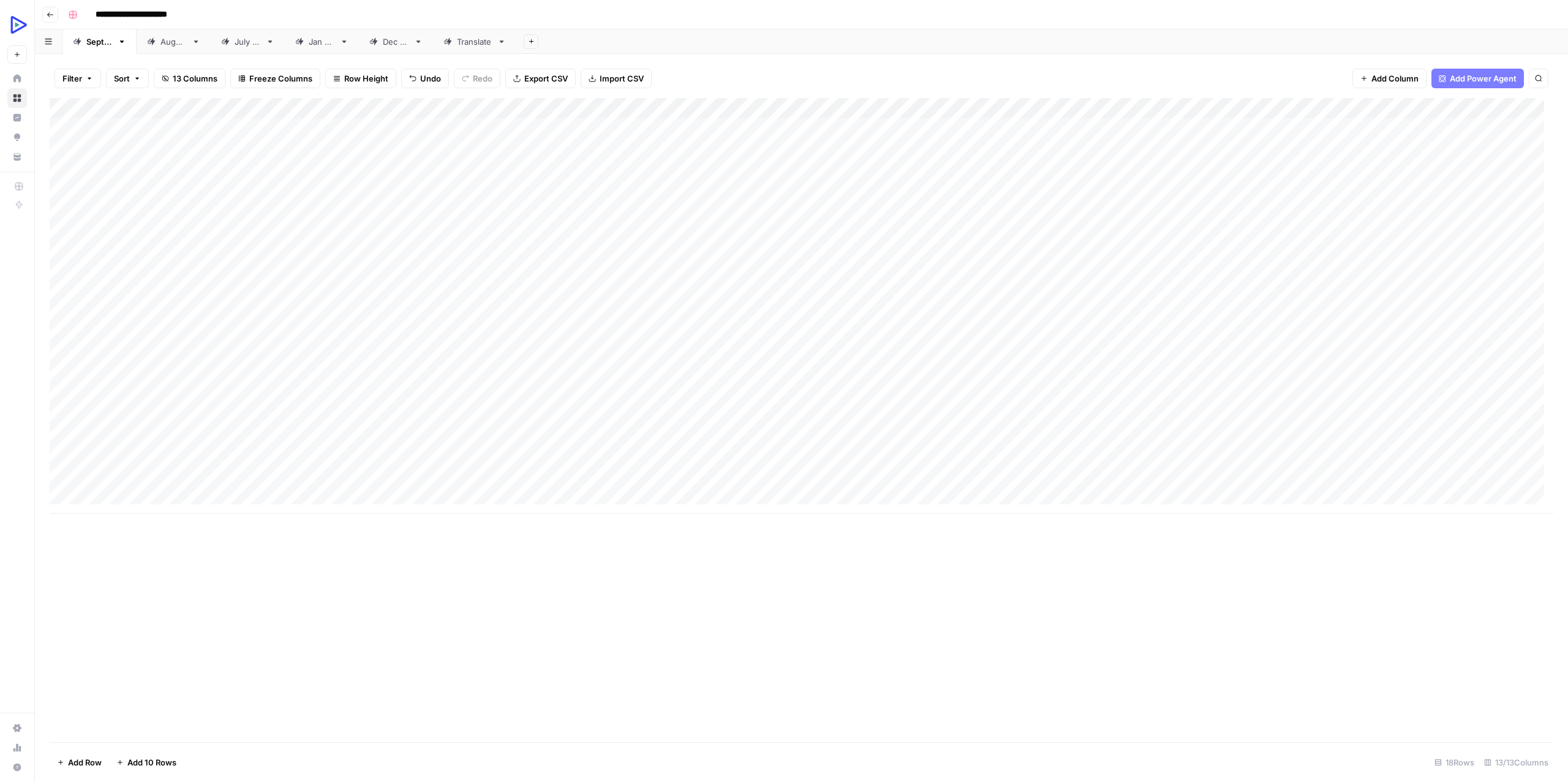
click at [280, 401] on div "Add Column" at bounding box center [801, 305] width 1503 height 415
type textarea "**********"
click at [1099, 391] on div "Add Column" at bounding box center [801, 305] width 1503 height 415
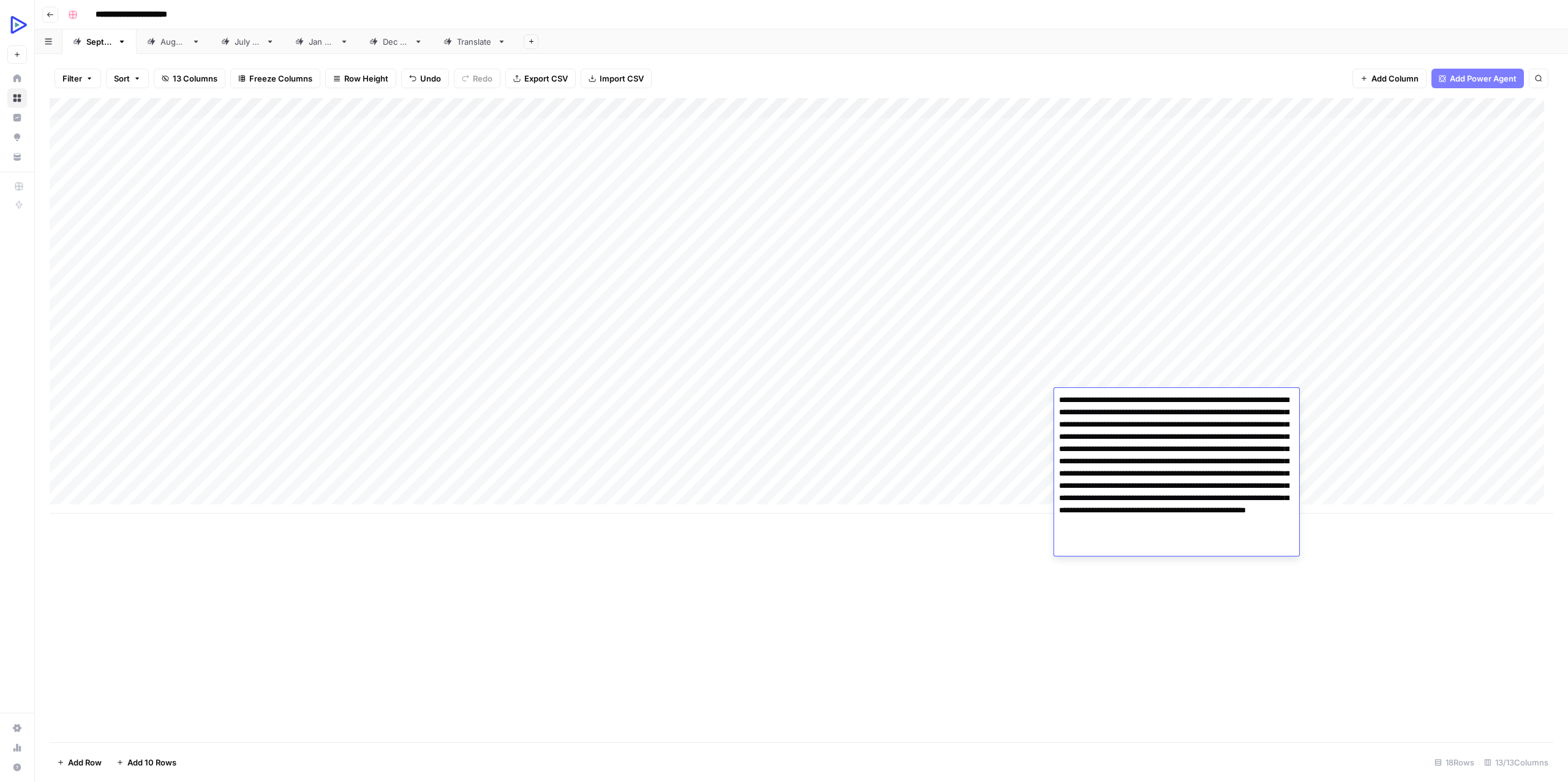
drag, startPoint x: 1216, startPoint y: 394, endPoint x: 1130, endPoint y: 416, distance: 88.8
click at [1130, 416] on textarea "**********" at bounding box center [1177, 473] width 245 height 164
type textarea "**********"
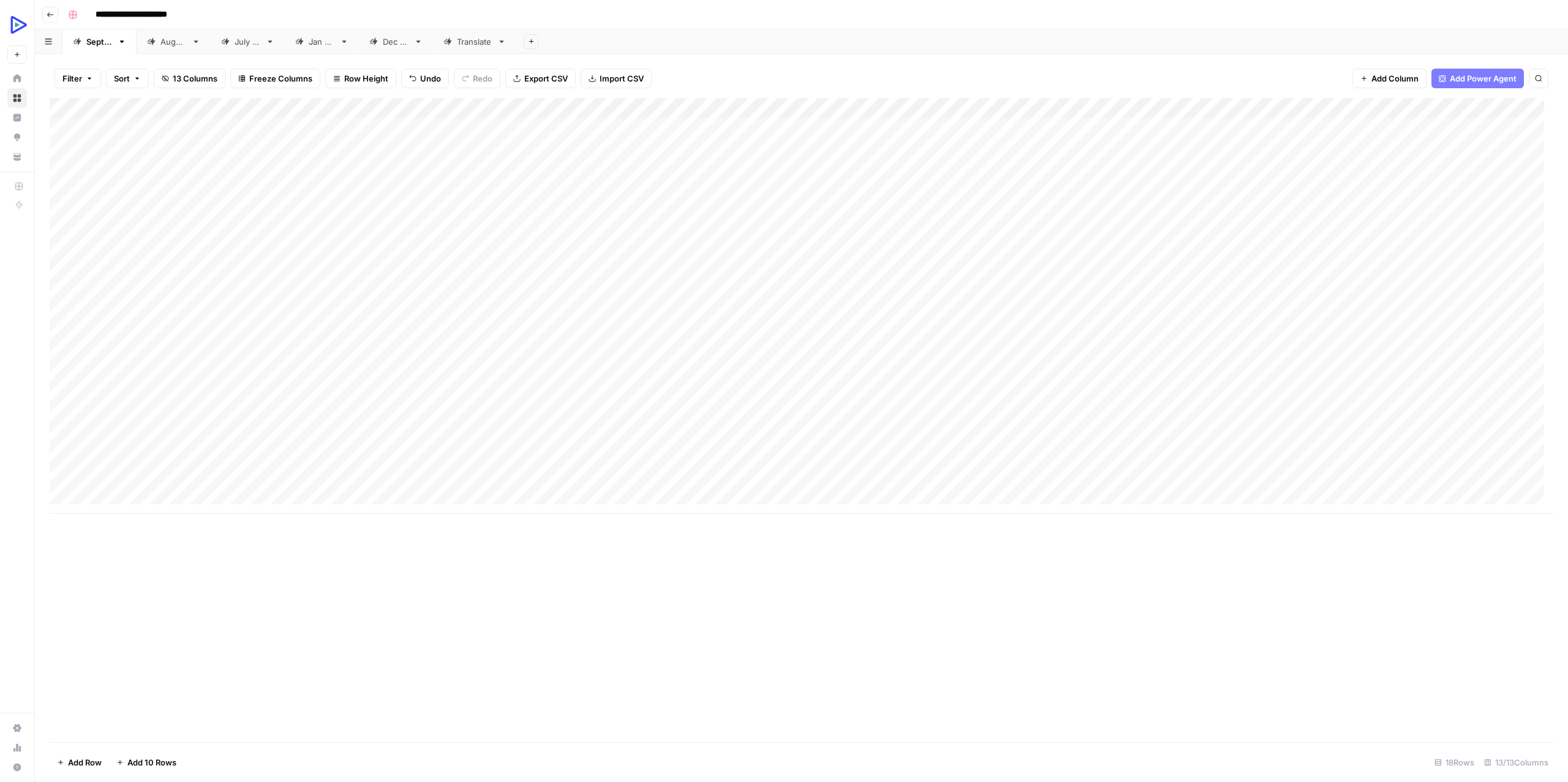
click at [1056, 604] on div "Add Column" at bounding box center [801, 419] width 1503 height 644
click at [1194, 392] on div "Add Column" at bounding box center [801, 305] width 1503 height 415
type textarea "**********"
click at [1085, 412] on div "Add Column" at bounding box center [801, 305] width 1503 height 415
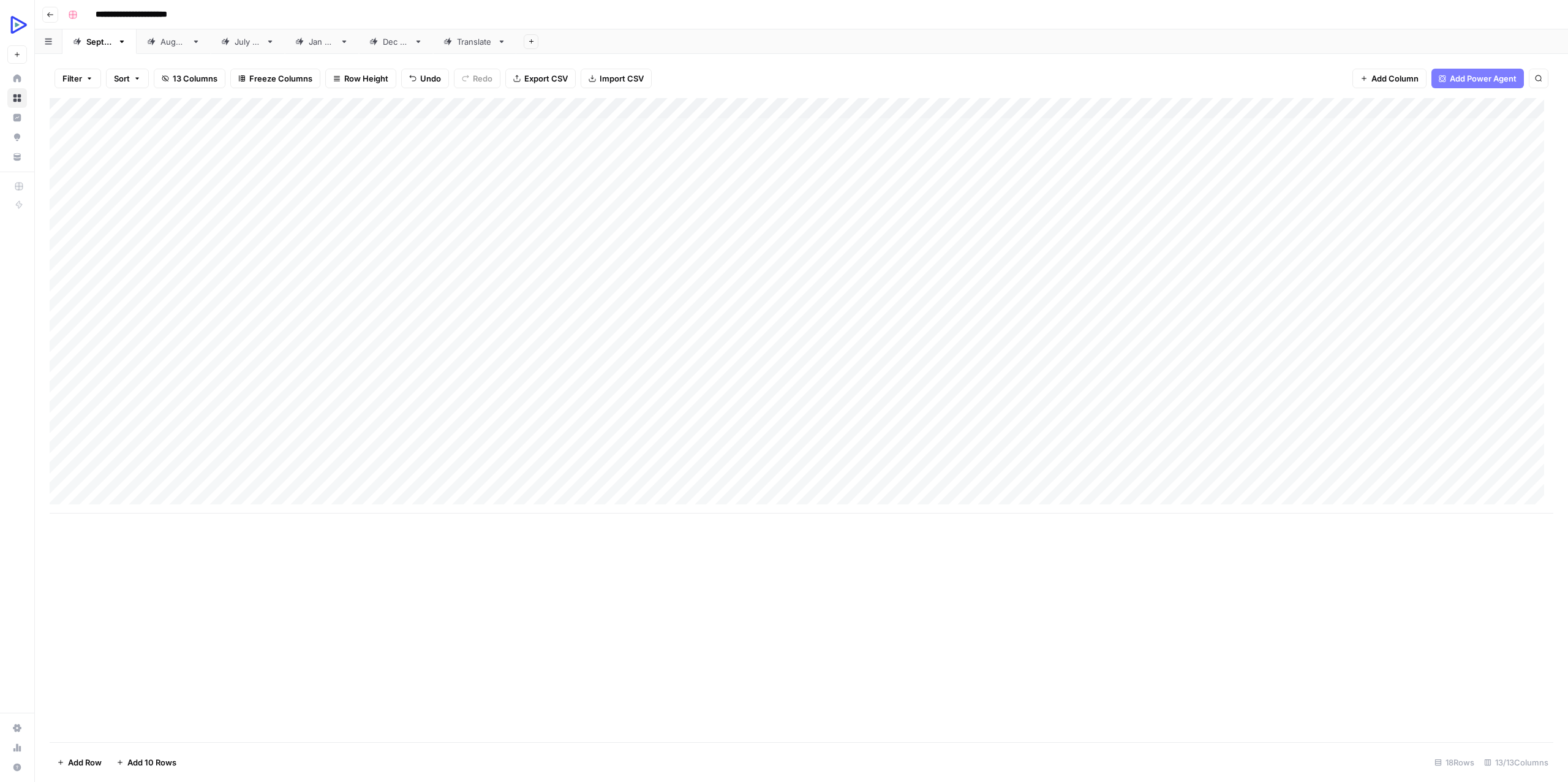
click at [1330, 395] on div "Add Column" at bounding box center [801, 305] width 1503 height 415
click at [1509, 396] on div "Add Column" at bounding box center [801, 305] width 1503 height 415
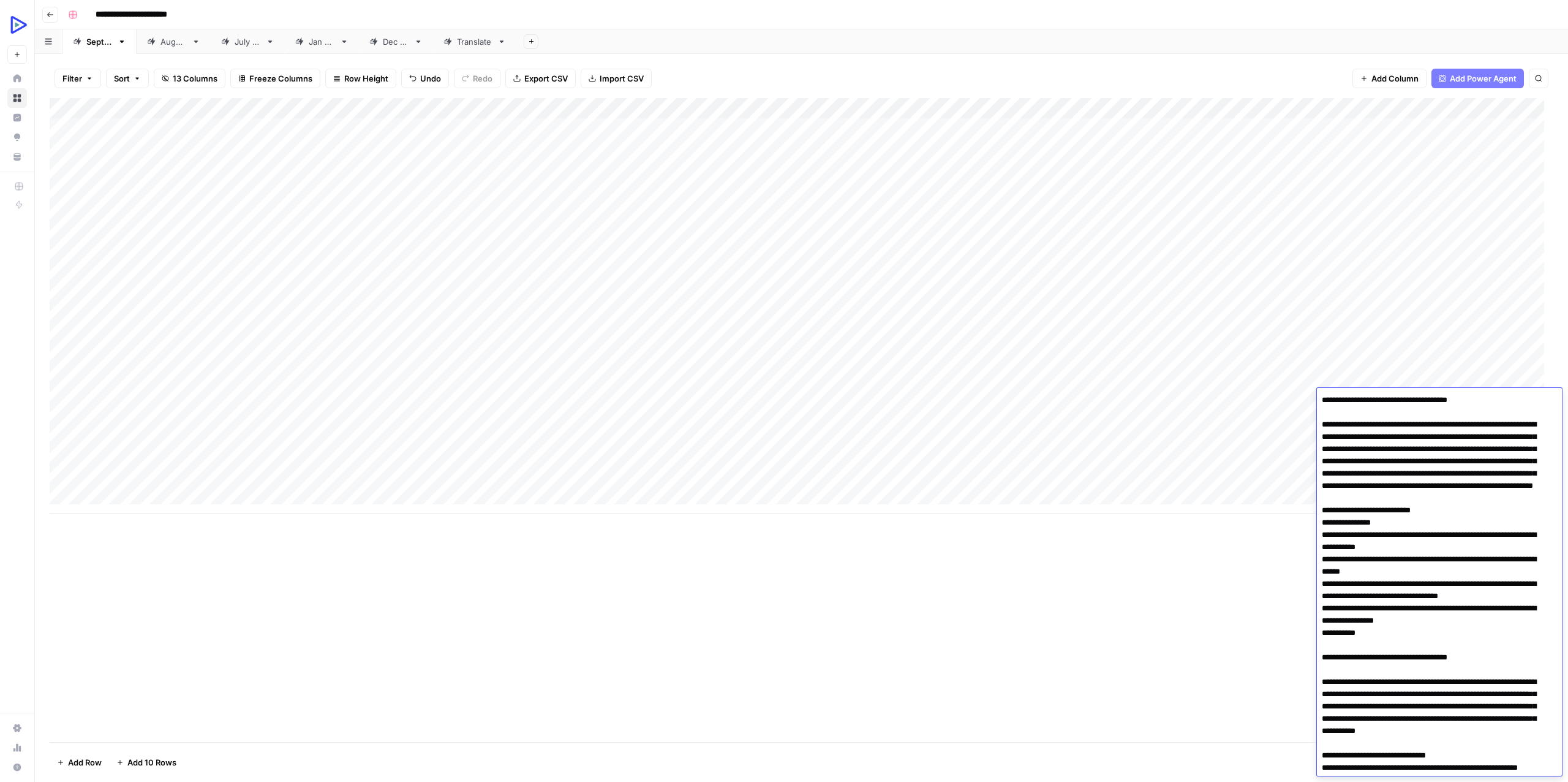
scroll to position [2623, 0]
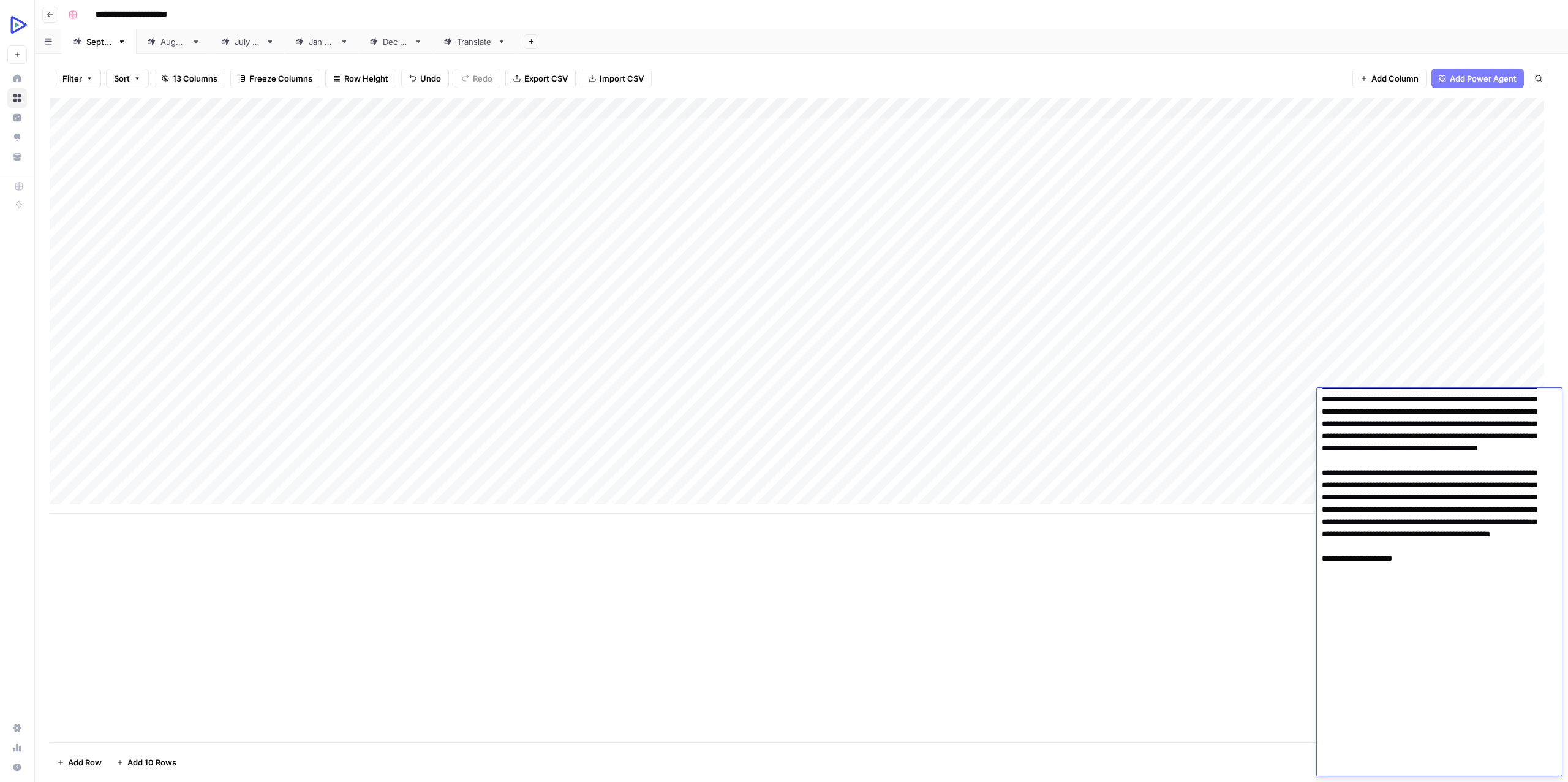
click at [357, 424] on div "Add Column" at bounding box center [801, 305] width 1503 height 415
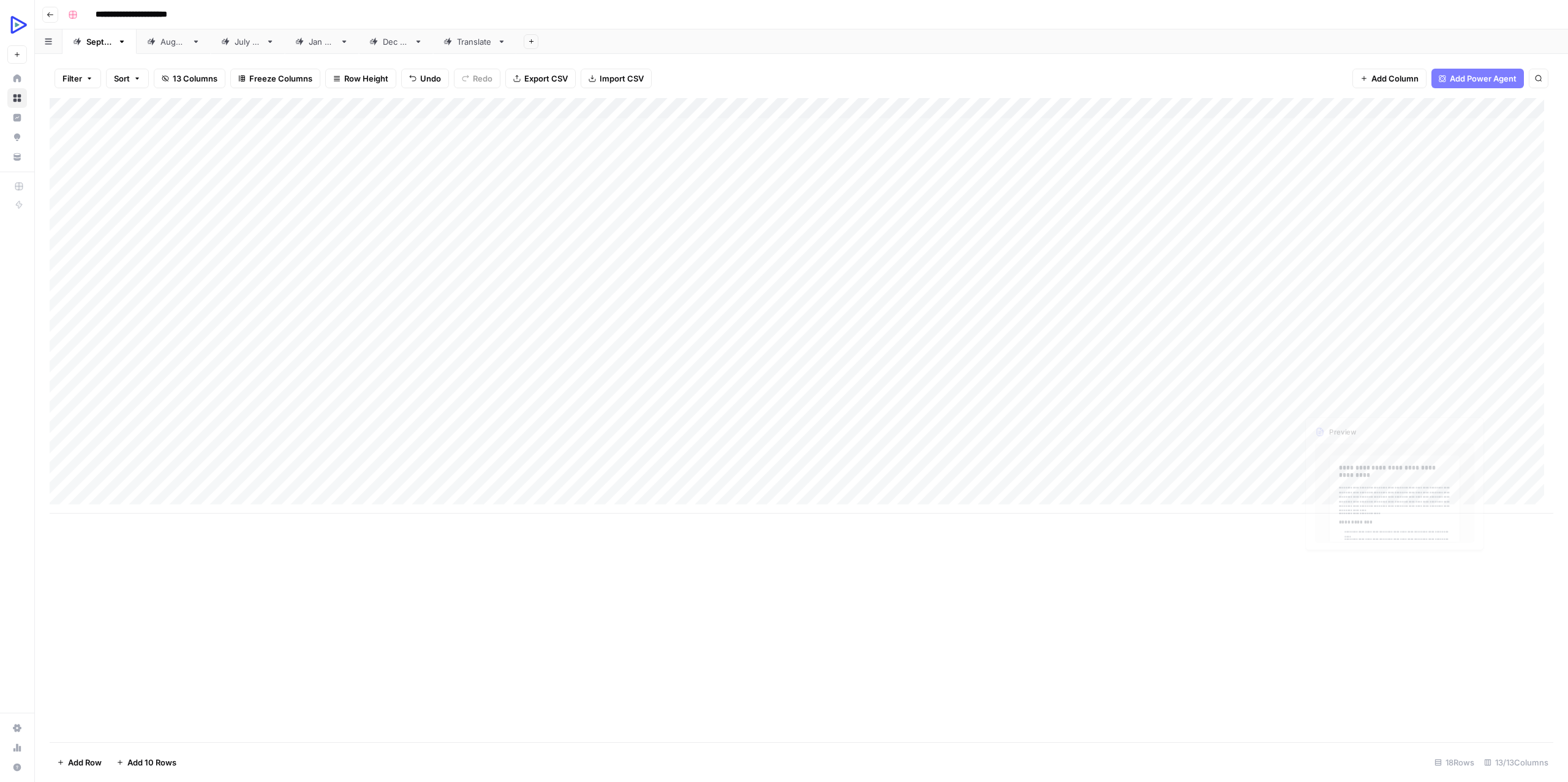
click at [1509, 392] on div "Add Column" at bounding box center [801, 305] width 1503 height 415
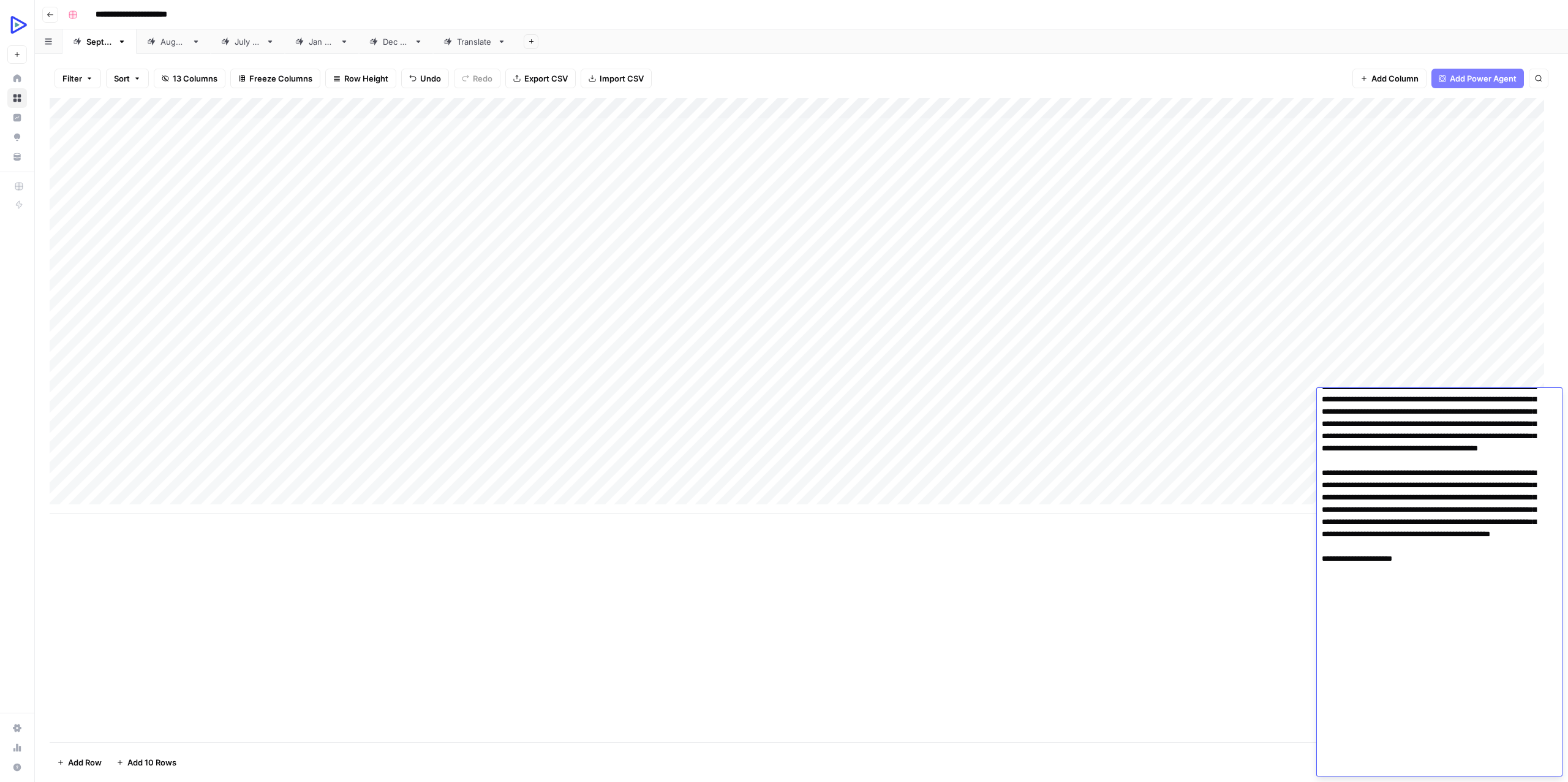
click at [1233, 417] on div "Add Column" at bounding box center [801, 305] width 1503 height 415
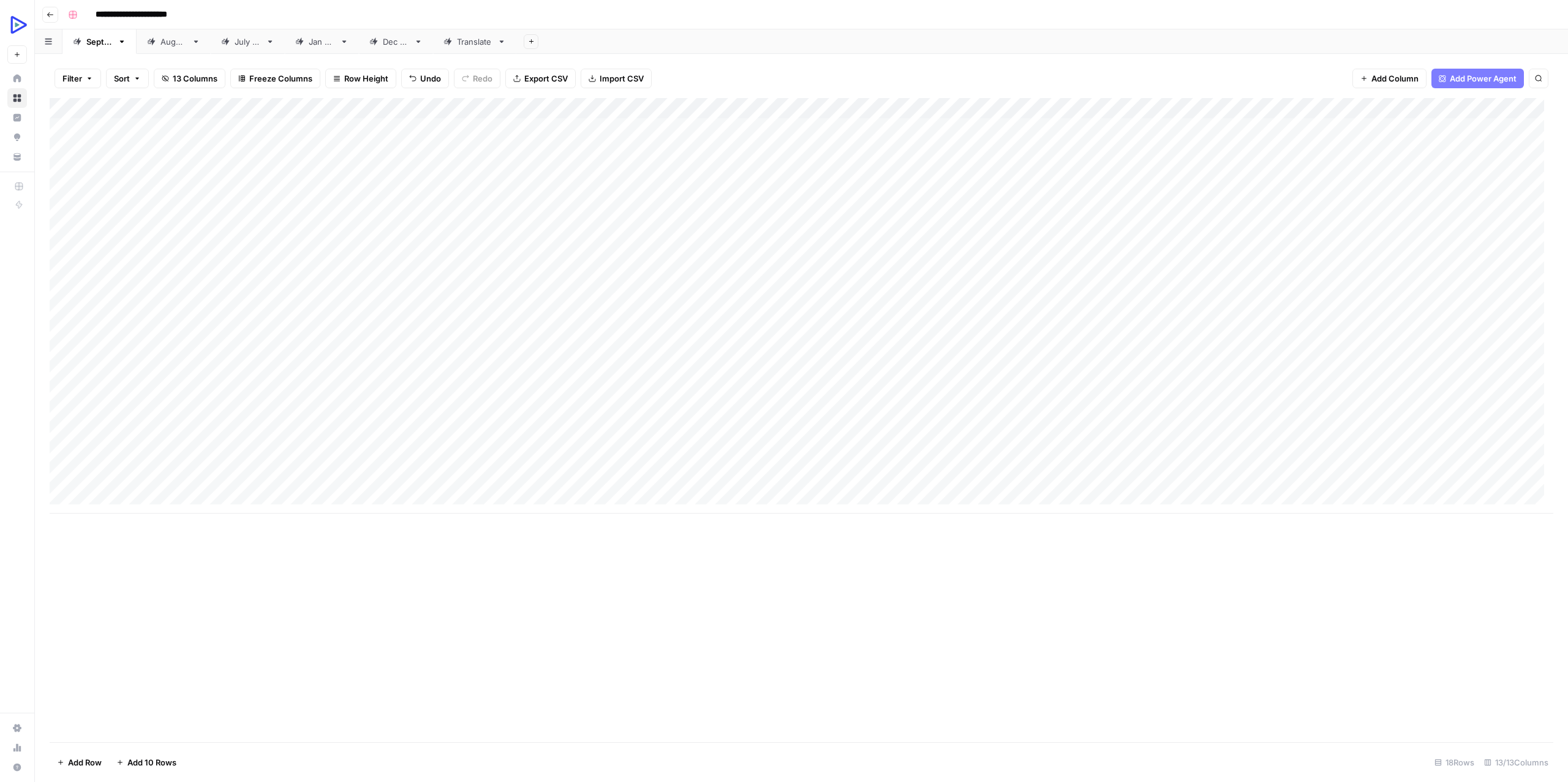
click at [205, 406] on div "Add Column" at bounding box center [801, 305] width 1503 height 415
click at [205, 406] on textarea "**********" at bounding box center [189, 400] width 196 height 17
click at [209, 384] on div "Add Column" at bounding box center [801, 305] width 1503 height 415
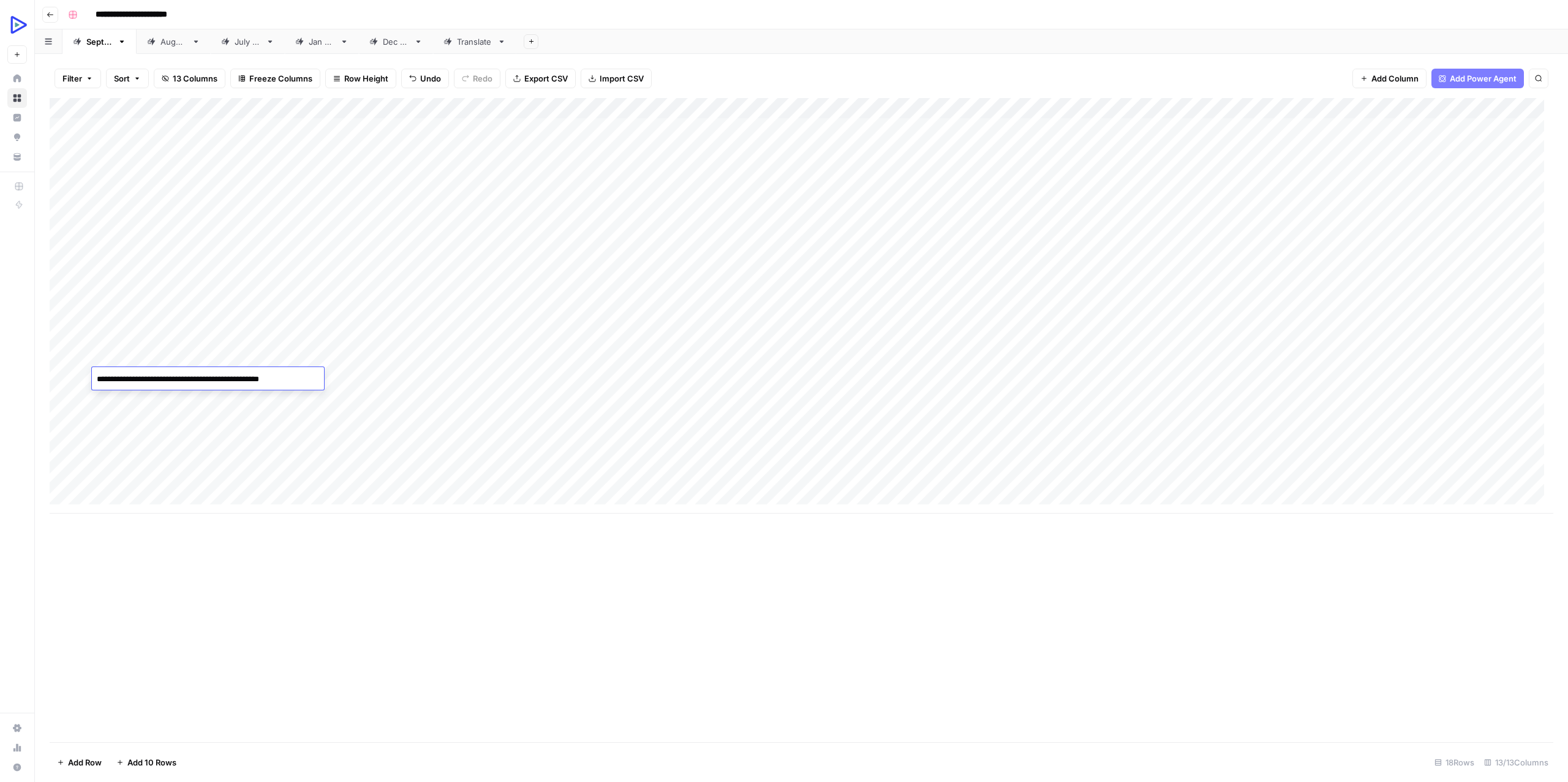
click at [408, 415] on div "Add Column" at bounding box center [801, 305] width 1503 height 415
click at [642, 429] on div "Add Column" at bounding box center [801, 305] width 1503 height 415
click at [576, 410] on div "Add Column" at bounding box center [801, 305] width 1503 height 415
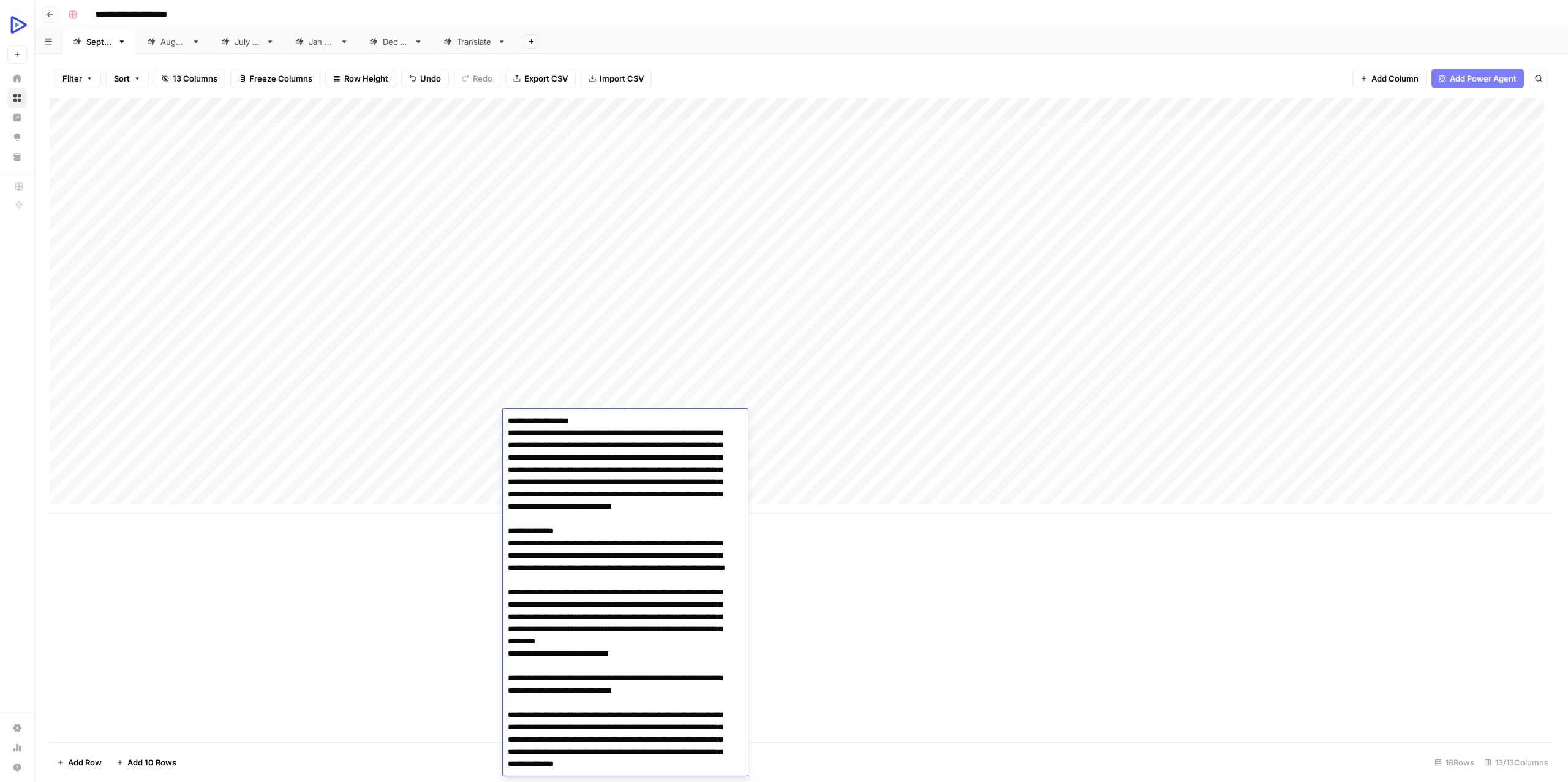
scroll to position [2394, 0]
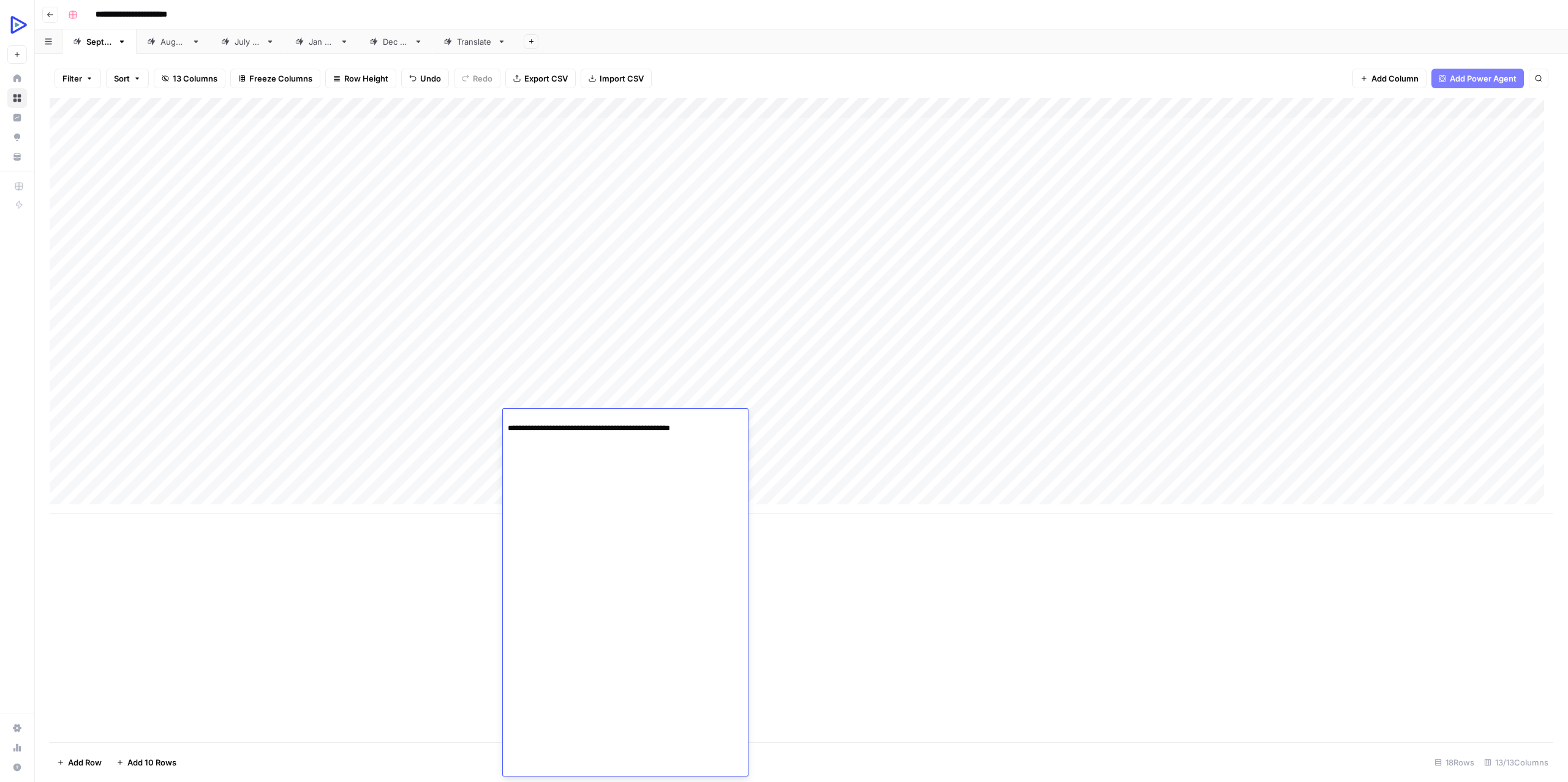
type textarea "**********"
click at [798, 421] on div "Add Column" at bounding box center [801, 305] width 1503 height 415
click at [747, 412] on div "Add Column" at bounding box center [801, 305] width 1503 height 415
click at [747, 412] on div at bounding box center [821, 419] width 196 height 23
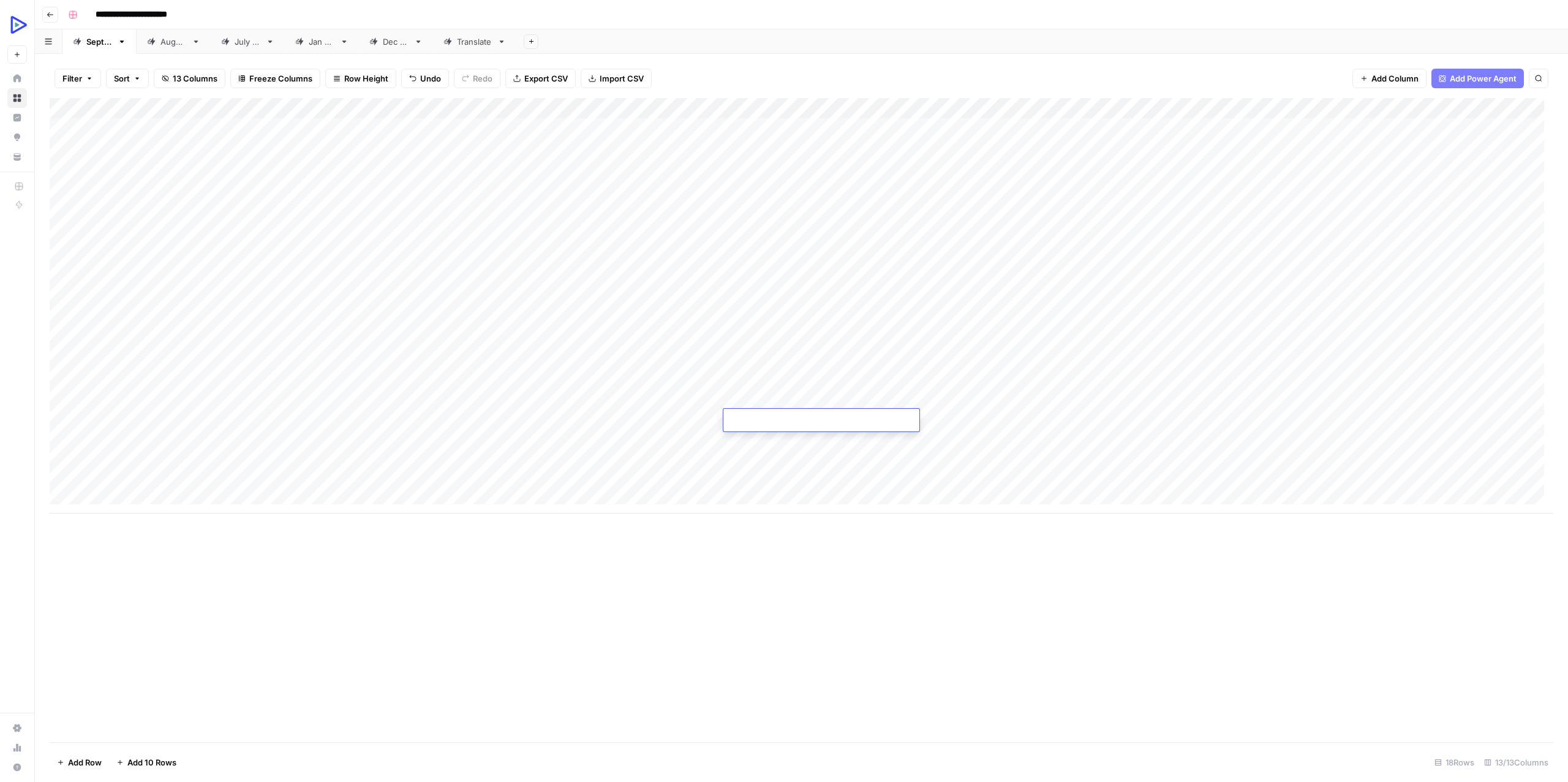
click at [773, 435] on div "Add Column" at bounding box center [801, 305] width 1503 height 415
click at [775, 419] on div "Add Column" at bounding box center [801, 305] width 1503 height 415
type textarea "**********"
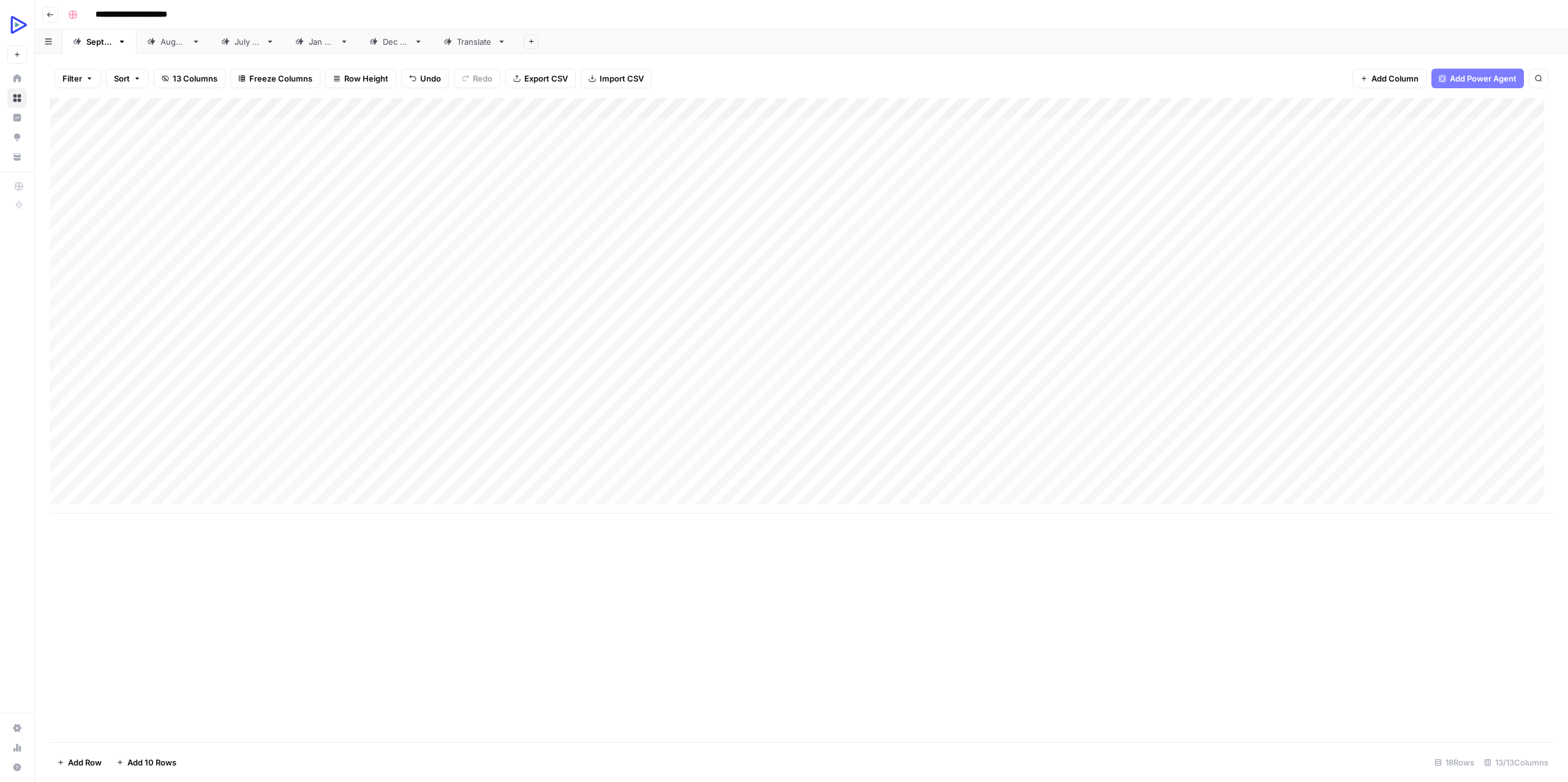
click at [1046, 423] on div "Add Column" at bounding box center [801, 305] width 1503 height 415
click at [1008, 414] on div "Add Column" at bounding box center [801, 305] width 1503 height 415
click at [1008, 414] on textarea at bounding box center [1042, 421] width 196 height 17
type textarea "**********"
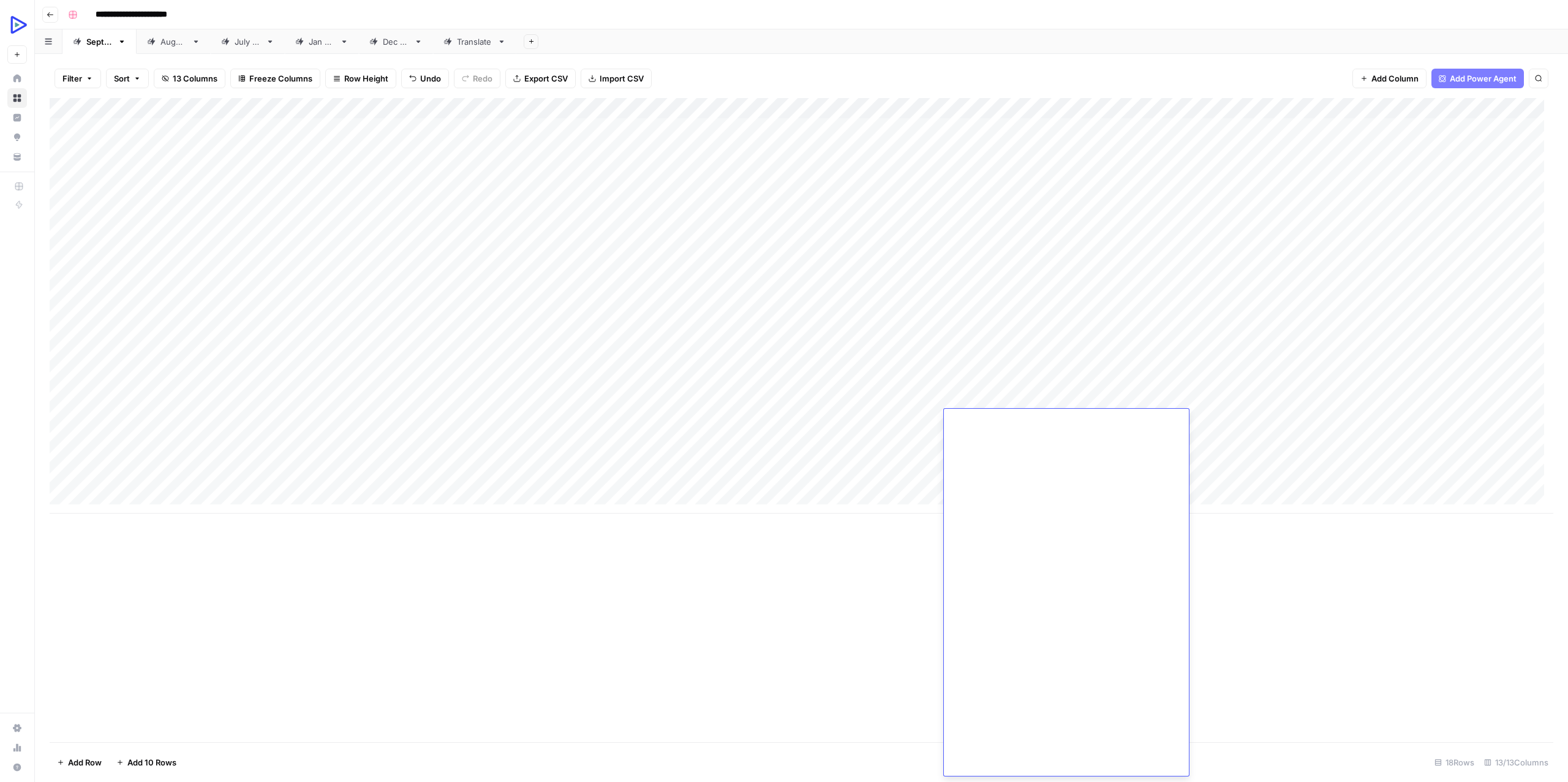
click at [882, 457] on div "Add Column" at bounding box center [801, 305] width 1503 height 415
click at [295, 417] on div "Add Column" at bounding box center [801, 305] width 1503 height 415
click at [296, 421] on textarea "**********" at bounding box center [366, 421] width 196 height 17
type textarea "**********"
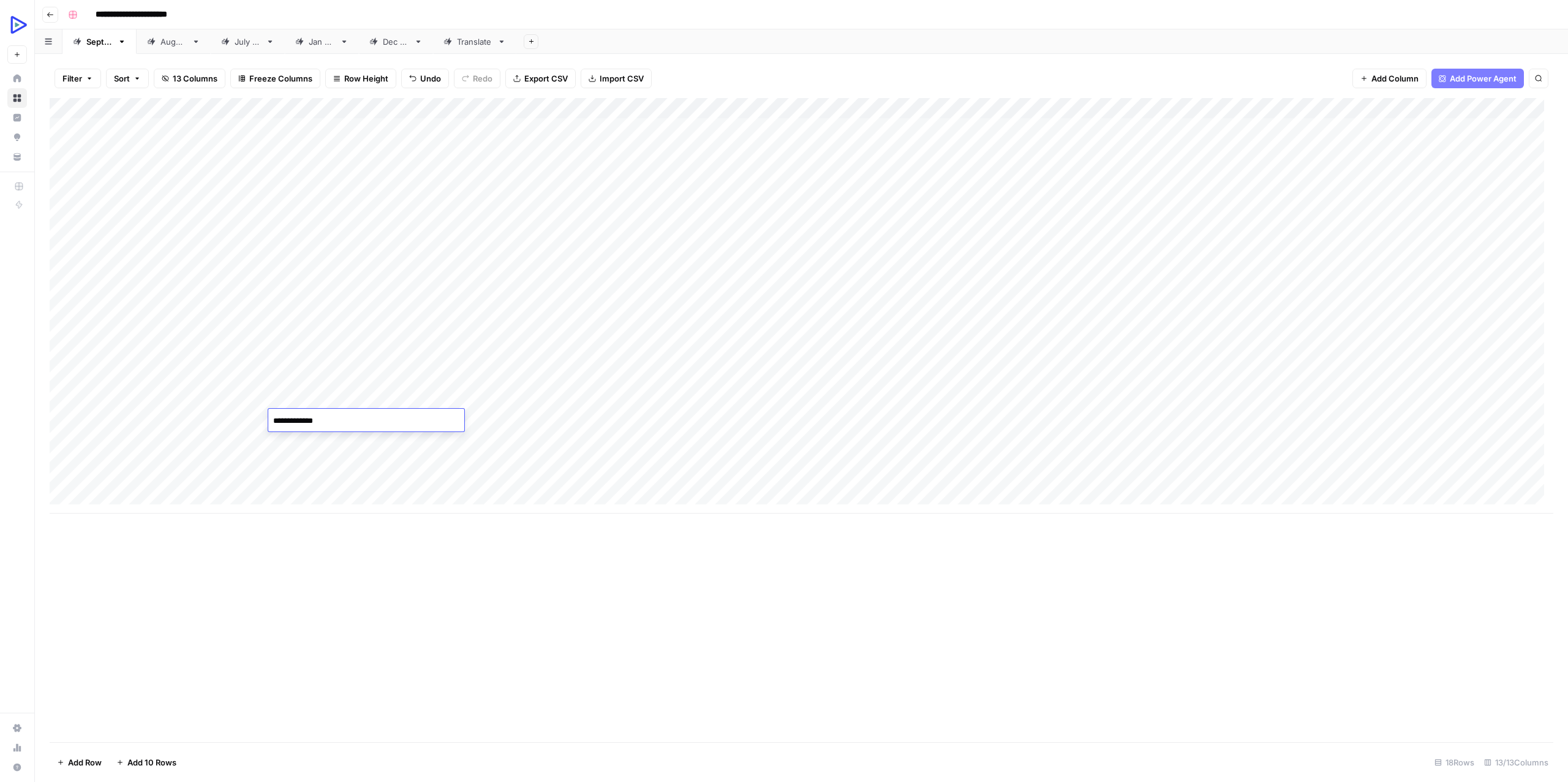
click at [306, 460] on div "Add Column" at bounding box center [801, 305] width 1503 height 415
click at [464, 420] on div "Add Column" at bounding box center [801, 305] width 1503 height 415
click at [661, 414] on div "Add Column" at bounding box center [801, 305] width 1503 height 415
click at [855, 419] on div "Add Column" at bounding box center [801, 305] width 1503 height 415
click at [900, 414] on div "Add Column" at bounding box center [801, 305] width 1503 height 415
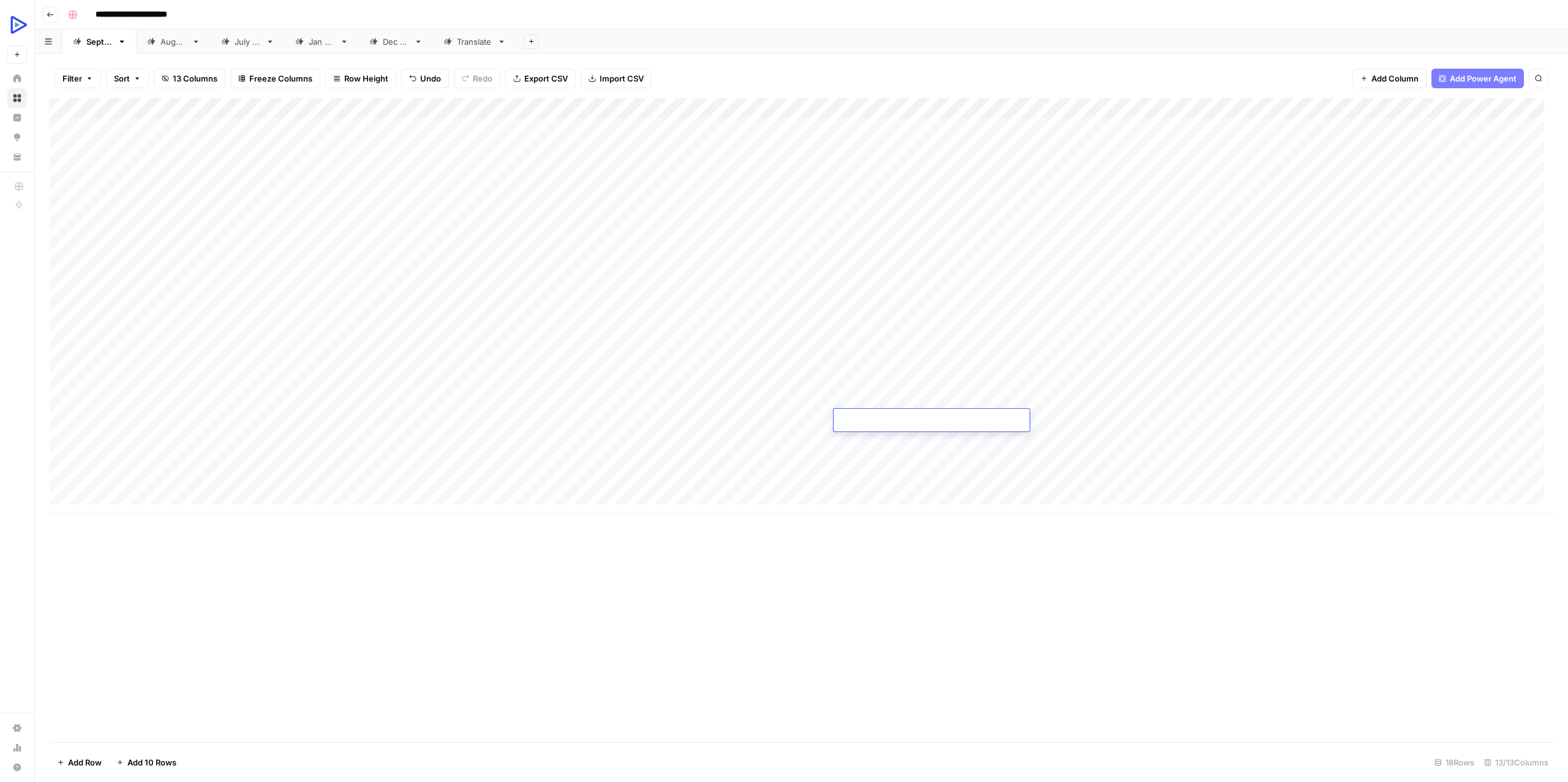
type textarea "**********"
drag, startPoint x: 830, startPoint y: 470, endPoint x: 659, endPoint y: 444, distance: 173.0
click at [829, 470] on div "Add Column" at bounding box center [801, 305] width 1503 height 415
click at [1087, 422] on div "Add Column" at bounding box center [801, 305] width 1503 height 415
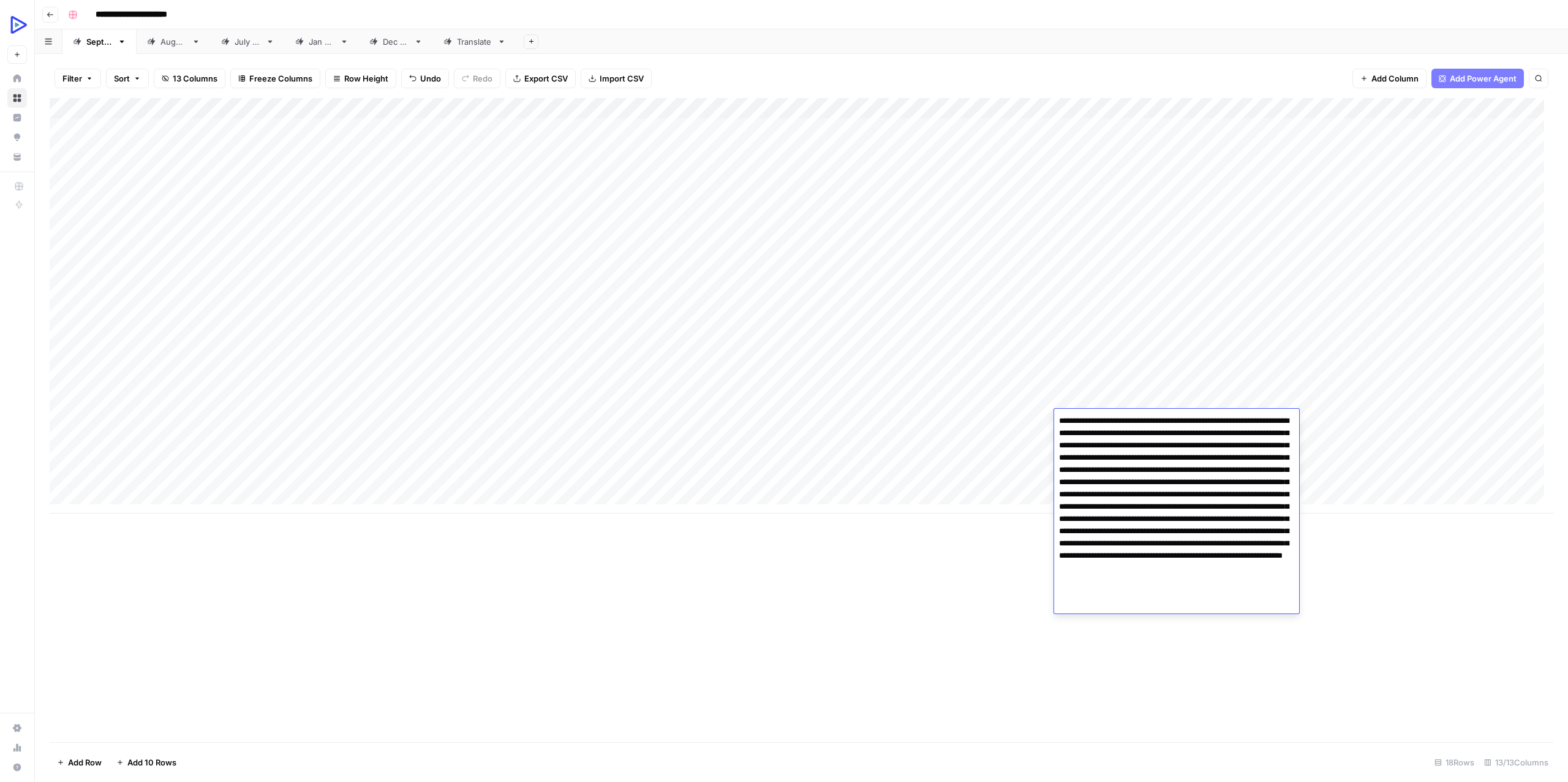
drag, startPoint x: 1176, startPoint y: 419, endPoint x: 1217, endPoint y: 419, distance: 41.0
click at [1217, 419] on textarea "**********" at bounding box center [1177, 507] width 245 height 188
drag, startPoint x: 1217, startPoint y: 424, endPoint x: 1288, endPoint y: 415, distance: 71.6
click at [1288, 415] on textarea "**********" at bounding box center [1177, 507] width 245 height 188
type textarea "**********"
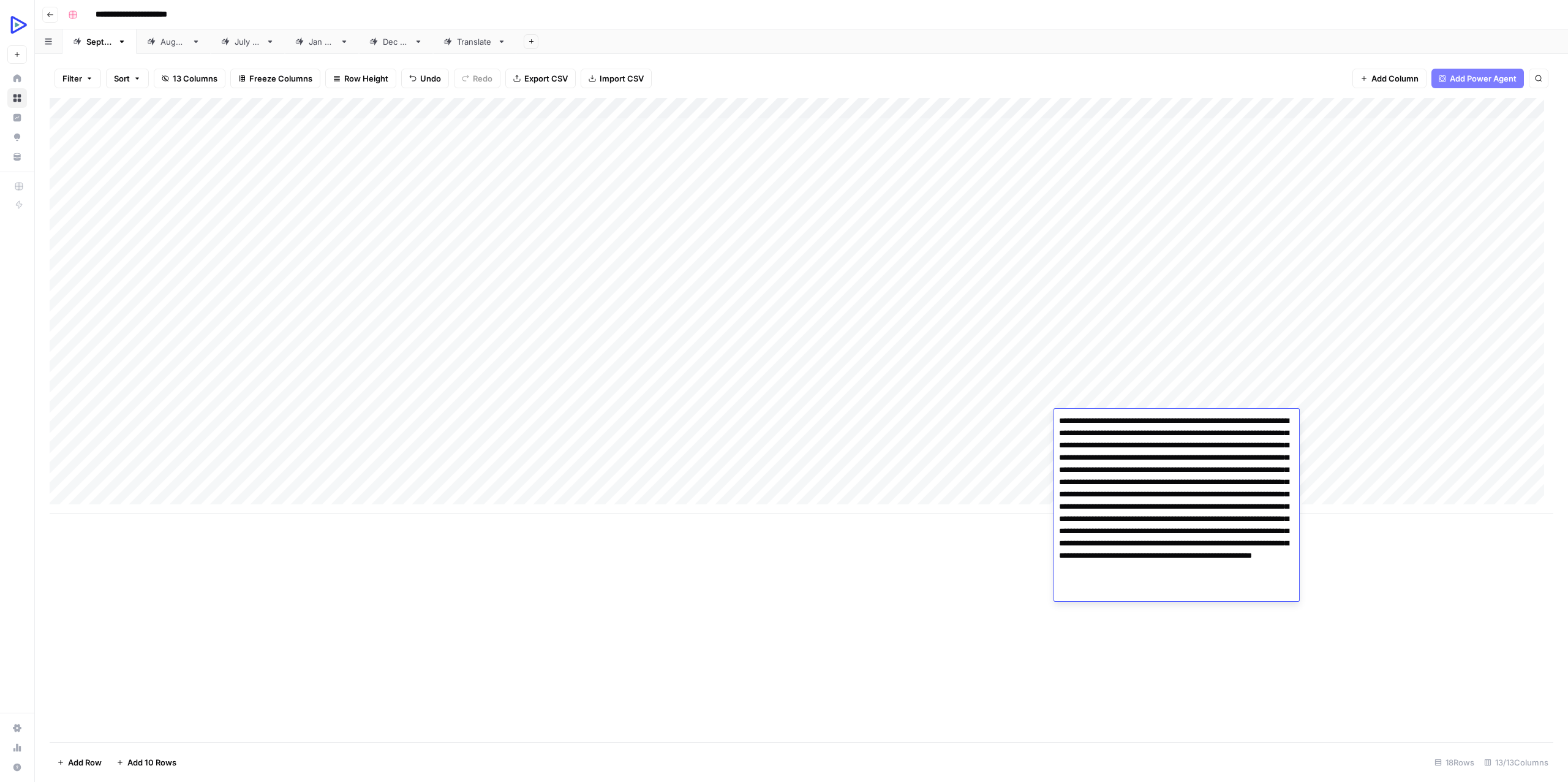
click at [1110, 423] on textarea "**********" at bounding box center [1177, 507] width 245 height 188
click at [998, 623] on div "Add Column" at bounding box center [801, 419] width 1503 height 644
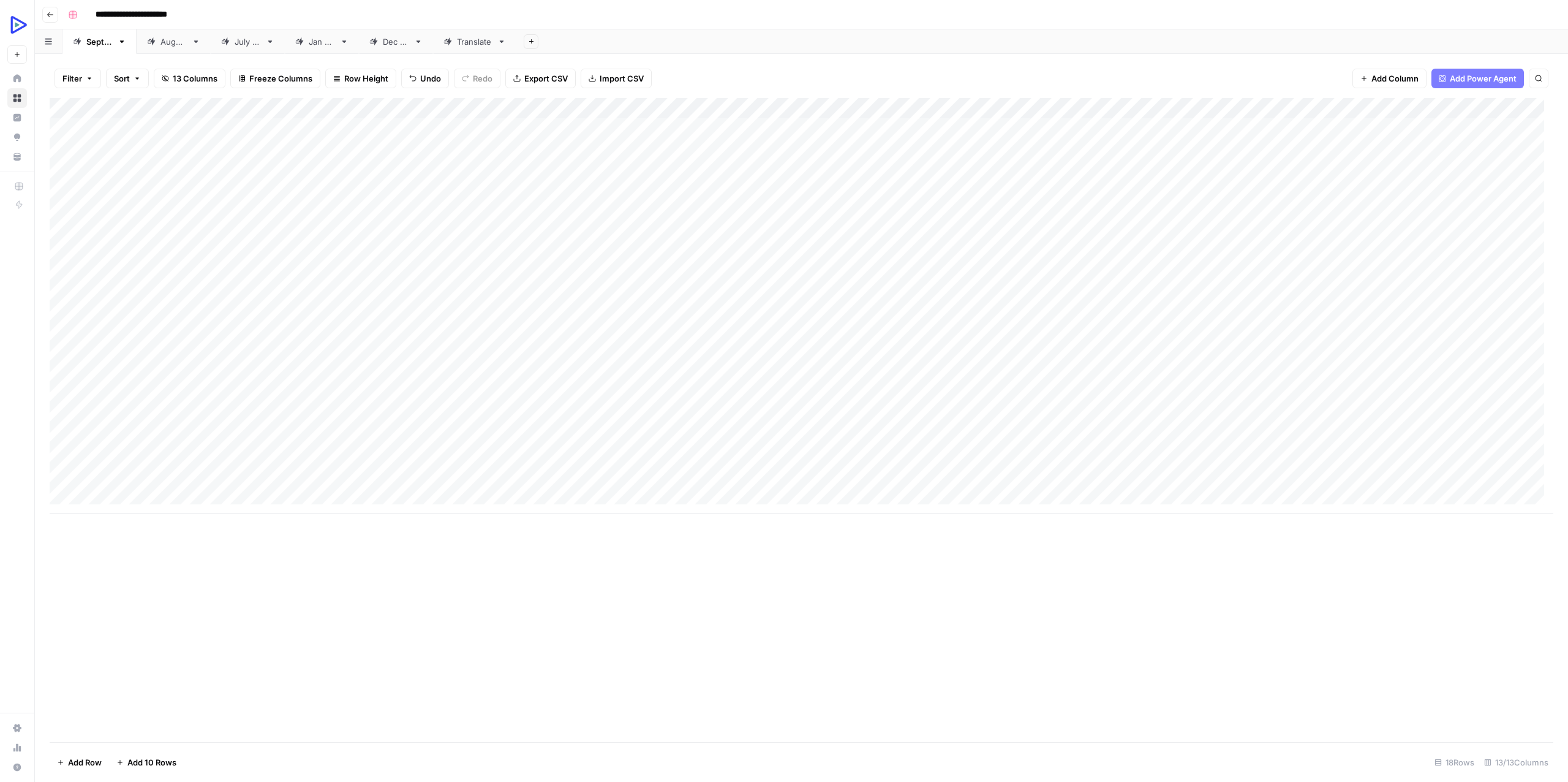
click at [1198, 416] on div "Add Column" at bounding box center [801, 305] width 1503 height 415
type textarea "**********"
click at [937, 629] on div "Add Column" at bounding box center [801, 419] width 1503 height 644
click at [1332, 414] on div "Add Column" at bounding box center [801, 305] width 1503 height 415
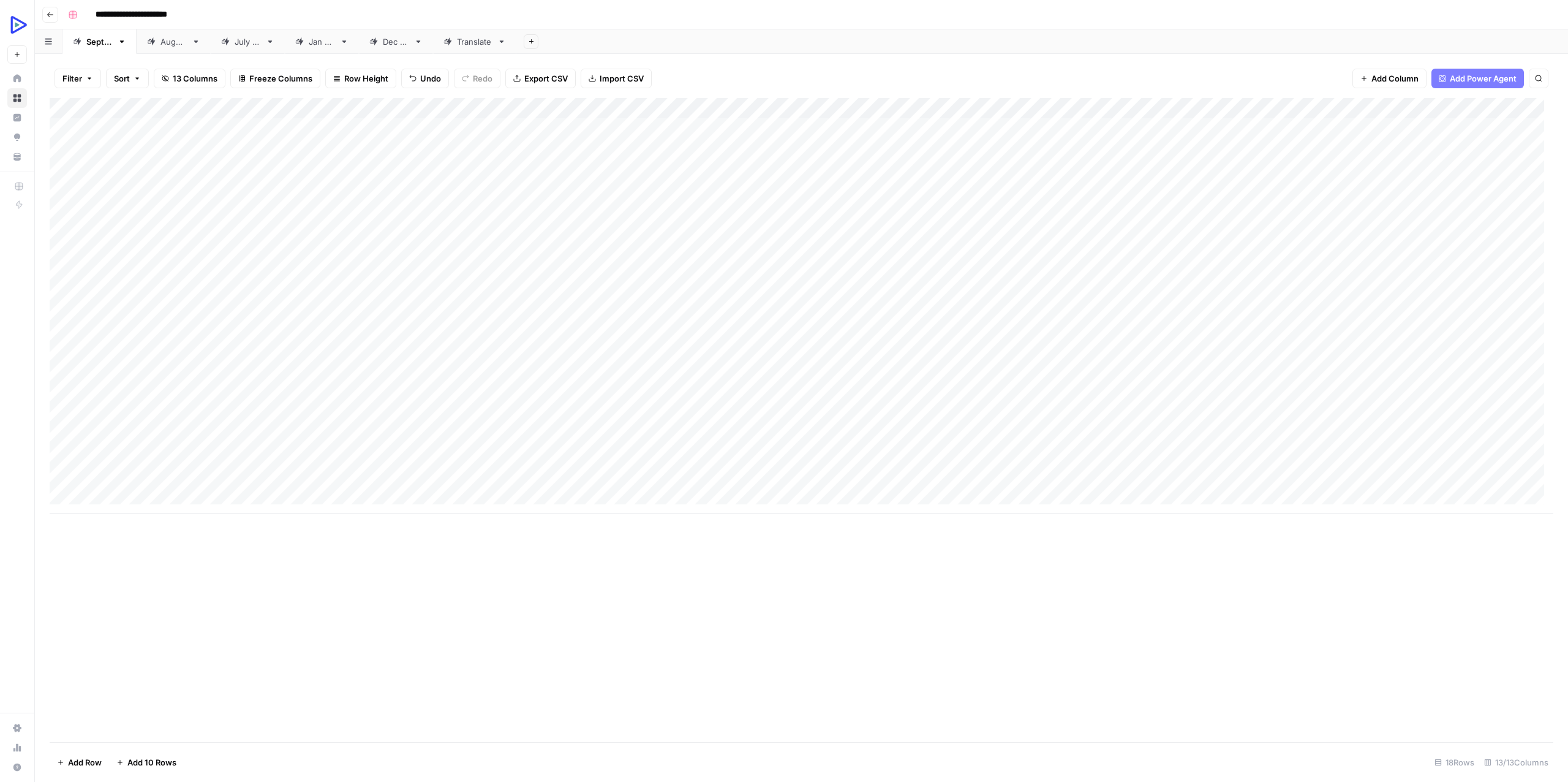
click at [1520, 417] on div "Add Column" at bounding box center [801, 305] width 1503 height 415
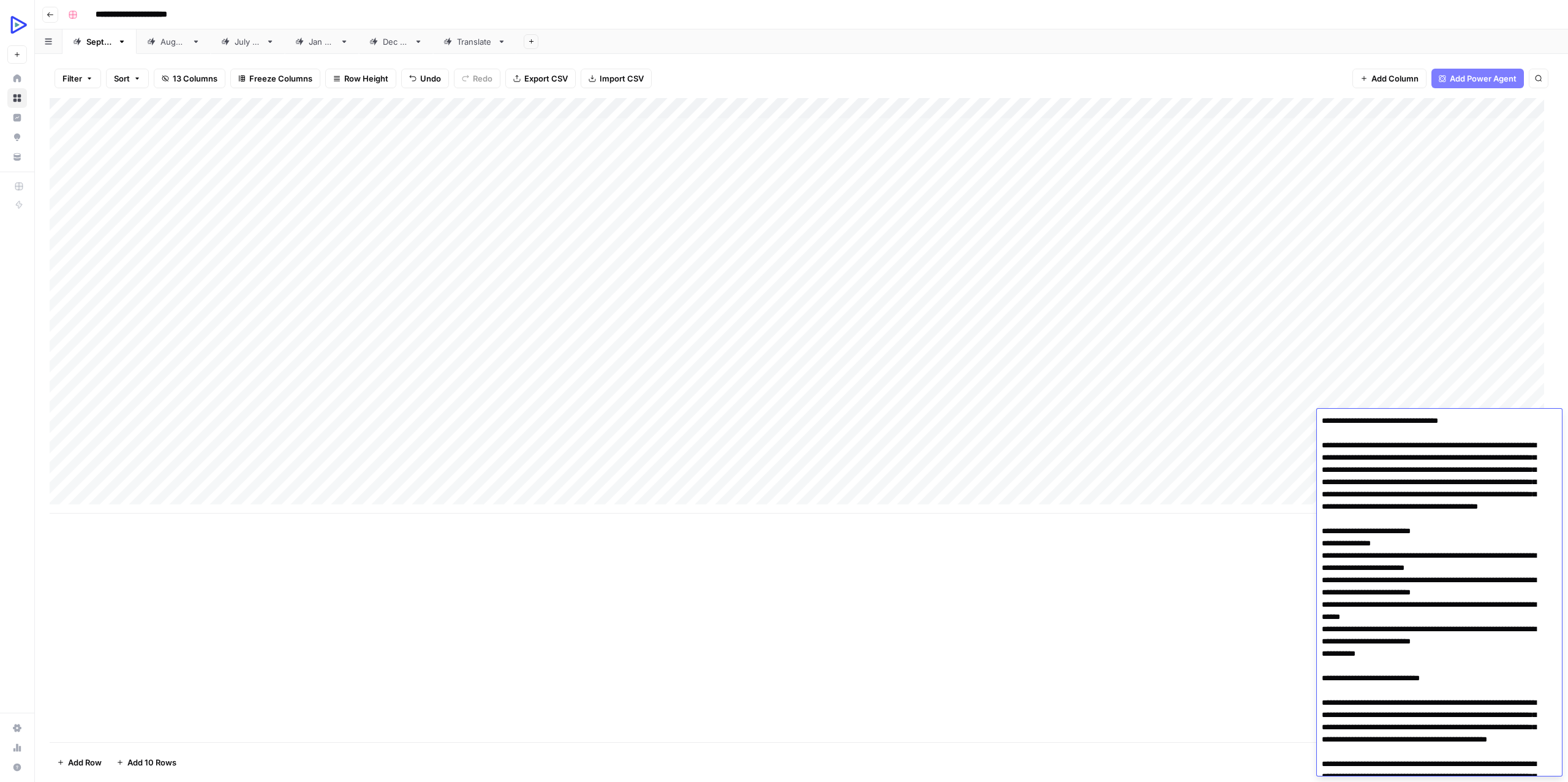
scroll to position [2656, 0]
